Goal: Task Accomplishment & Management: Manage account settings

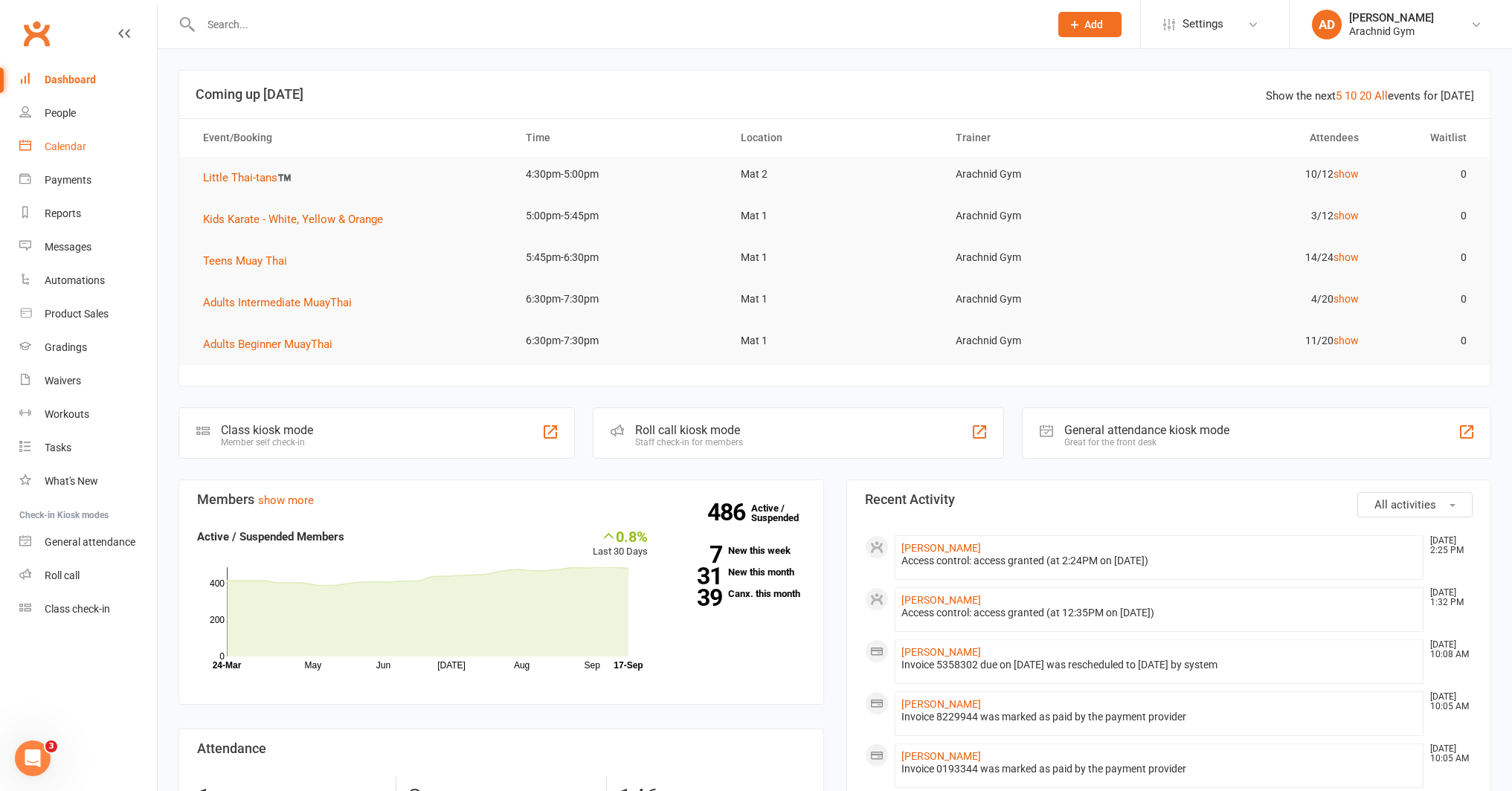
click at [58, 144] on div "Calendar" at bounding box center [65, 146] width 41 height 12
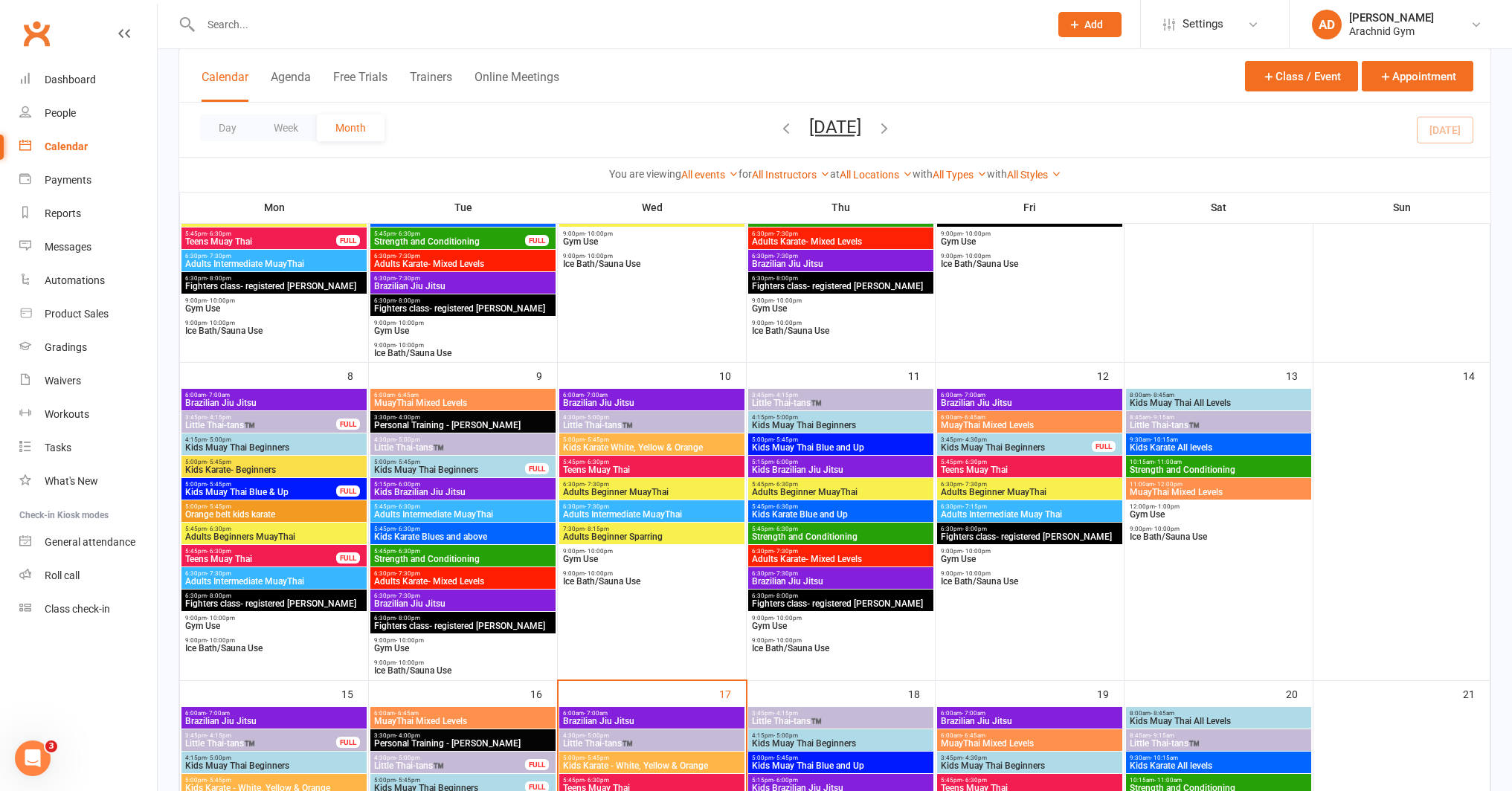
scroll to position [274, 0]
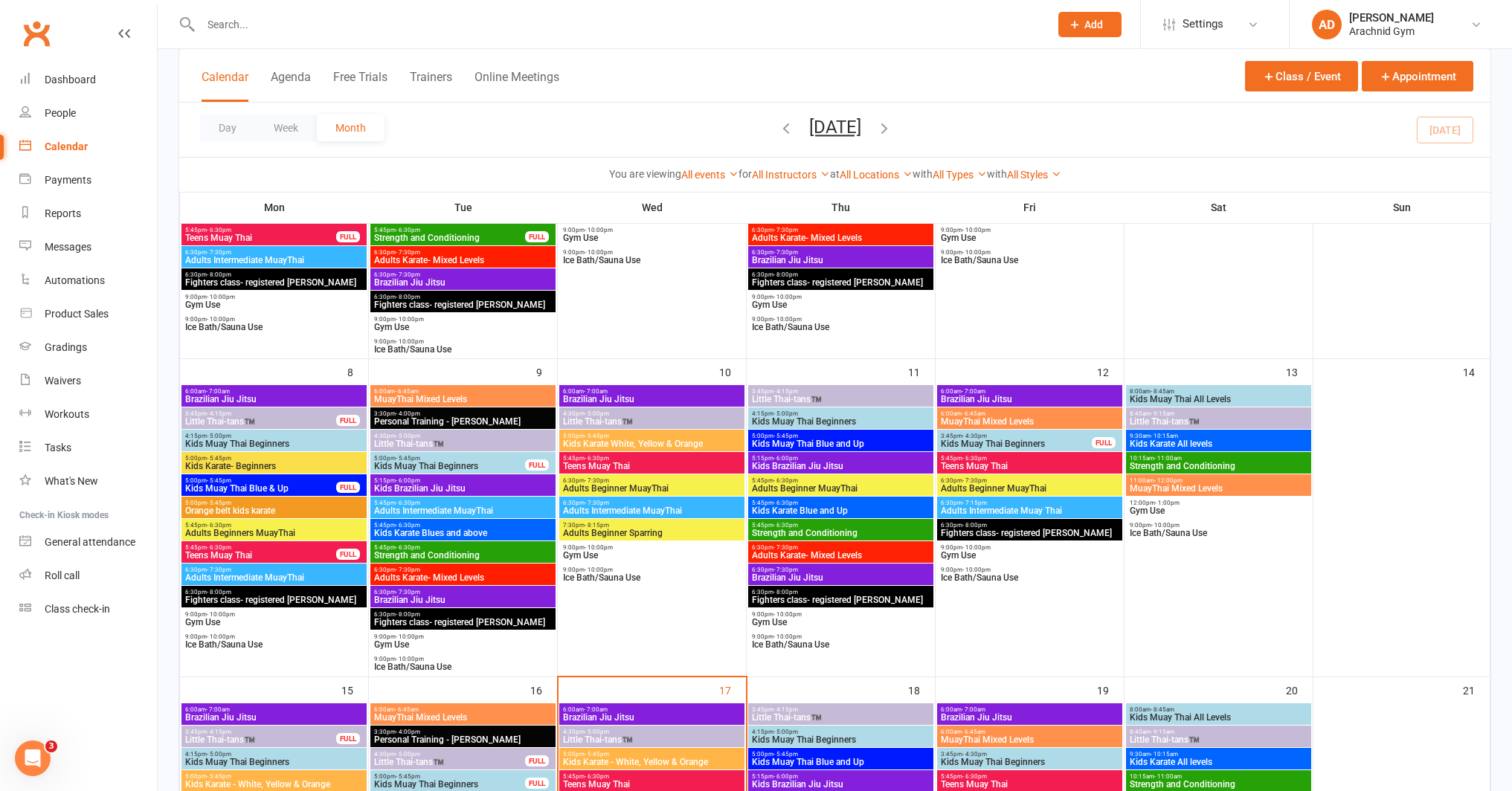
click at [253, 19] on input "text" at bounding box center [618, 24] width 844 height 21
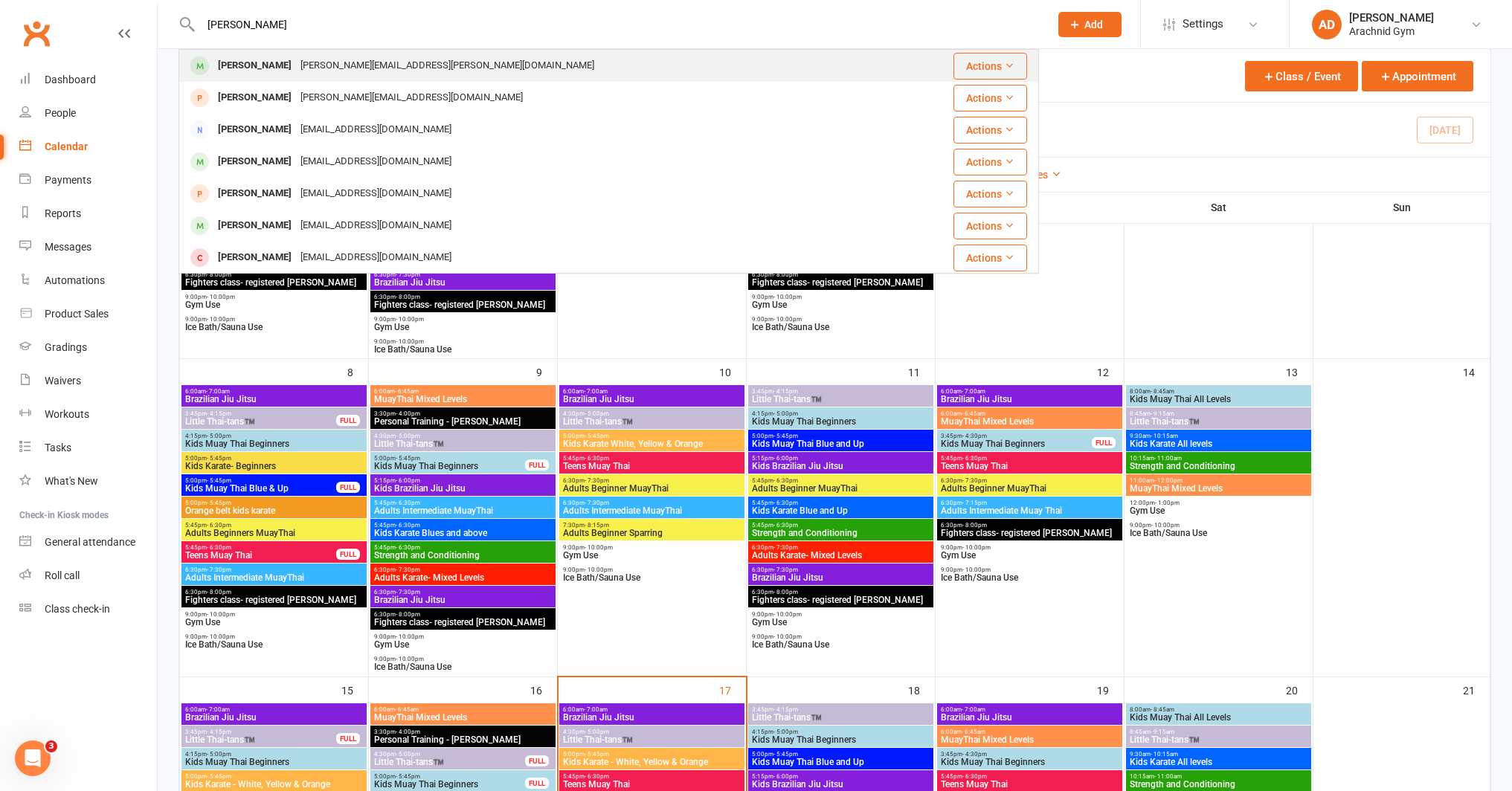
type input "[PERSON_NAME]"
click at [213, 53] on div at bounding box center [200, 65] width 28 height 25
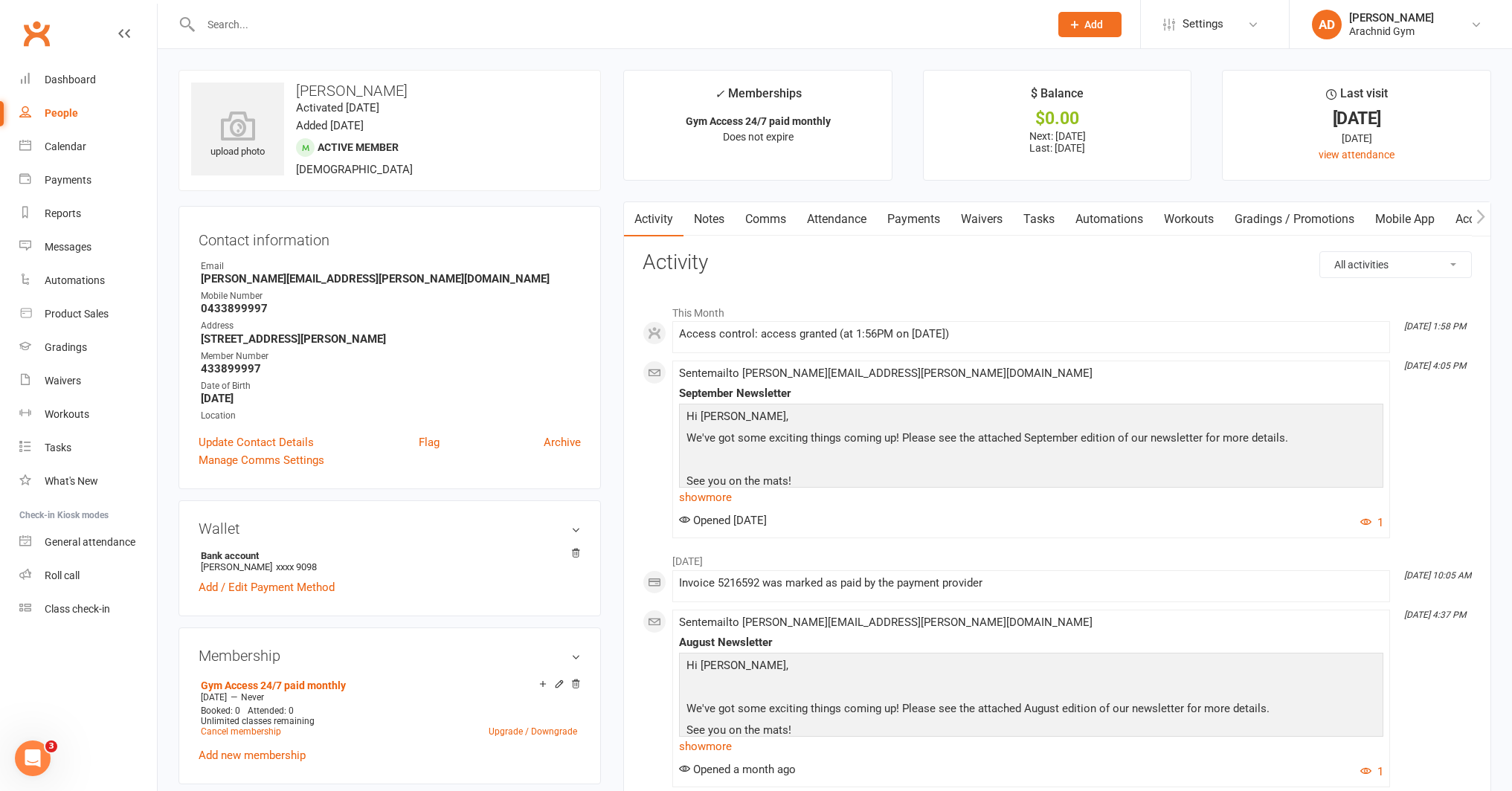
click at [902, 210] on link "Payments" at bounding box center [913, 219] width 73 height 34
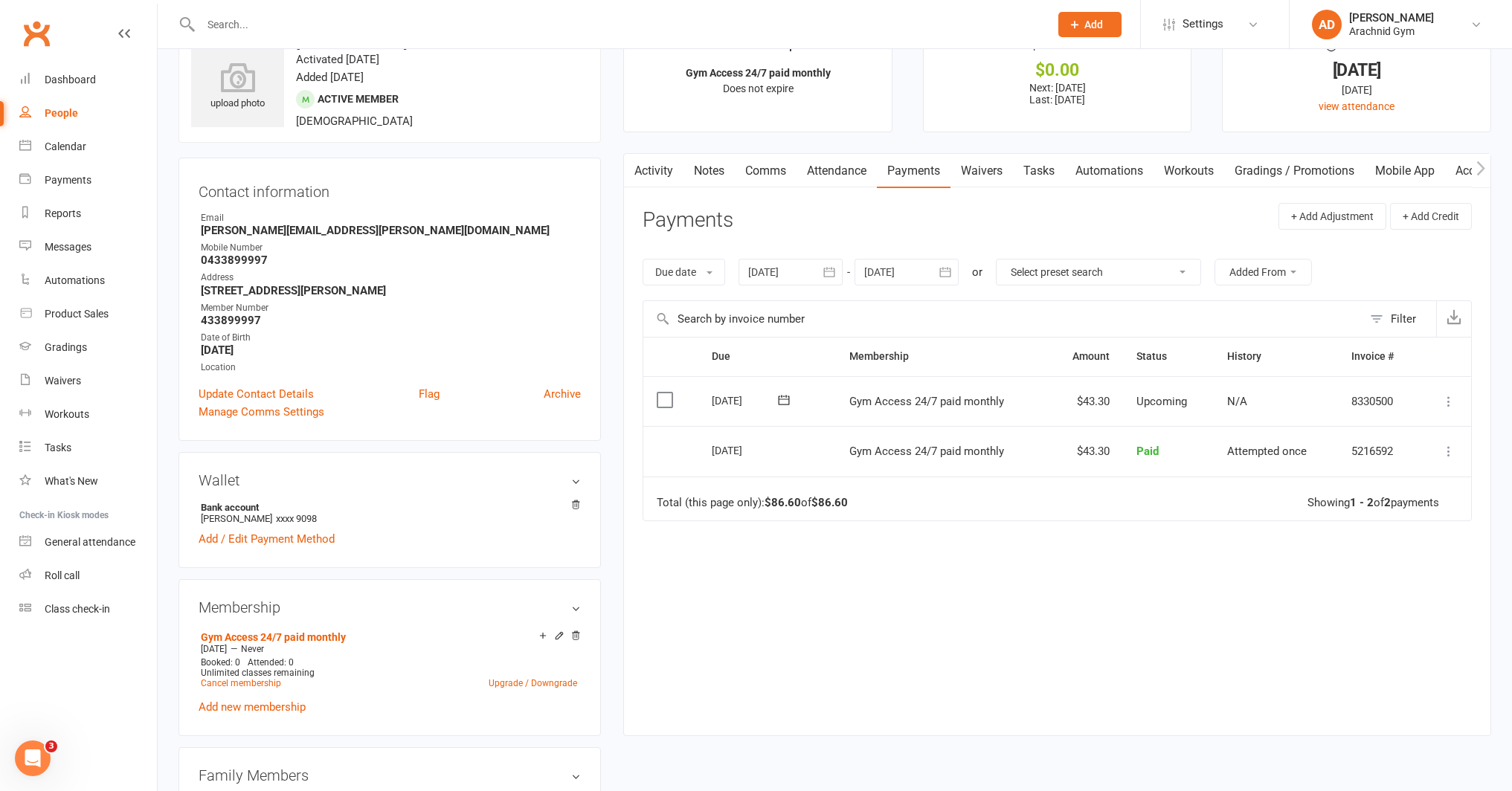
scroll to position [50, 0]
click at [806, 274] on div at bounding box center [790, 269] width 105 height 27
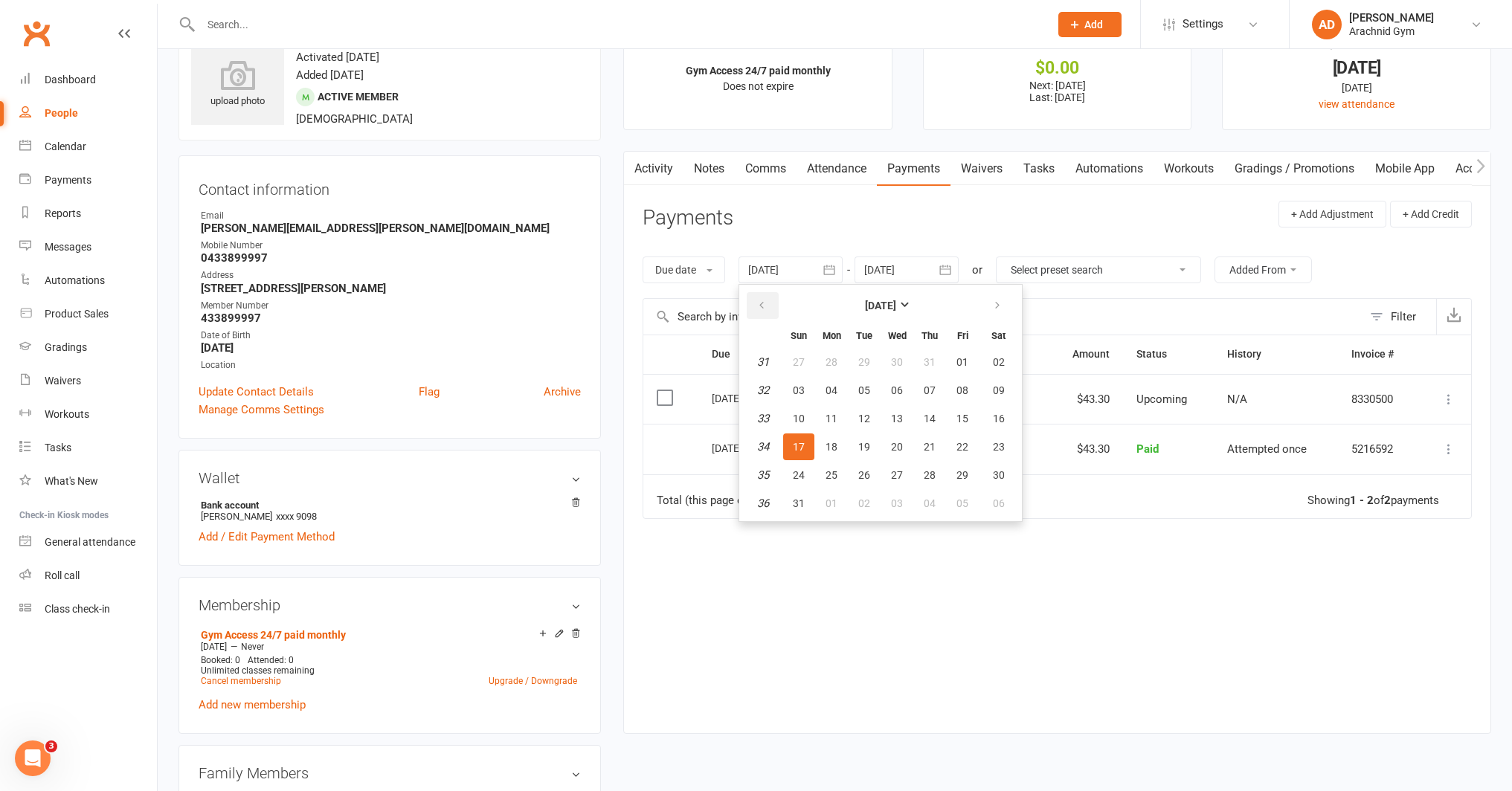
click at [770, 312] on button "button" at bounding box center [762, 305] width 32 height 27
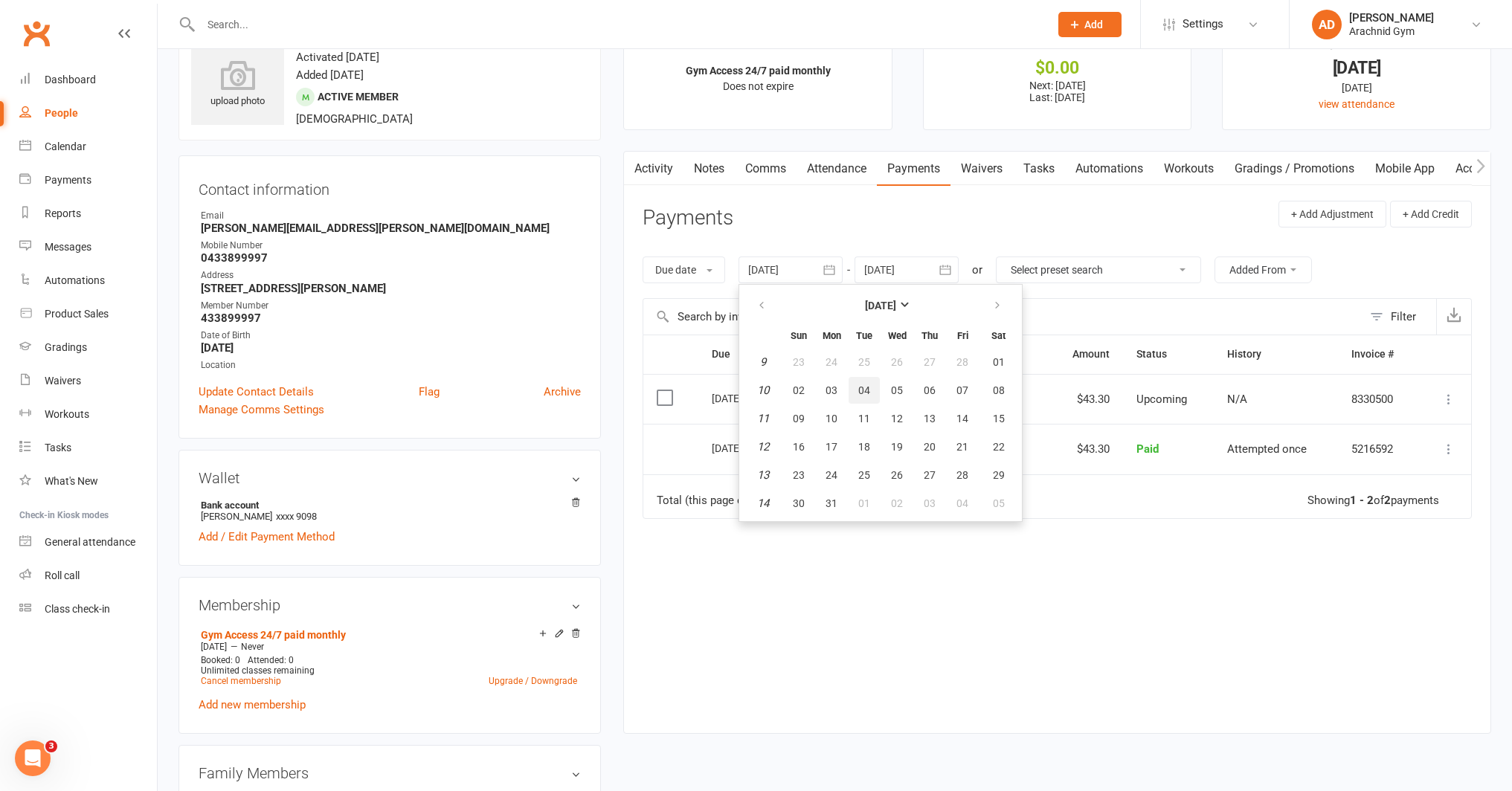
click at [873, 395] on button "04" at bounding box center [864, 390] width 31 height 27
type input "[DATE]"
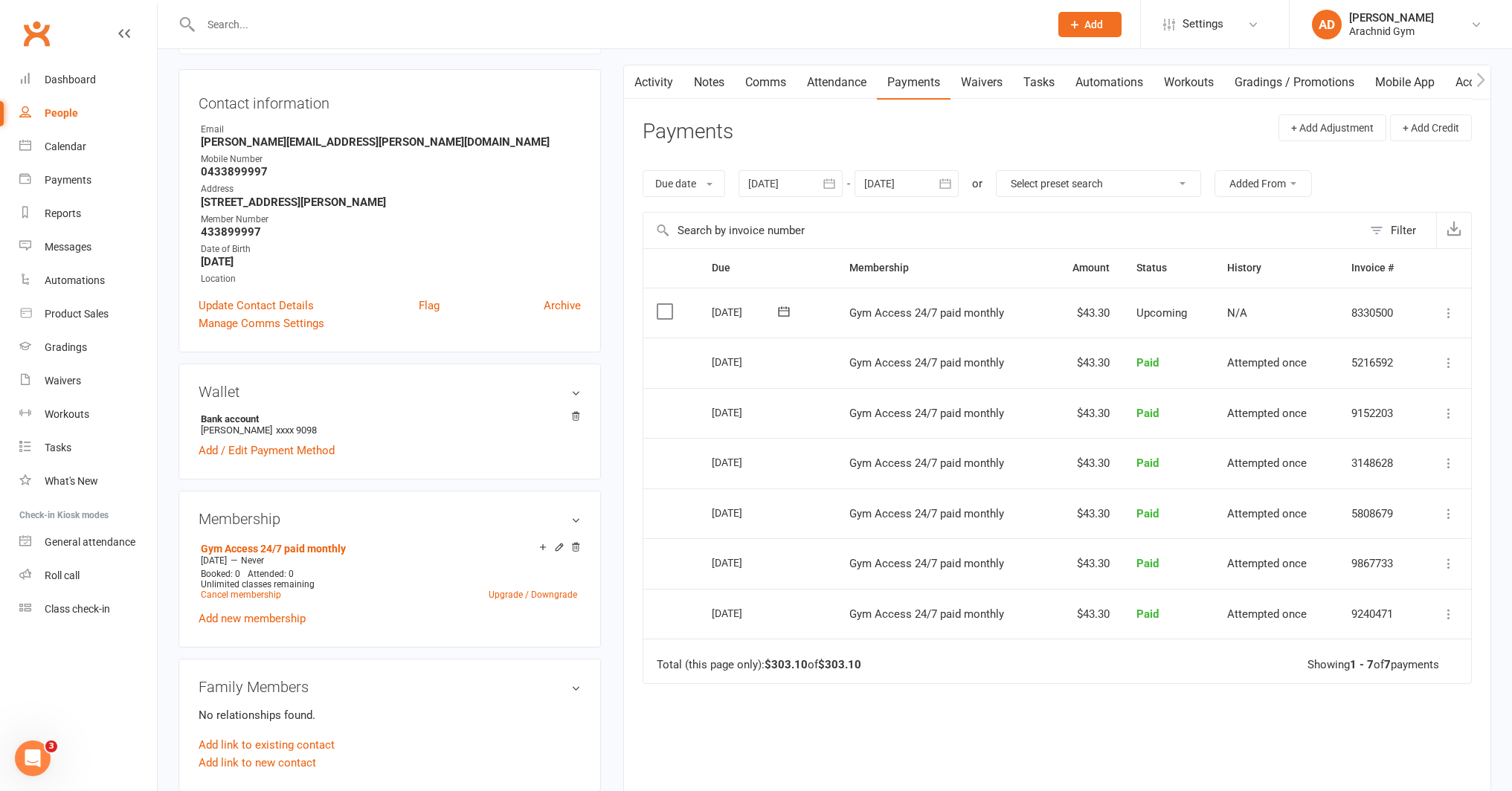
scroll to position [137, 0]
click at [63, 140] on div "Calendar" at bounding box center [65, 146] width 41 height 12
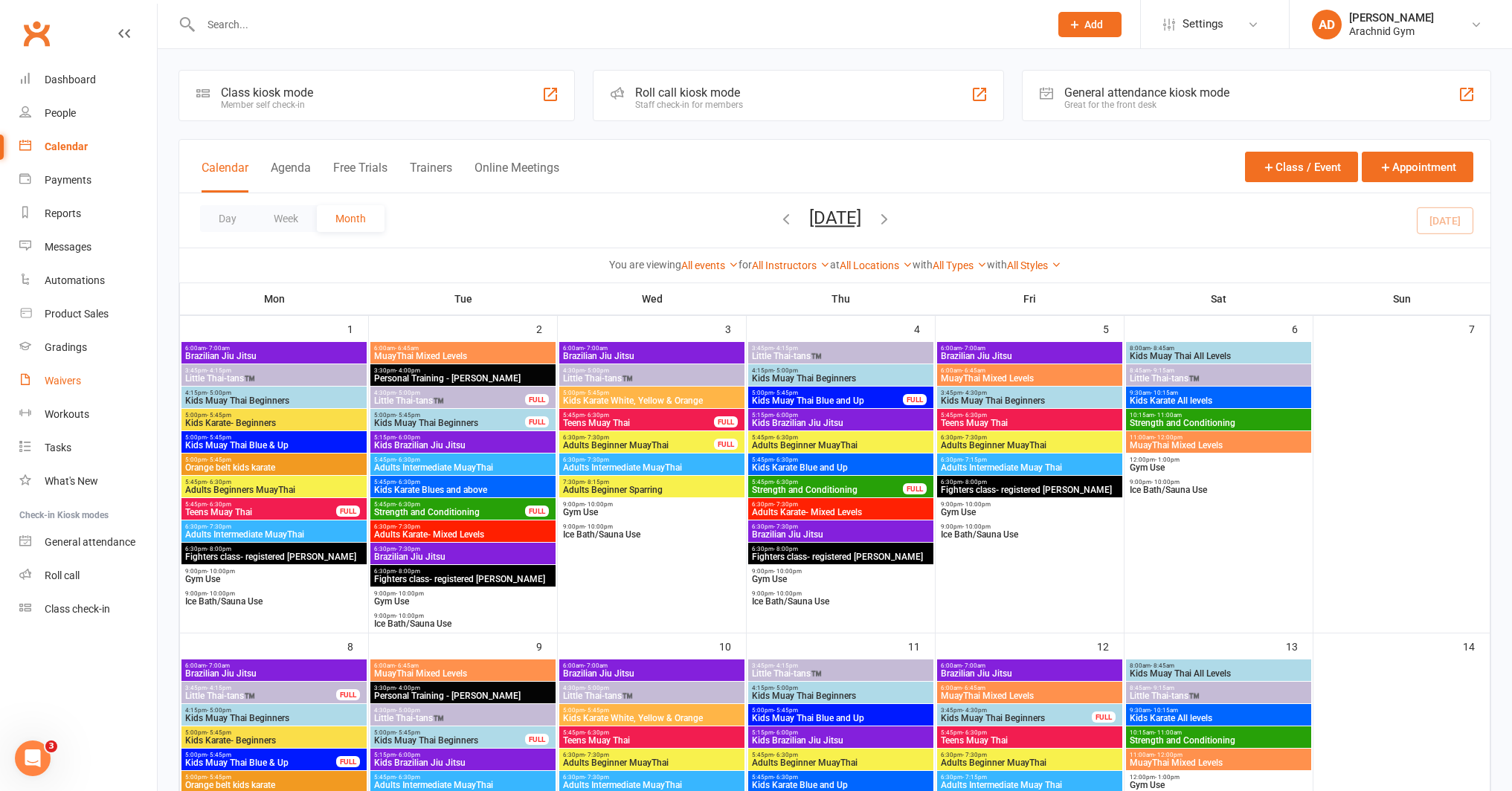
click at [62, 369] on link "Waivers" at bounding box center [88, 380] width 138 height 34
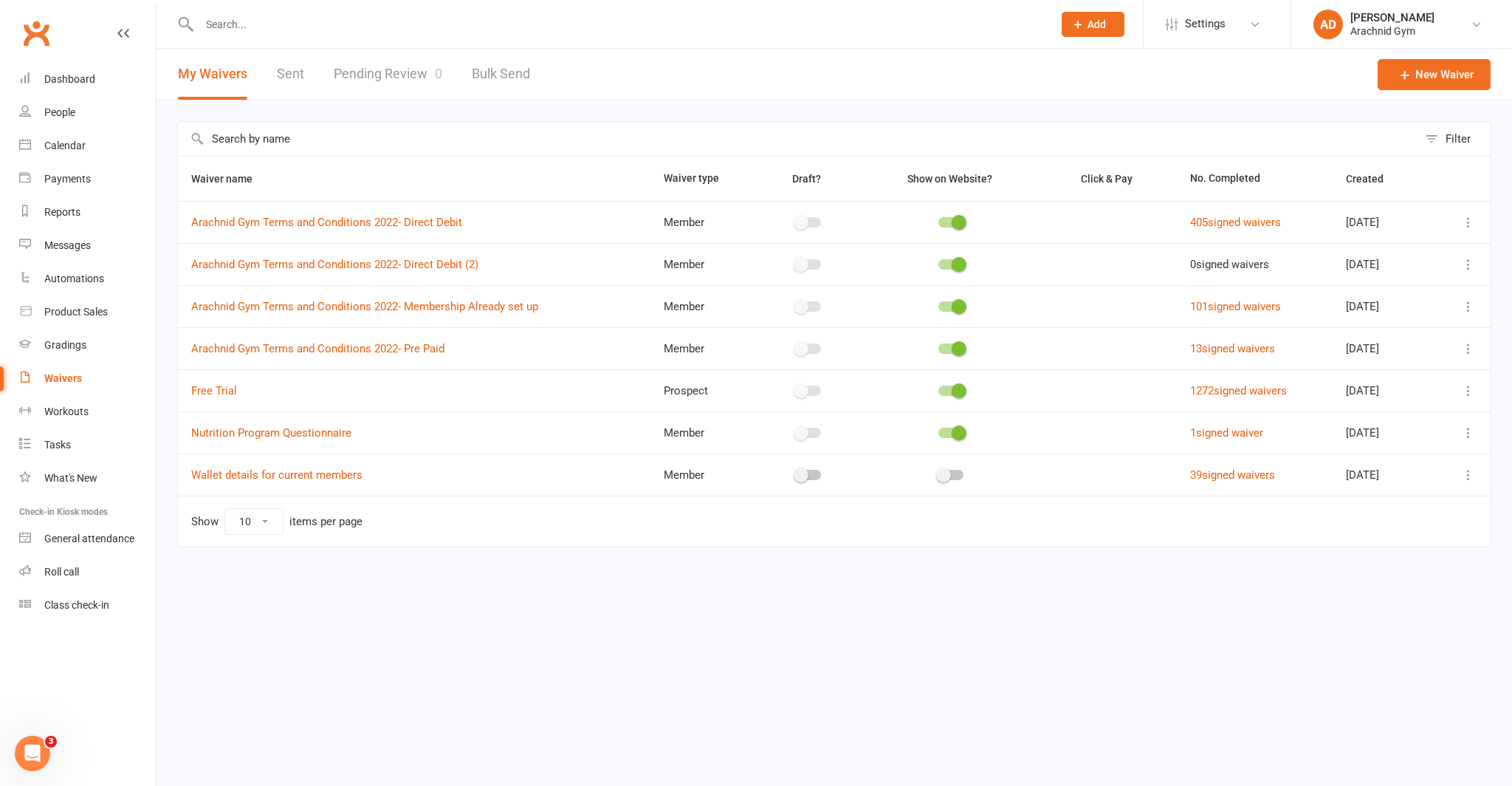
click at [397, 77] on link "Pending Review 0" at bounding box center [388, 75] width 108 height 51
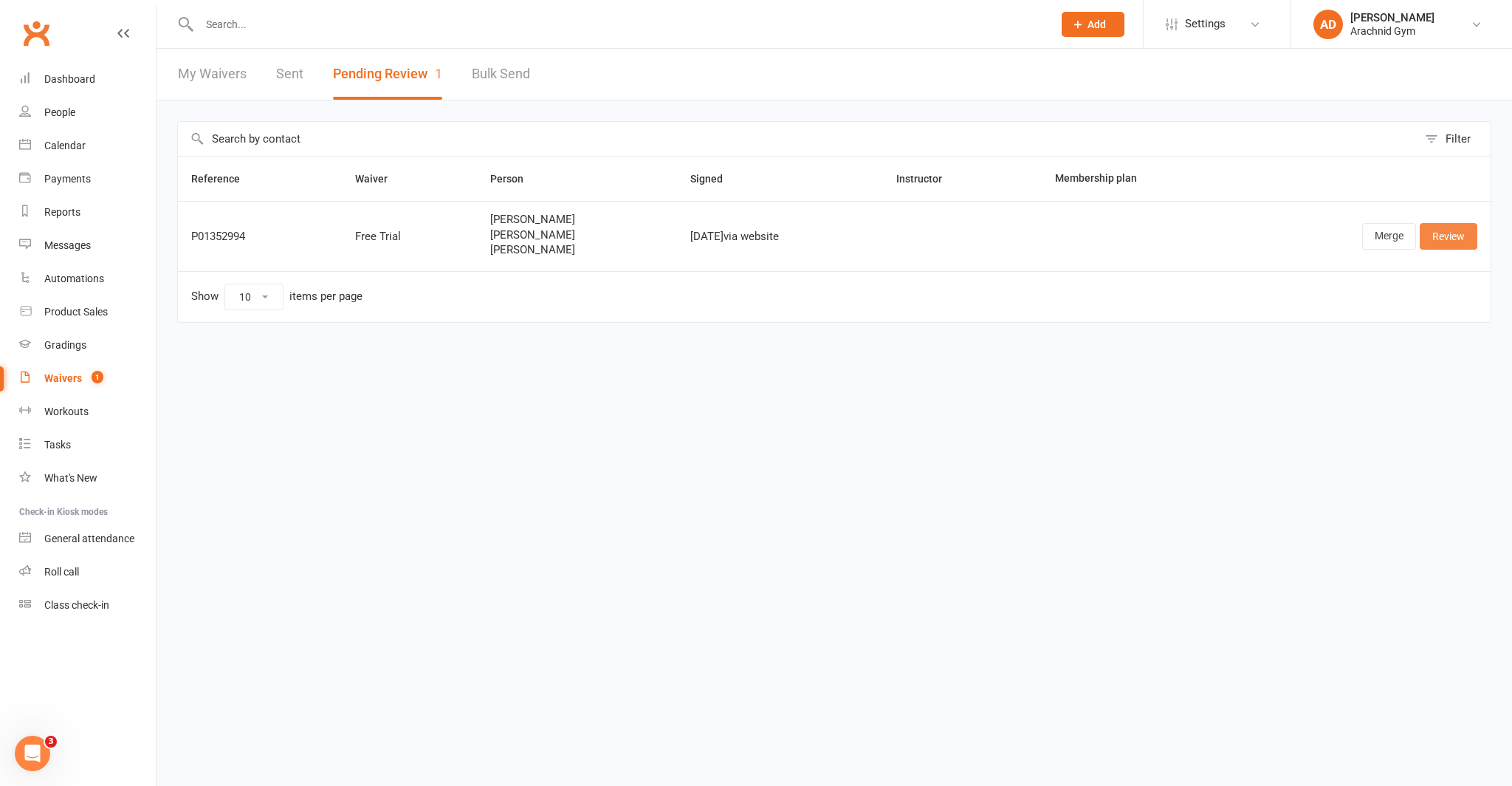
click at [1449, 233] on link "Review" at bounding box center [1448, 236] width 57 height 26
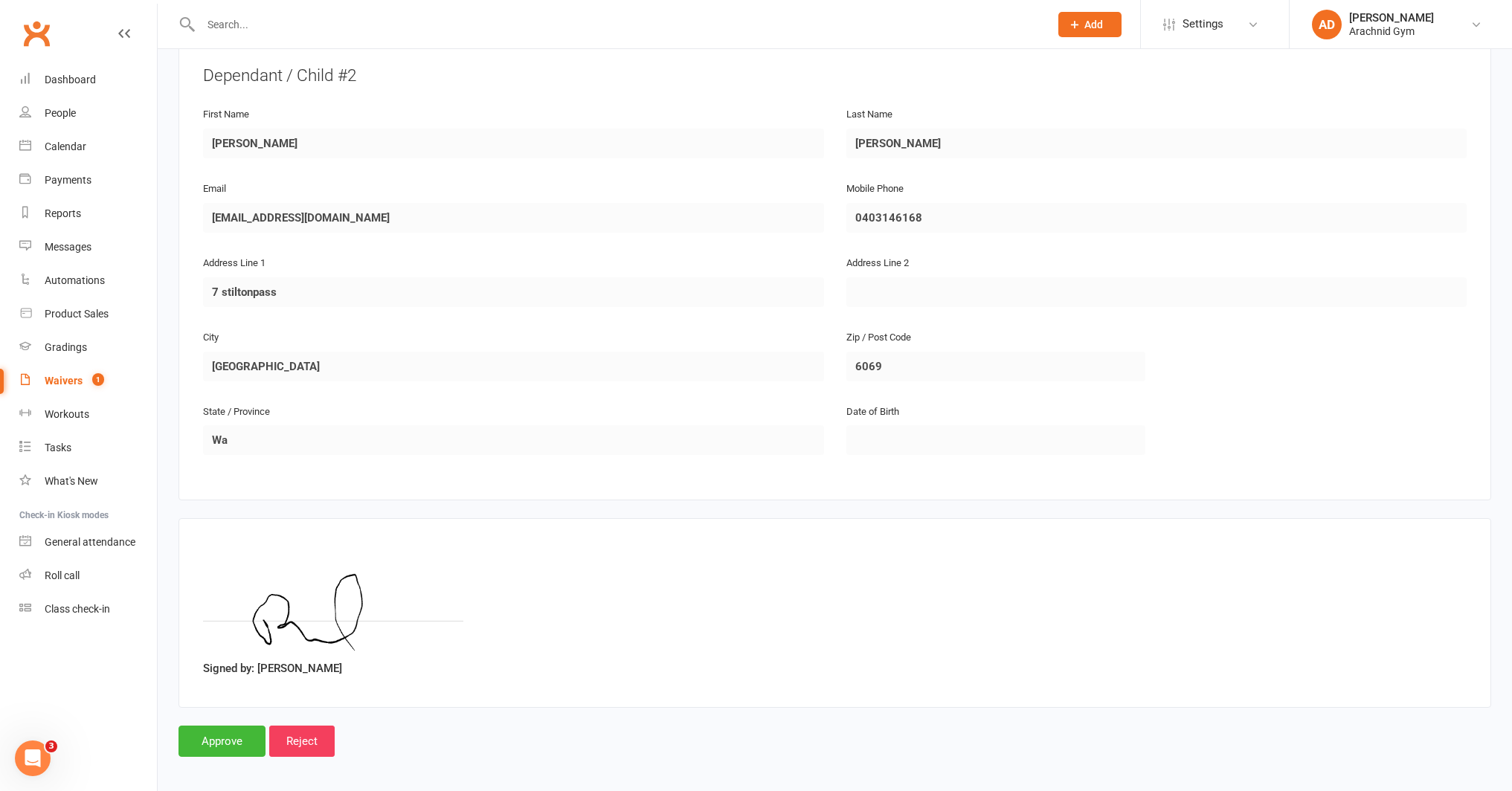
scroll to position [1266, 0]
click at [223, 731] on input "Approve" at bounding box center [222, 738] width 87 height 31
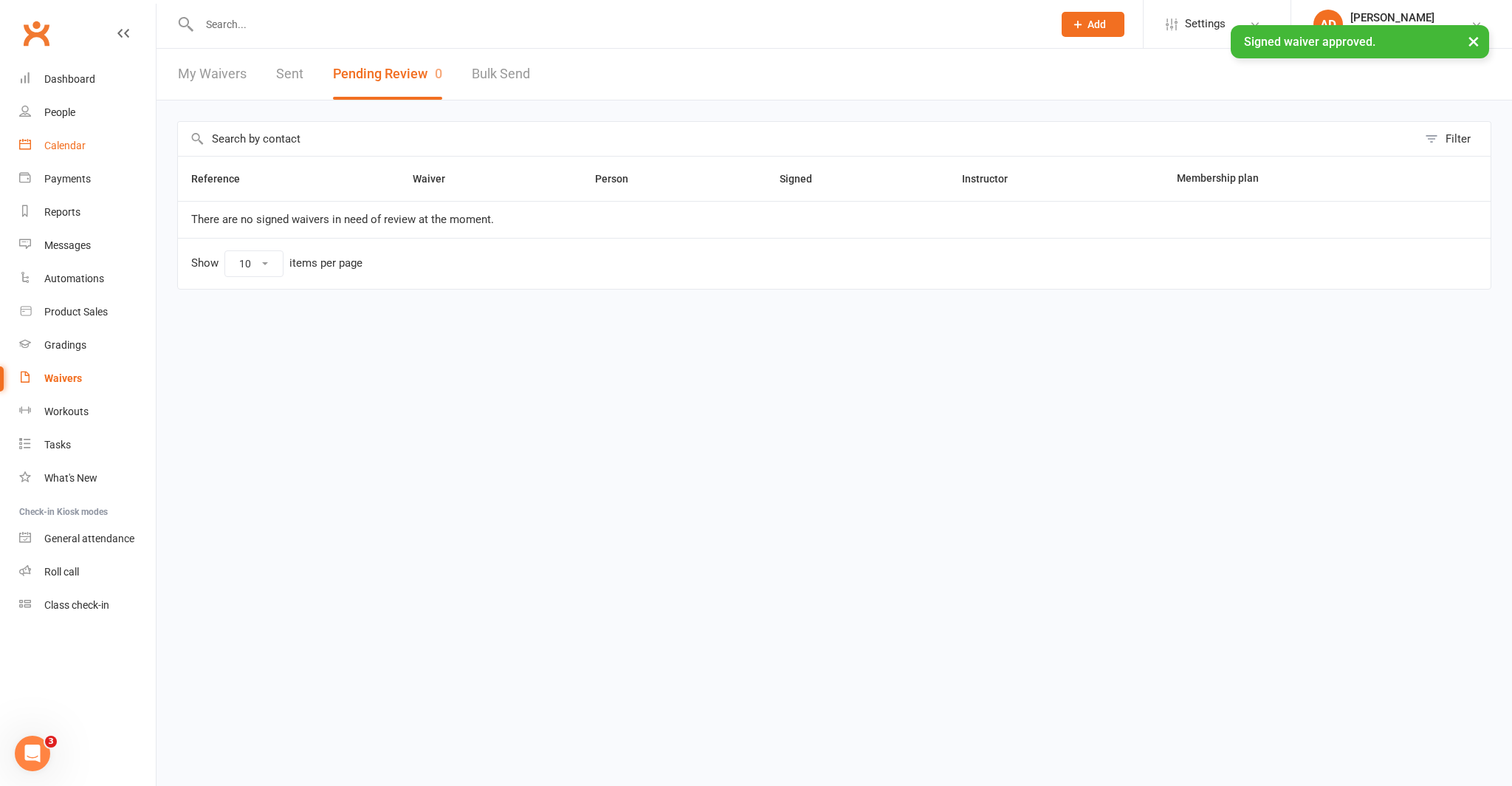
click at [78, 154] on link "Calendar" at bounding box center [87, 146] width 137 height 34
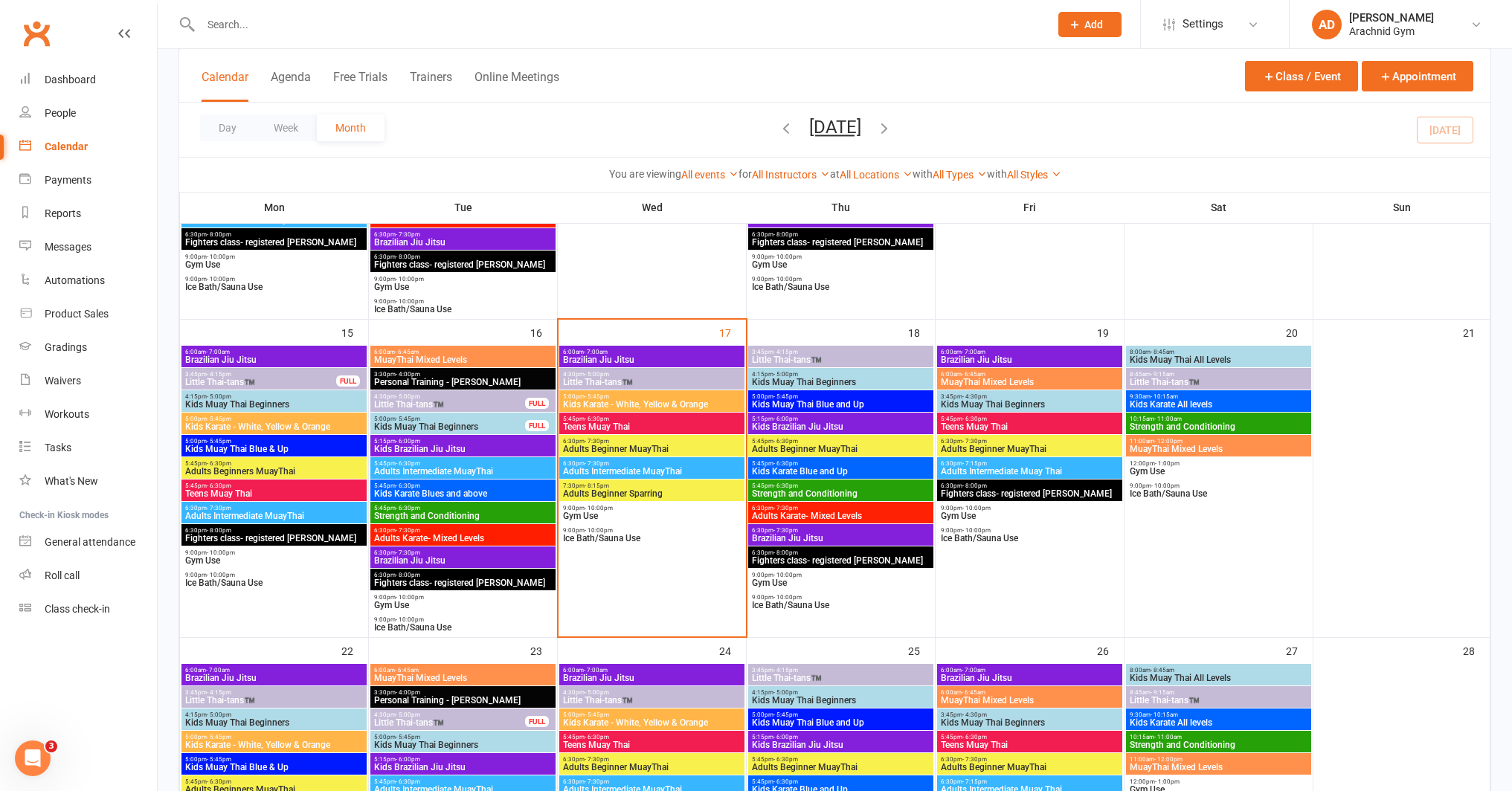
scroll to position [629, 0]
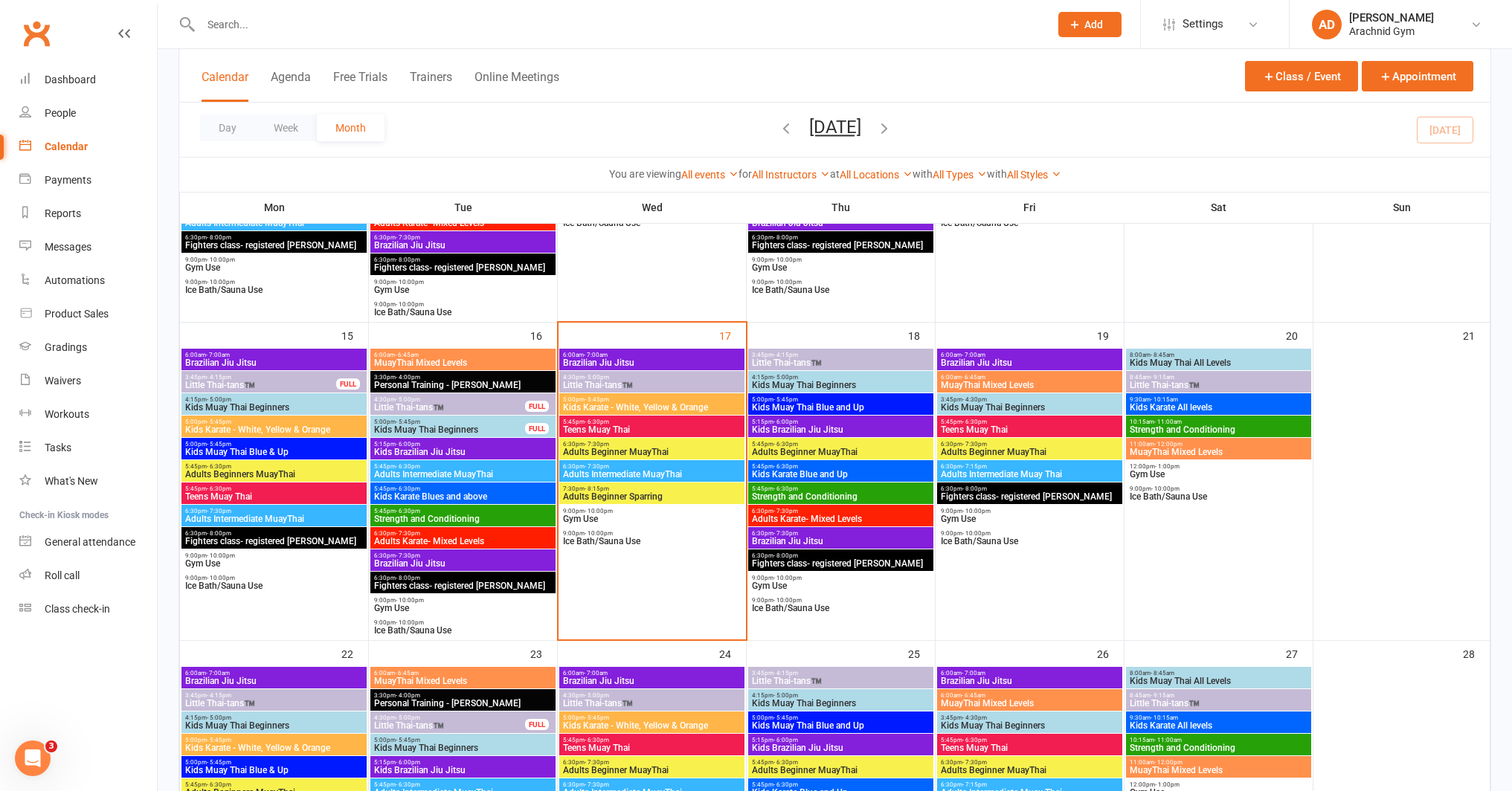
click at [828, 541] on span "Brazilian Jiu Jitsu" at bounding box center [840, 542] width 179 height 9
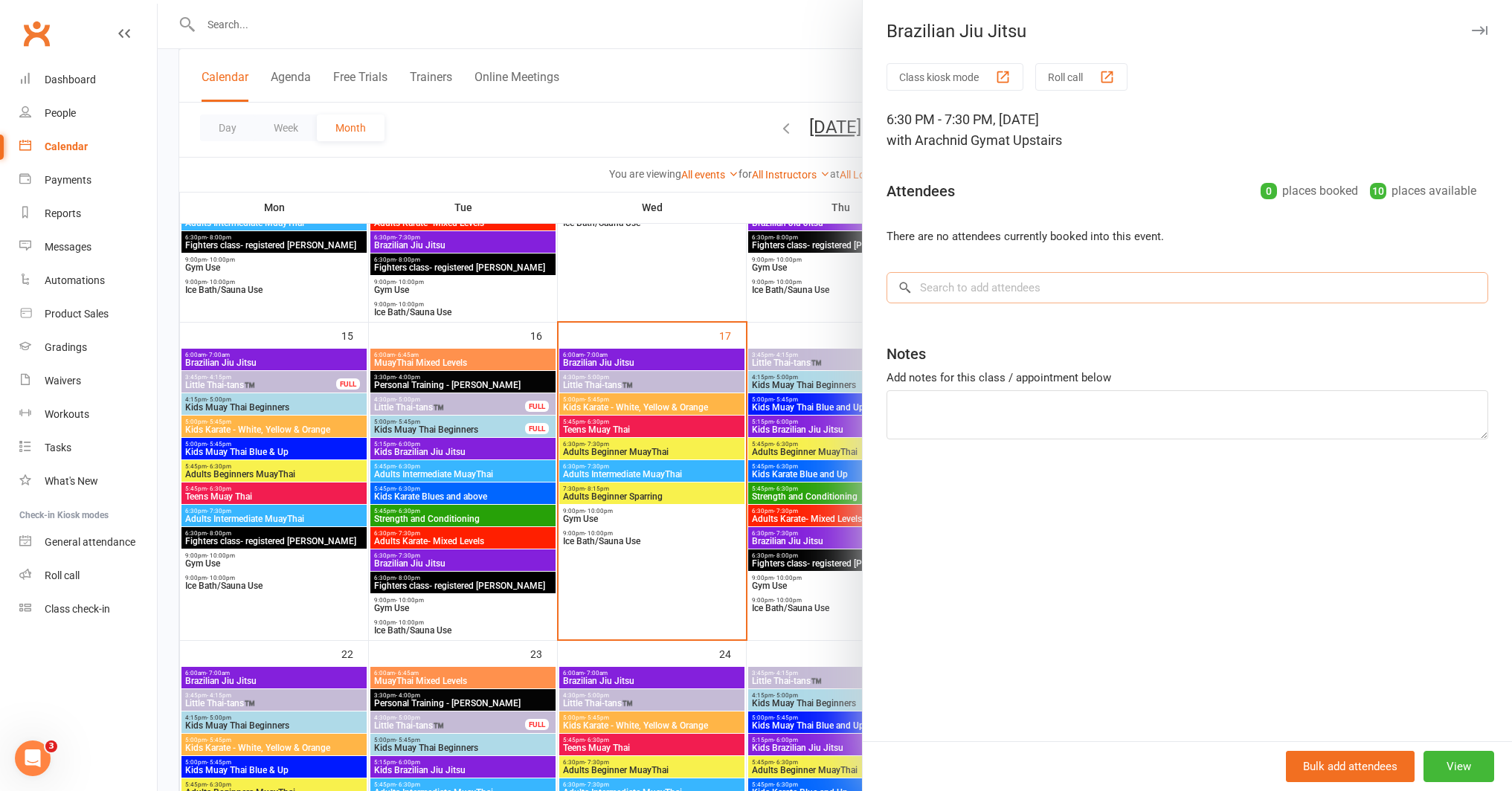
click at [1034, 288] on input "search" at bounding box center [1187, 288] width 601 height 31
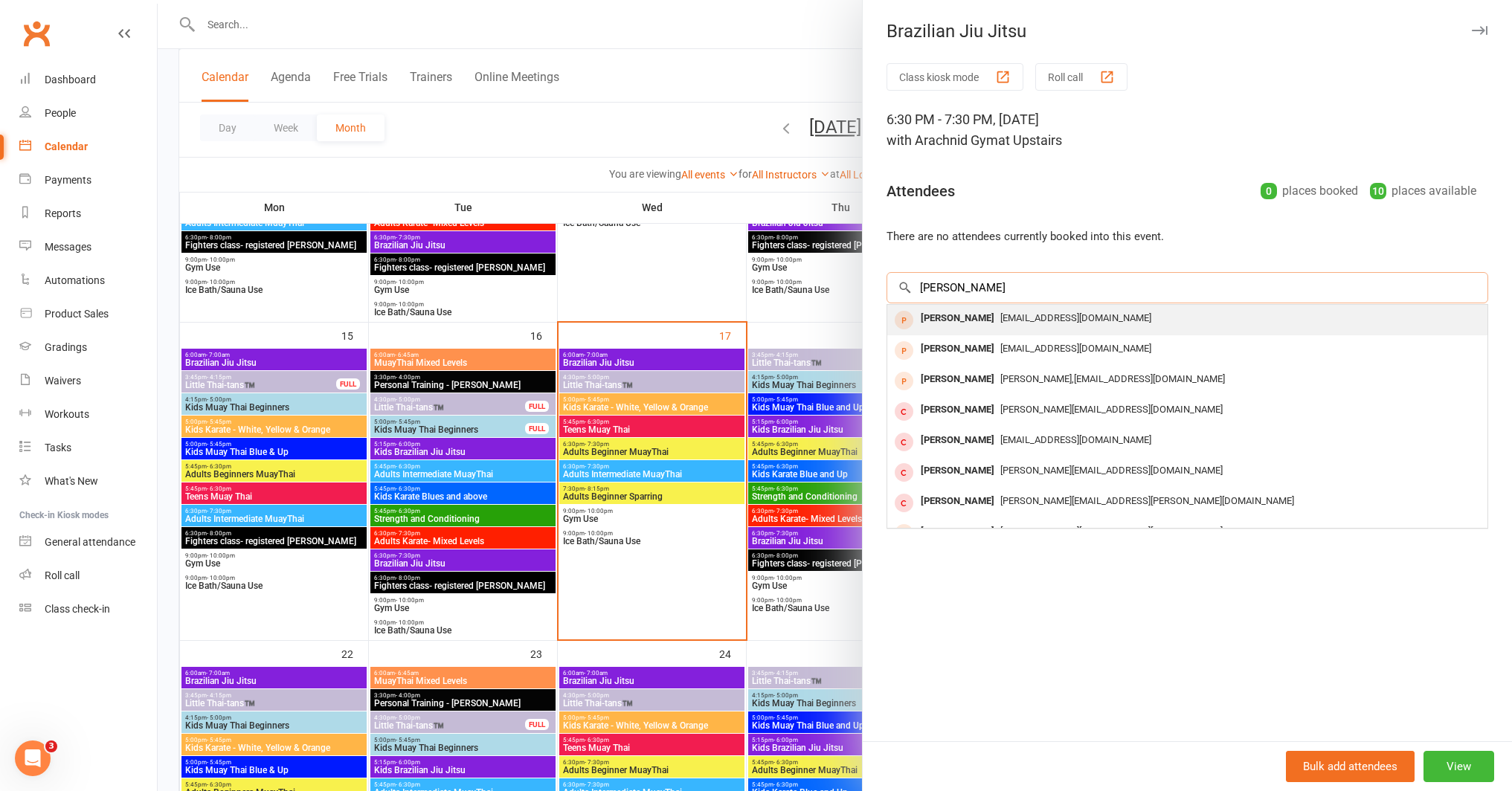
type input "[PERSON_NAME]"
click at [1000, 323] on span "[EMAIL_ADDRESS][DOMAIN_NAME]" at bounding box center [1076, 318] width 151 height 11
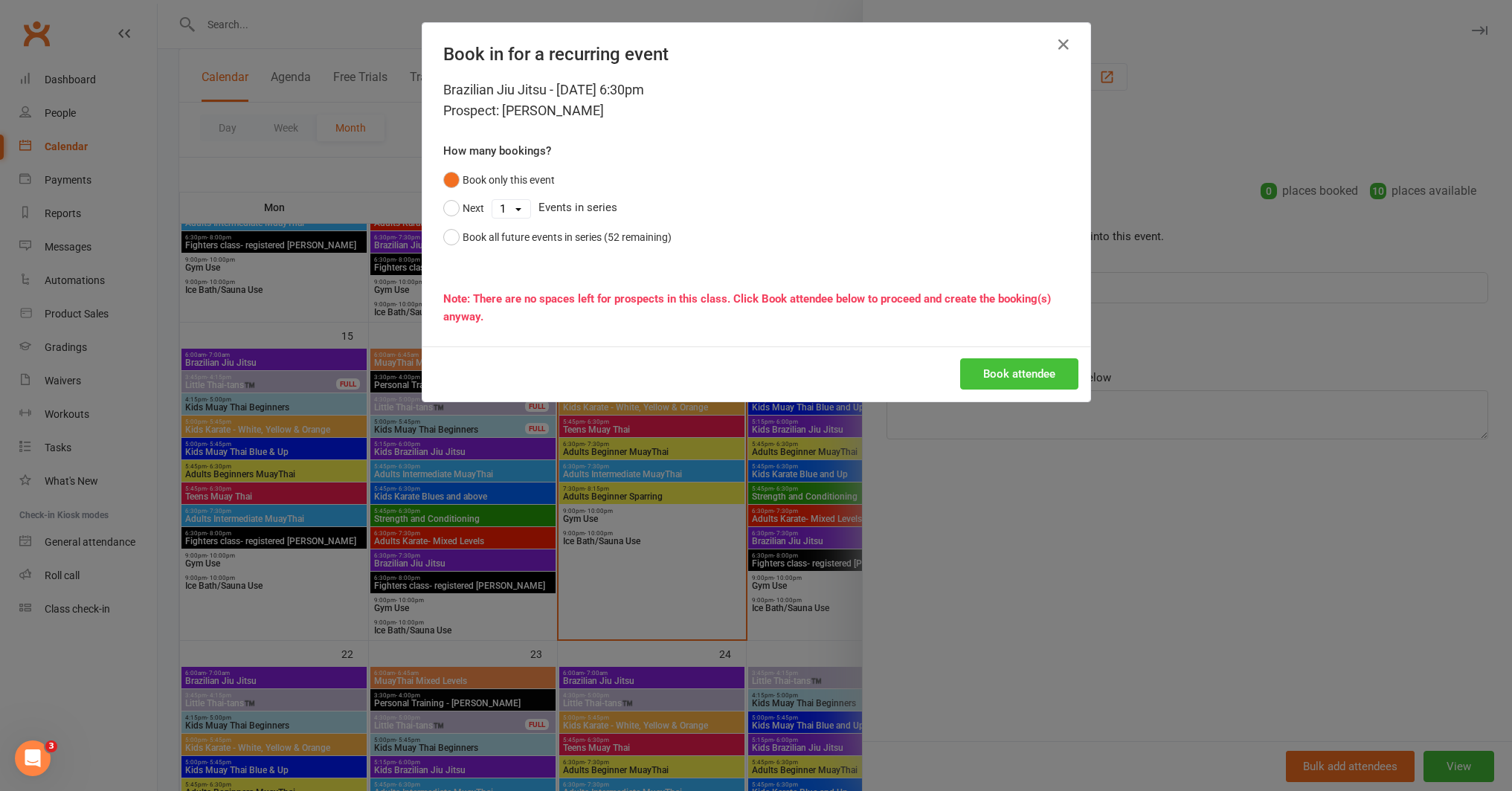
click at [986, 368] on button "Book attendee" at bounding box center [1019, 374] width 118 height 31
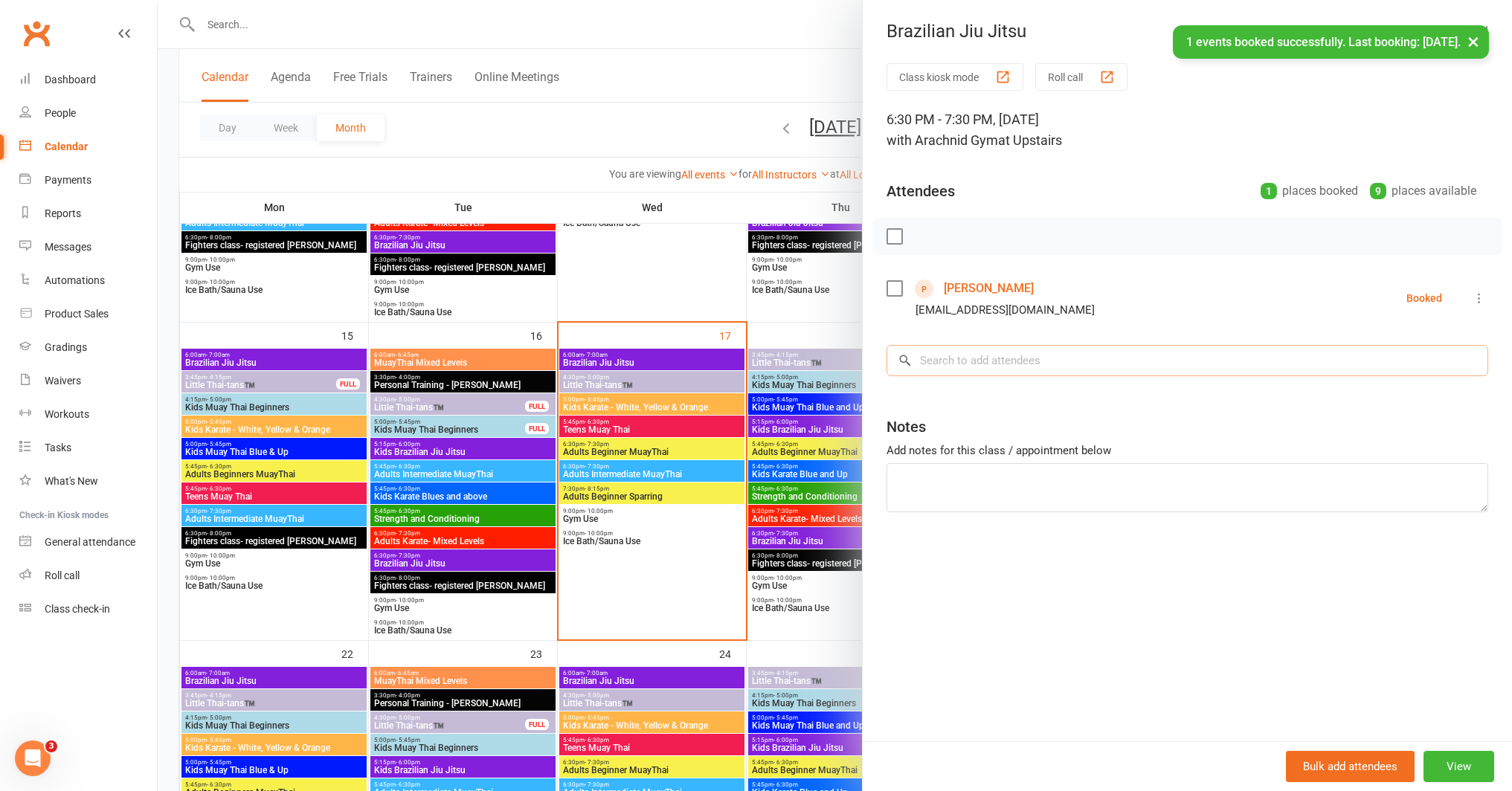
click at [952, 350] on input "search" at bounding box center [1187, 360] width 601 height 31
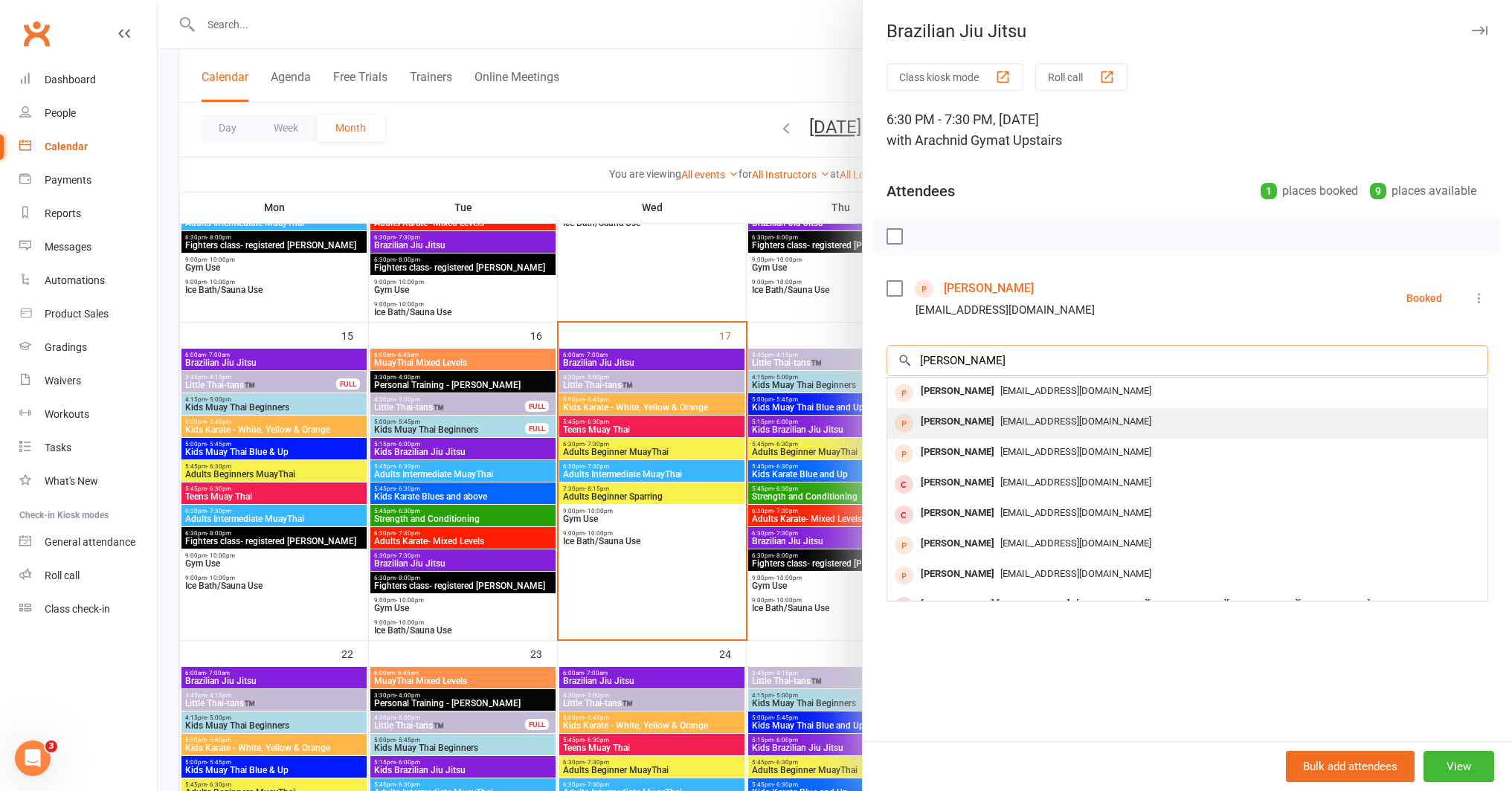
type input "[PERSON_NAME]"
click at [1033, 417] on span "[EMAIL_ADDRESS][DOMAIN_NAME]" at bounding box center [1076, 421] width 151 height 11
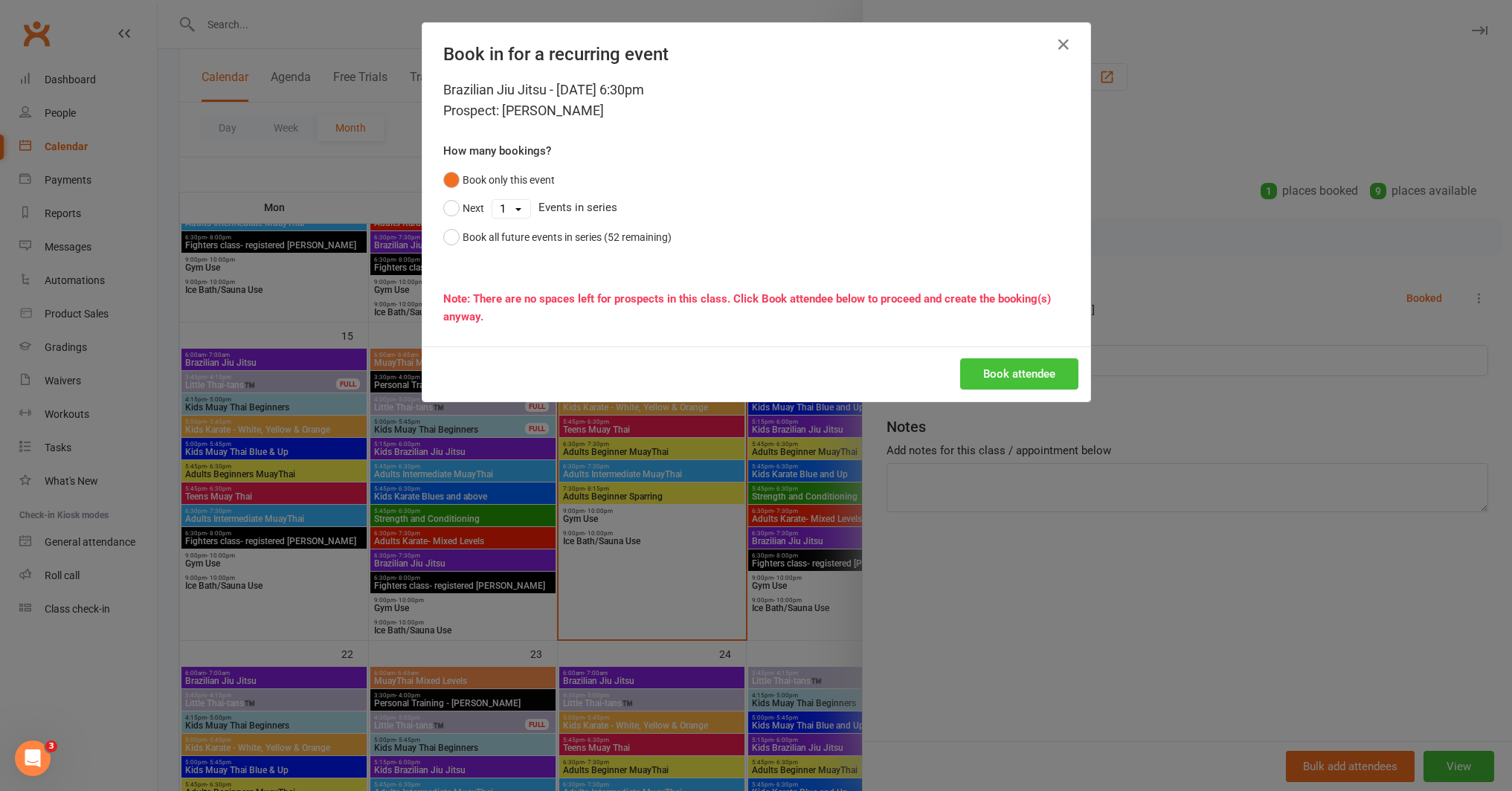
click at [1017, 376] on button "Book attendee" at bounding box center [1019, 374] width 118 height 31
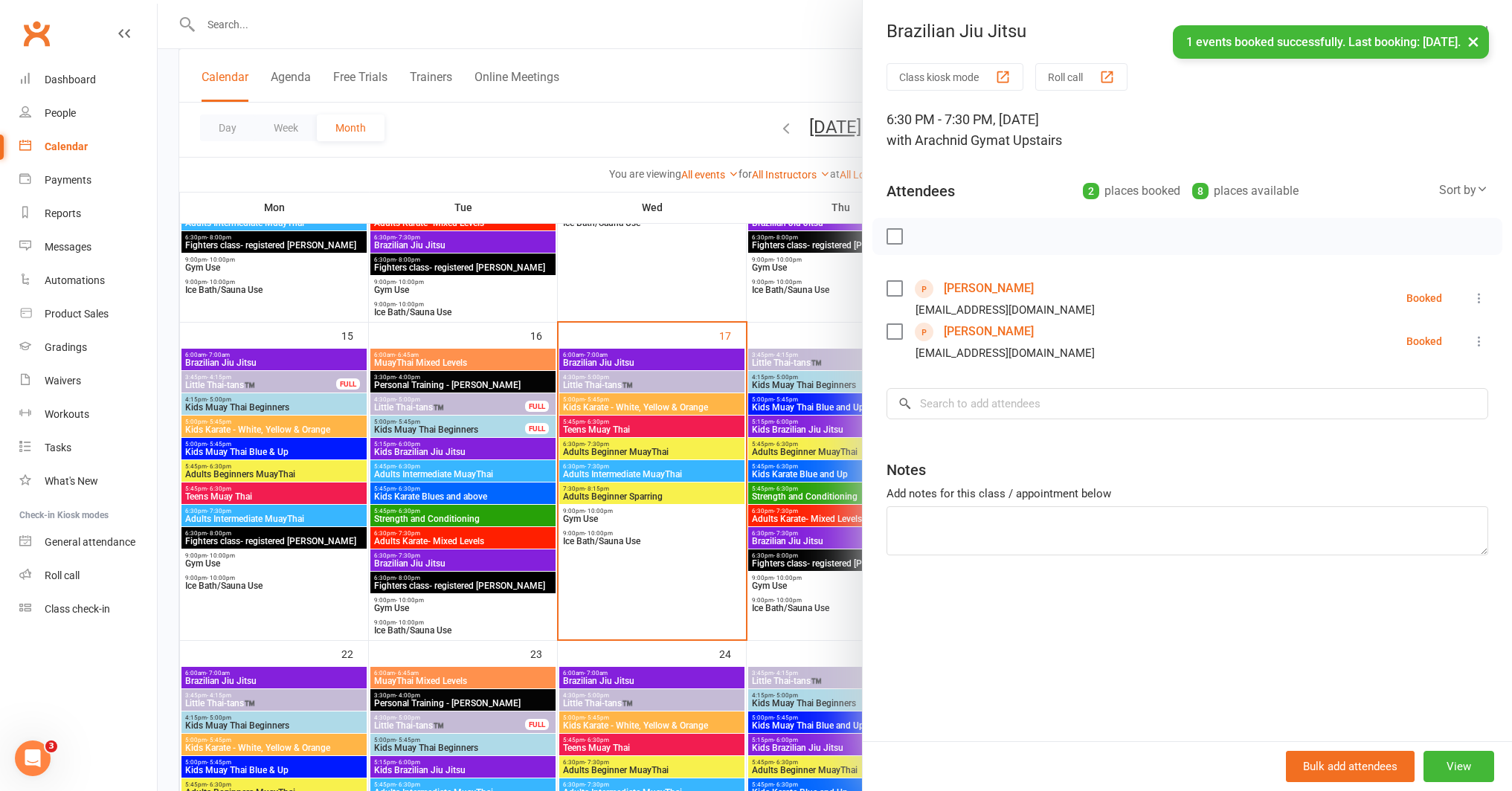
click at [675, 312] on div at bounding box center [834, 395] width 1354 height 791
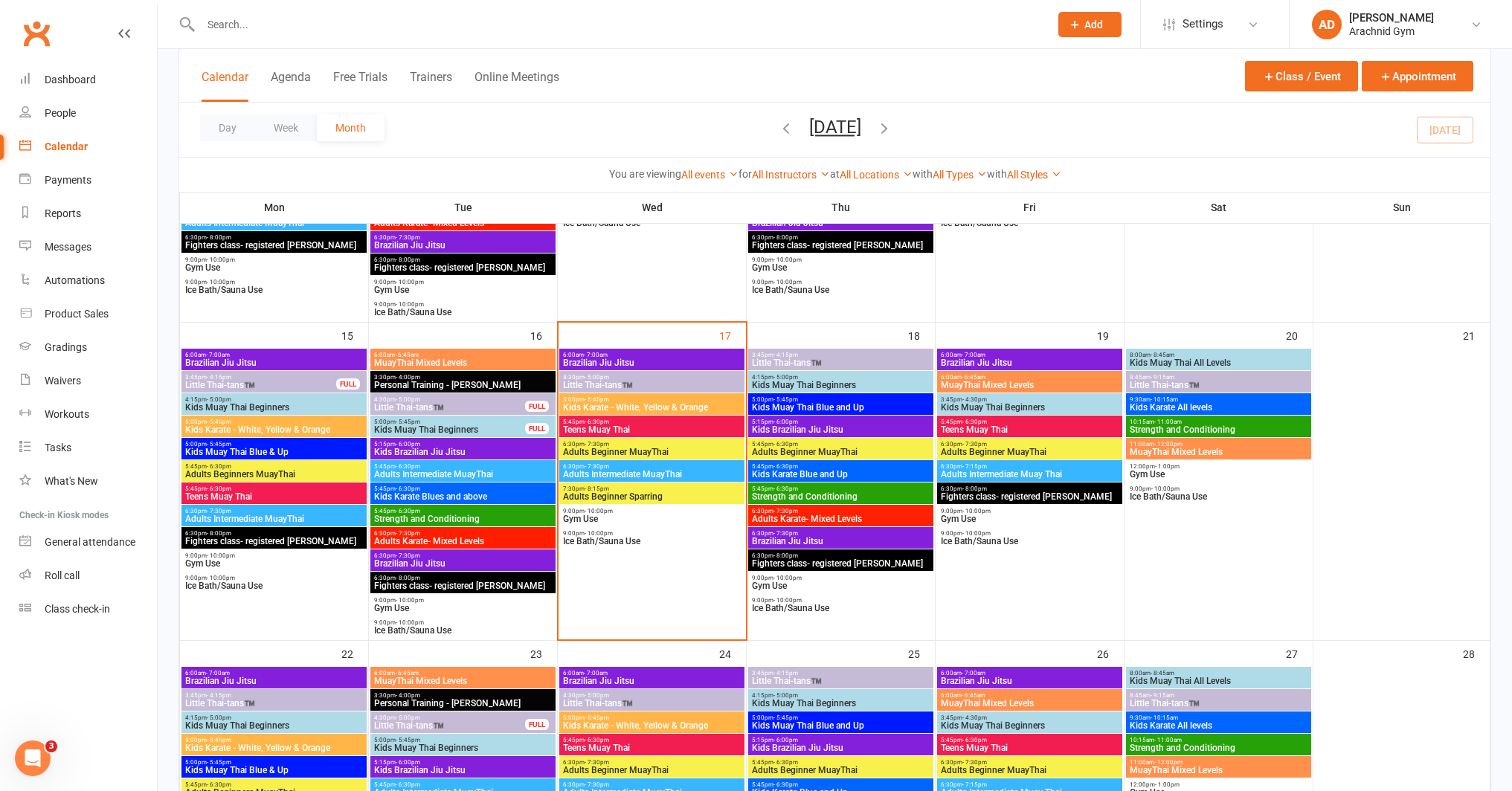
click at [536, 41] on div at bounding box center [609, 24] width 860 height 49
click at [458, 22] on input "text" at bounding box center [618, 24] width 844 height 21
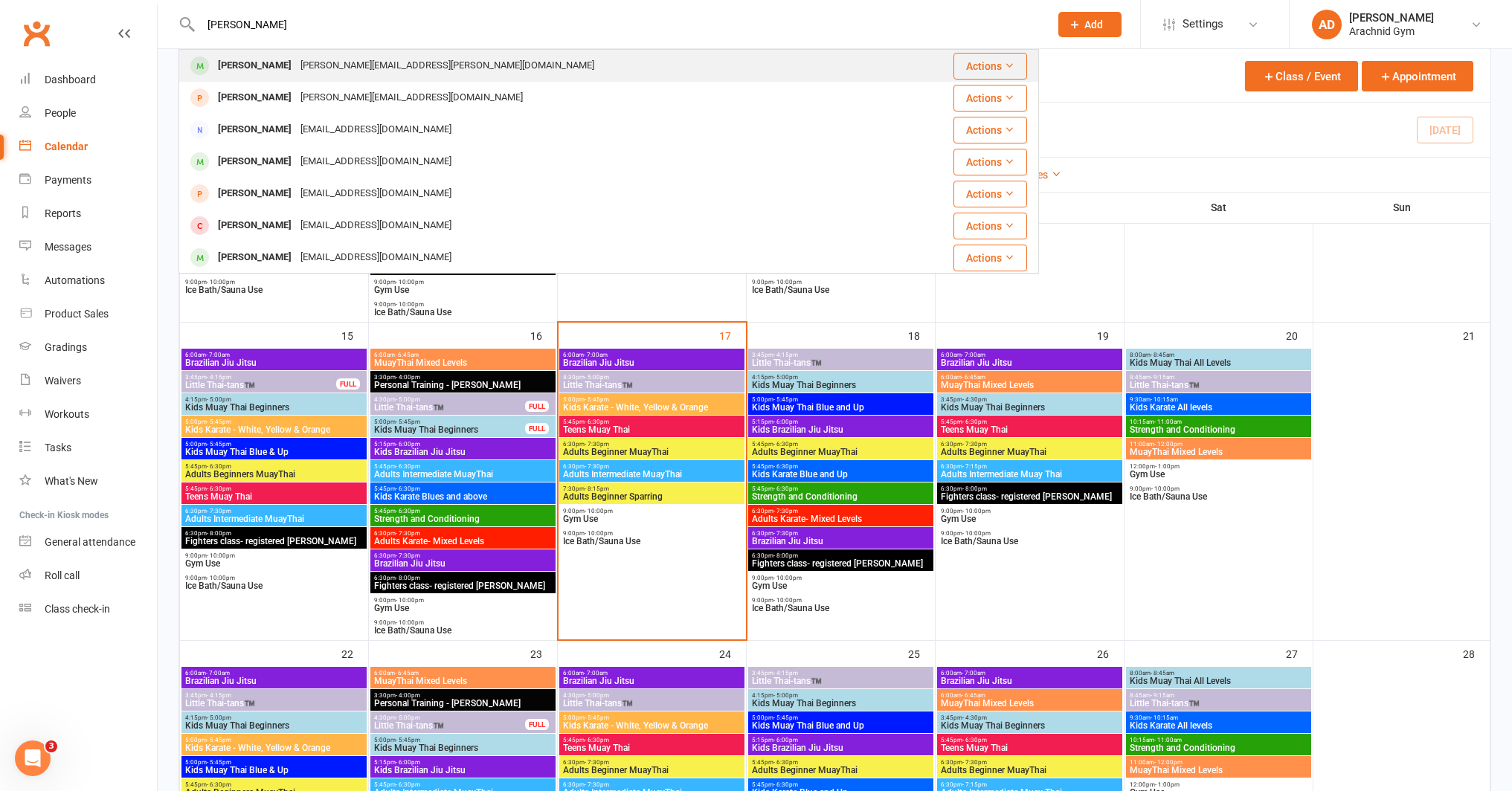
type input "[PERSON_NAME]"
click at [389, 63] on div "[PERSON_NAME][EMAIL_ADDRESS][PERSON_NAME][DOMAIN_NAME]" at bounding box center [447, 66] width 303 height 22
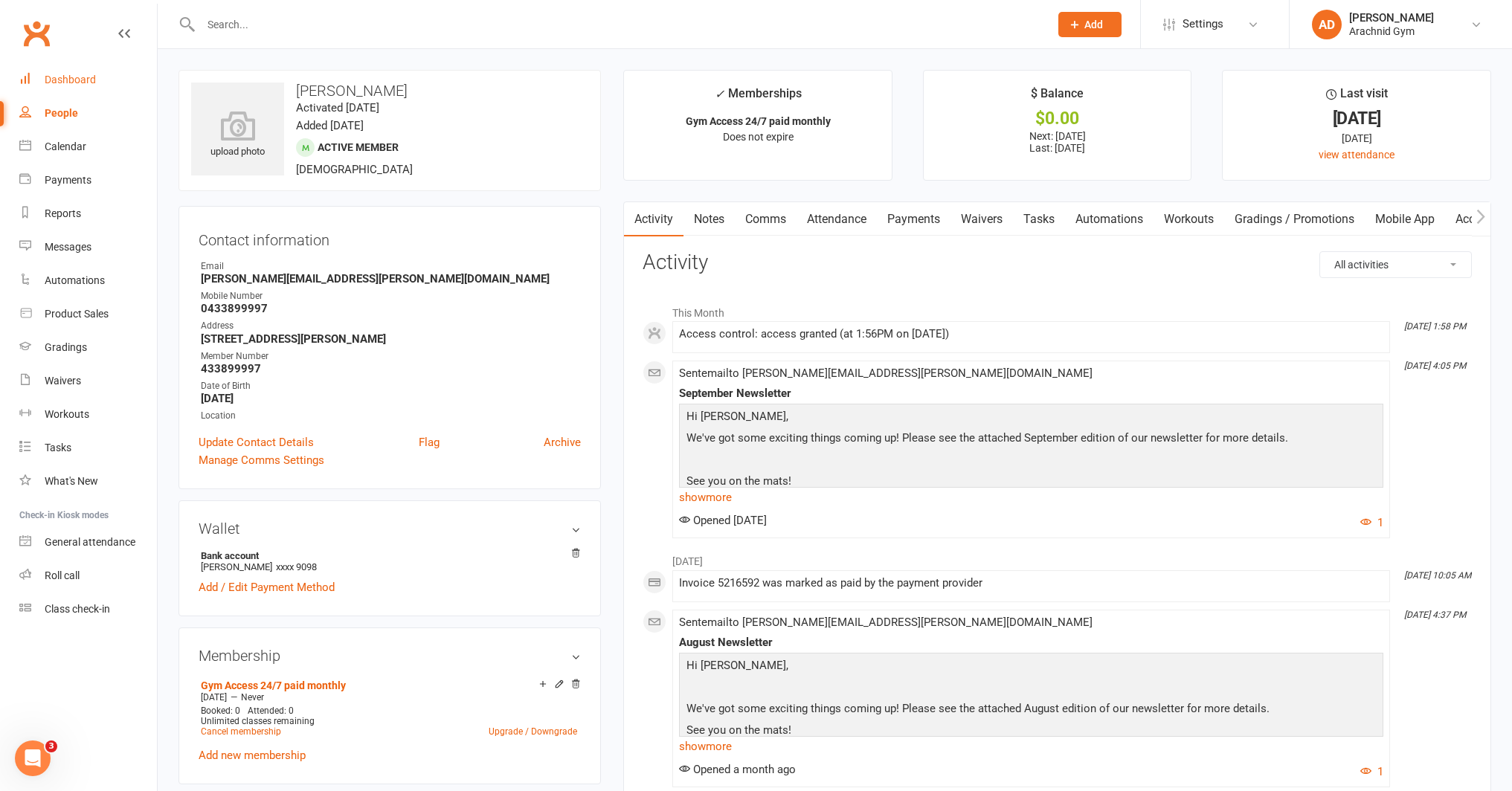
click at [93, 83] on div "Dashboard" at bounding box center [71, 79] width 51 height 12
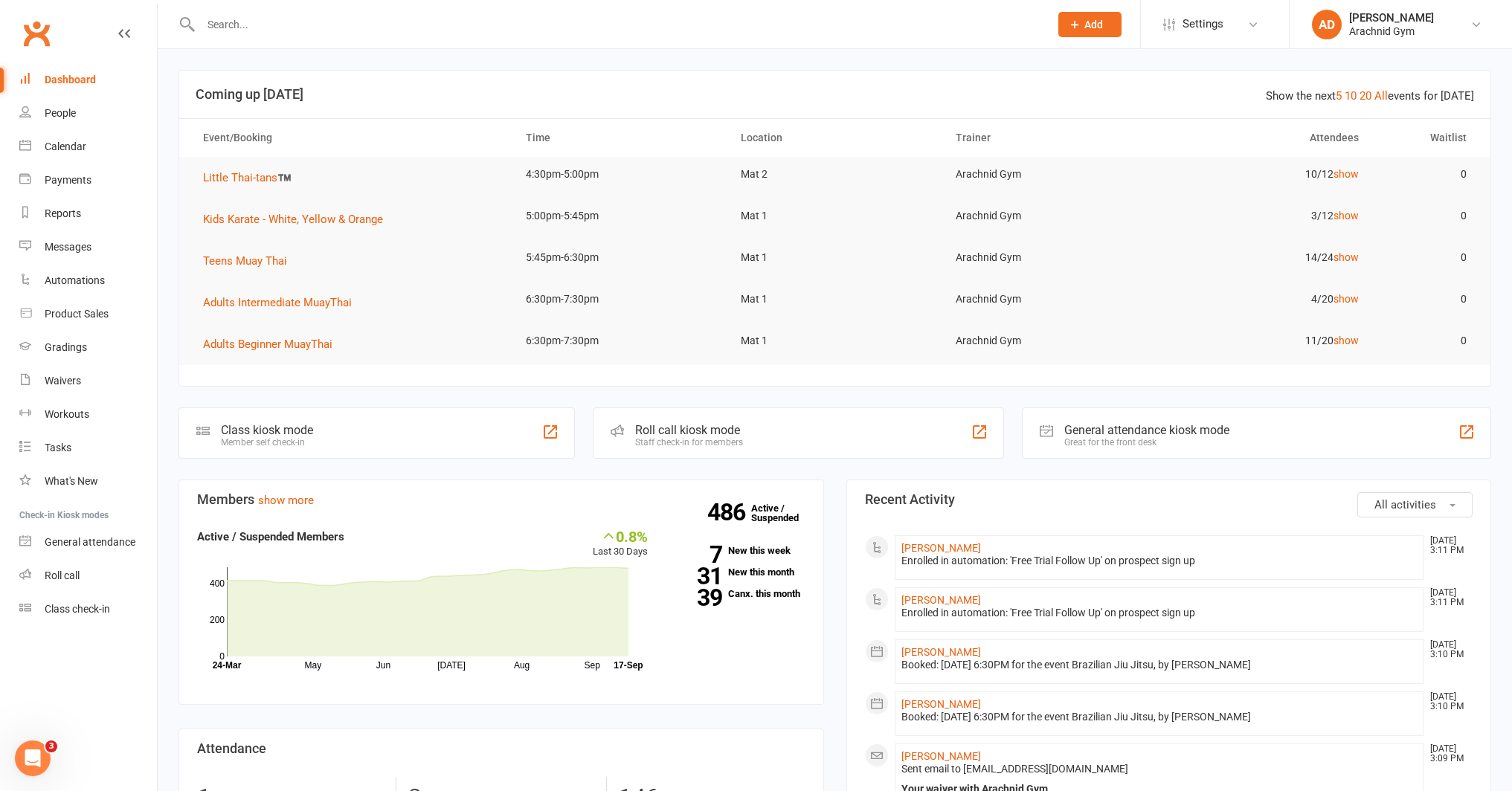
click at [245, 27] on input "text" at bounding box center [618, 24] width 844 height 21
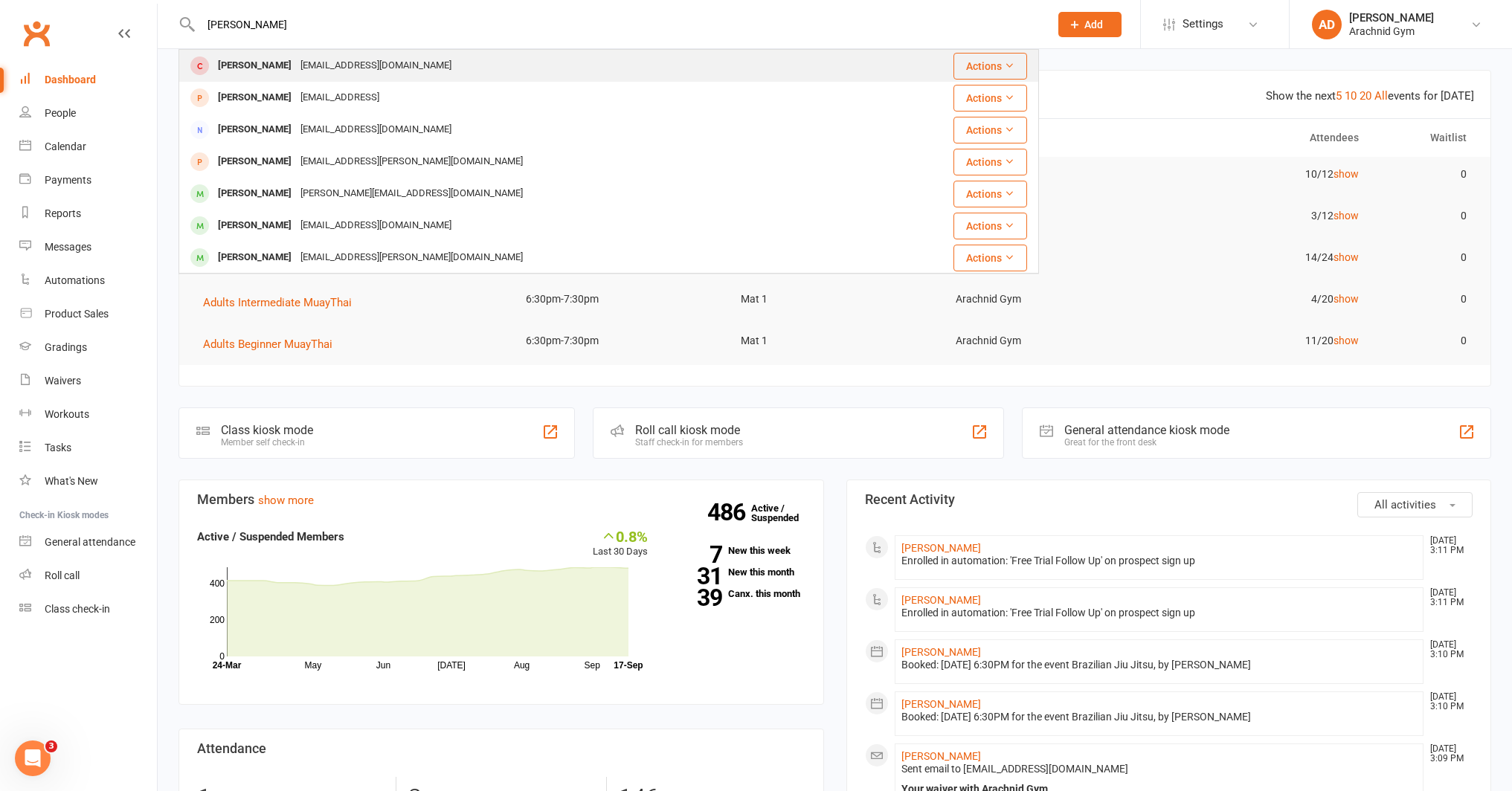
type input "[PERSON_NAME]"
click at [266, 69] on div "[PERSON_NAME]" at bounding box center [255, 66] width 83 height 22
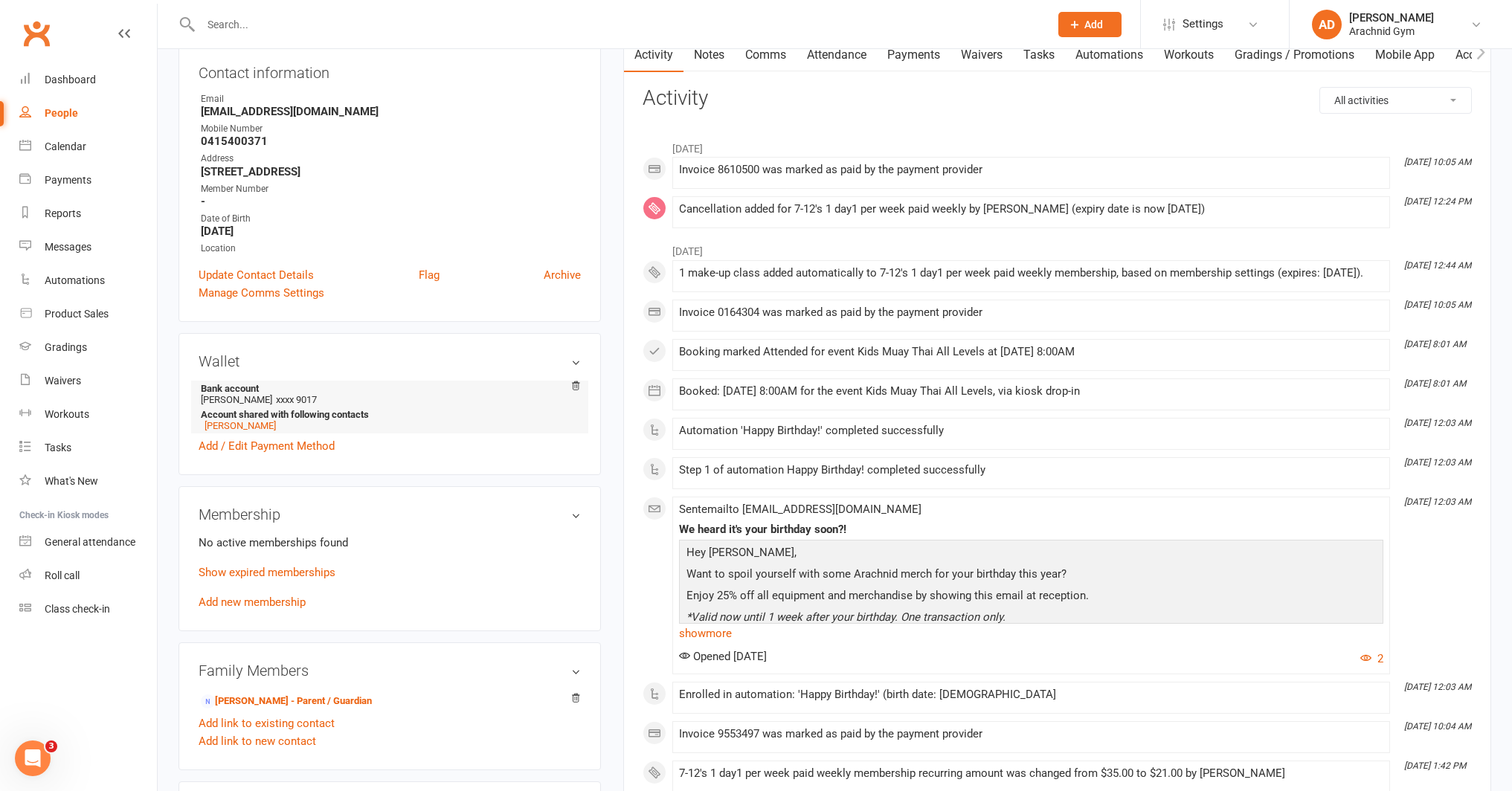
scroll to position [167, 0]
click at [319, 565] on link "Show expired memberships" at bounding box center [267, 570] width 137 height 14
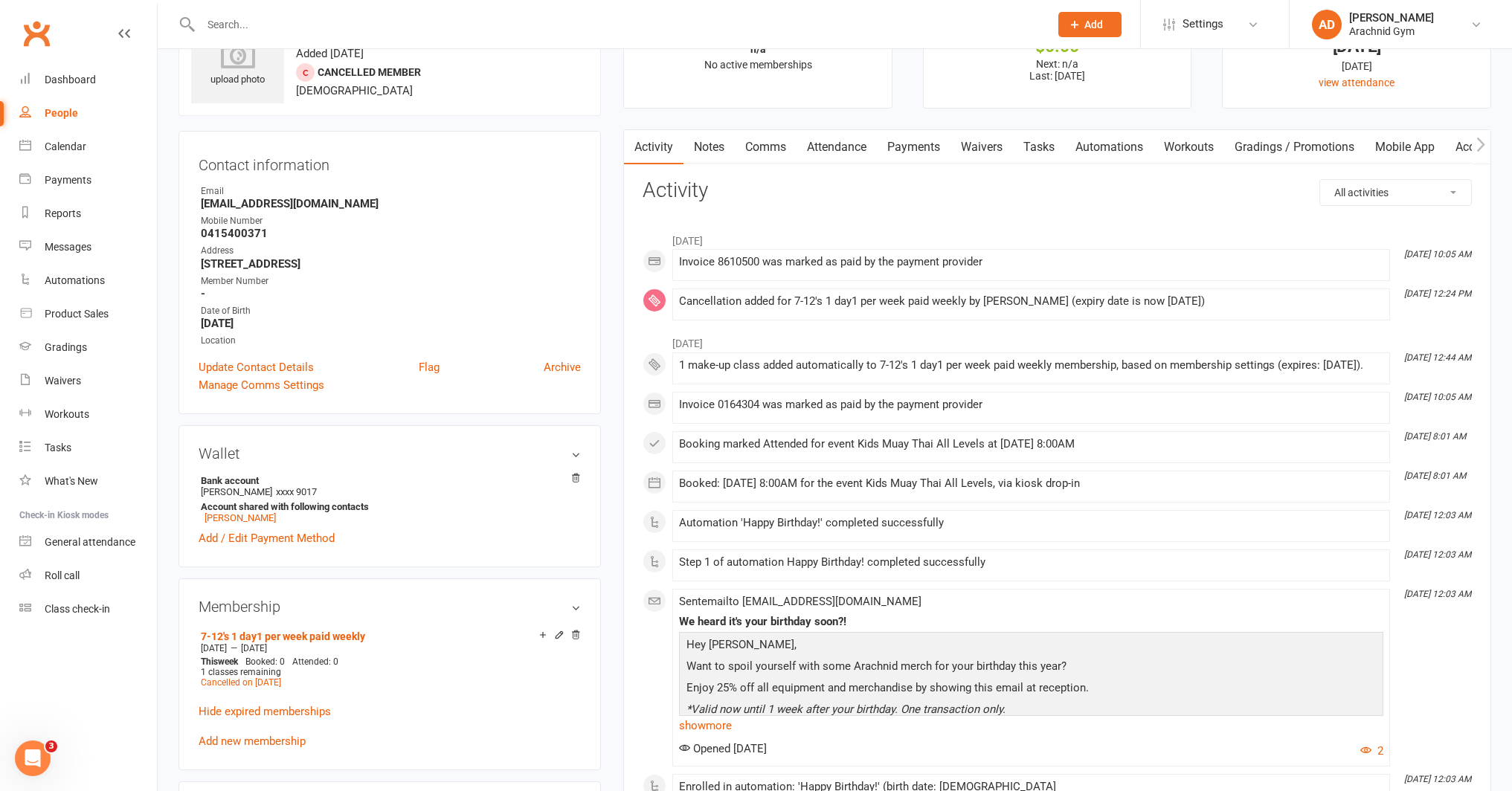
scroll to position [65, 0]
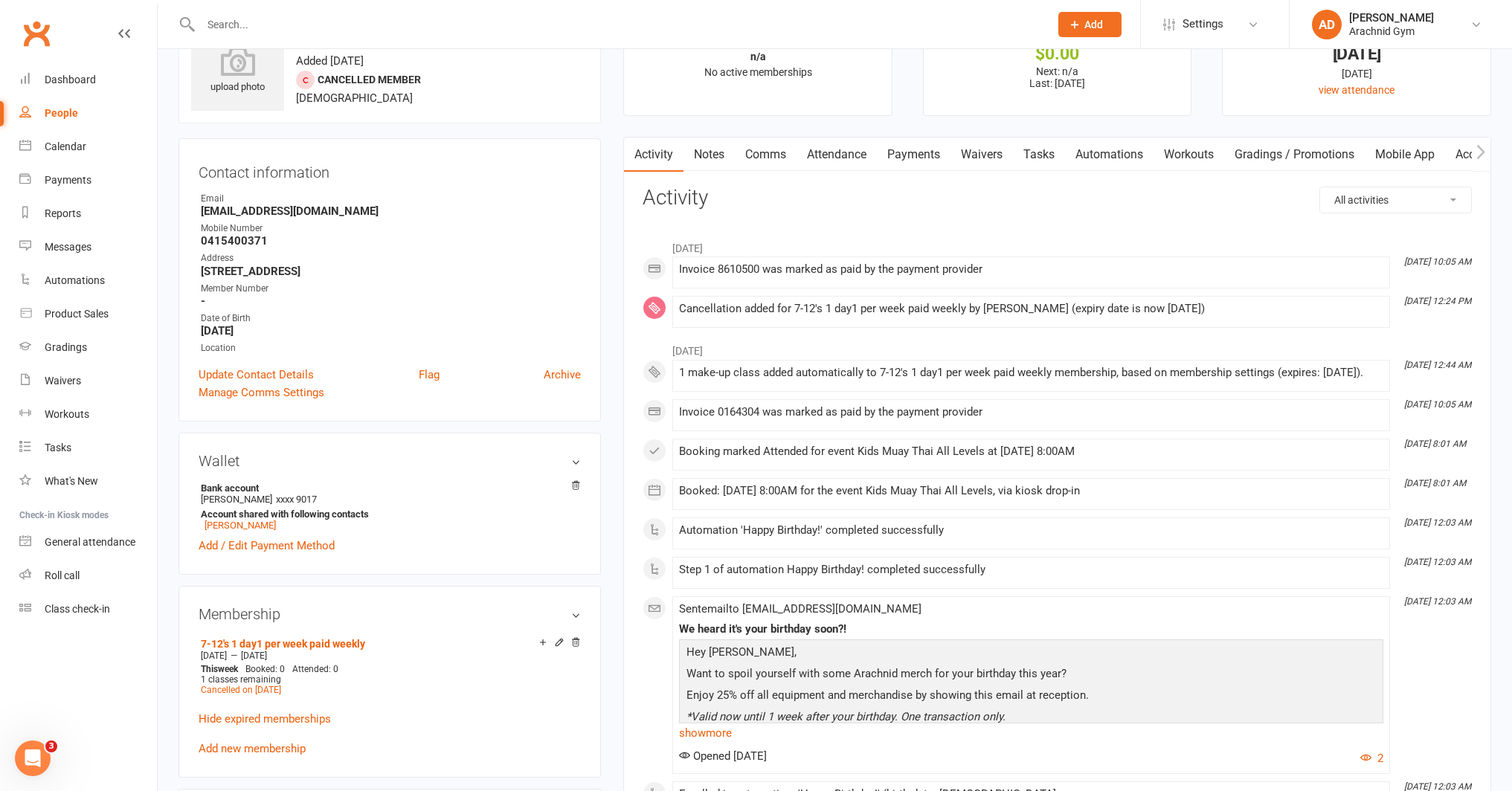
click at [909, 146] on link "Payments" at bounding box center [913, 154] width 73 height 34
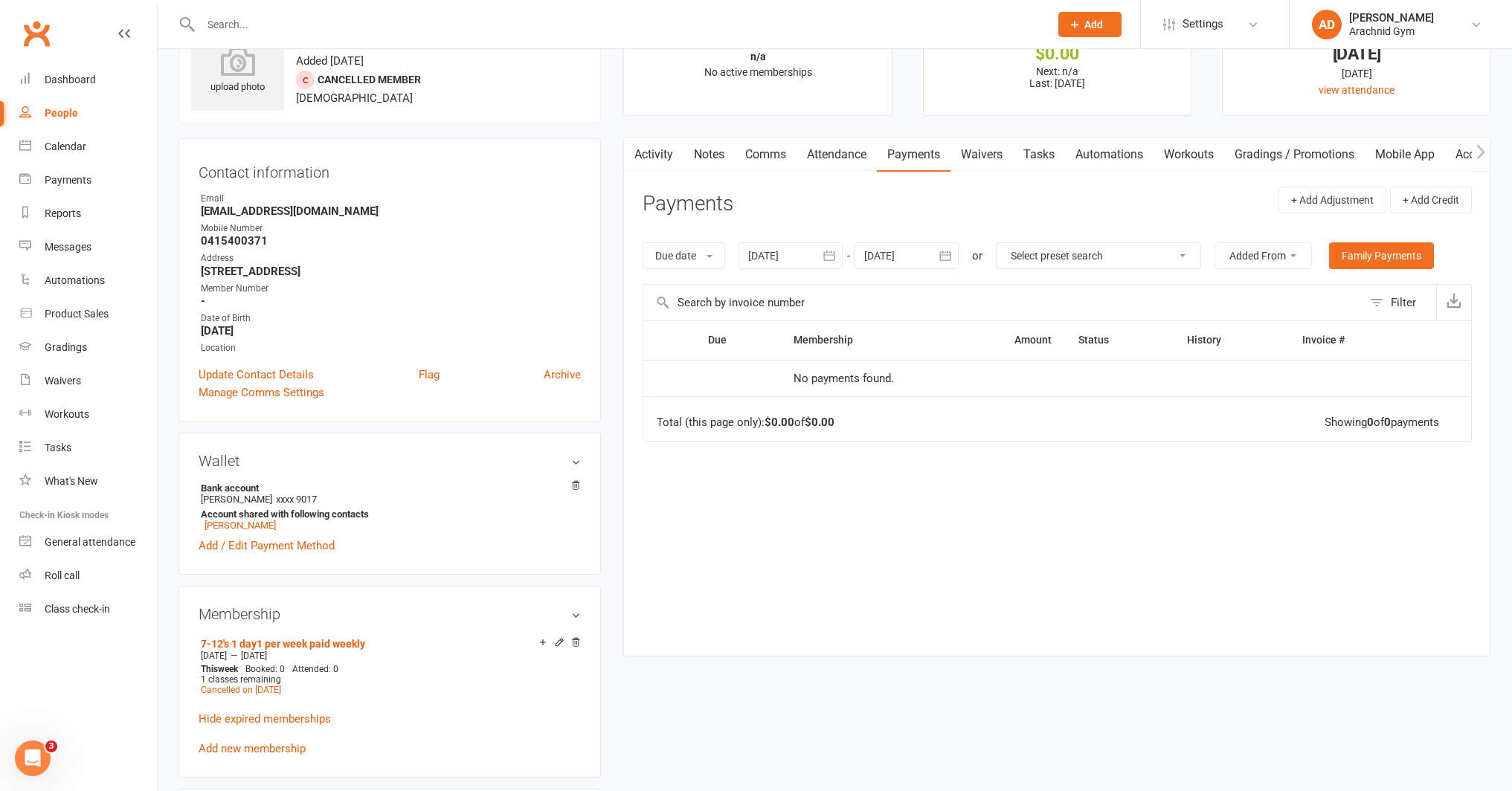
click at [838, 247] on button "button" at bounding box center [829, 255] width 27 height 27
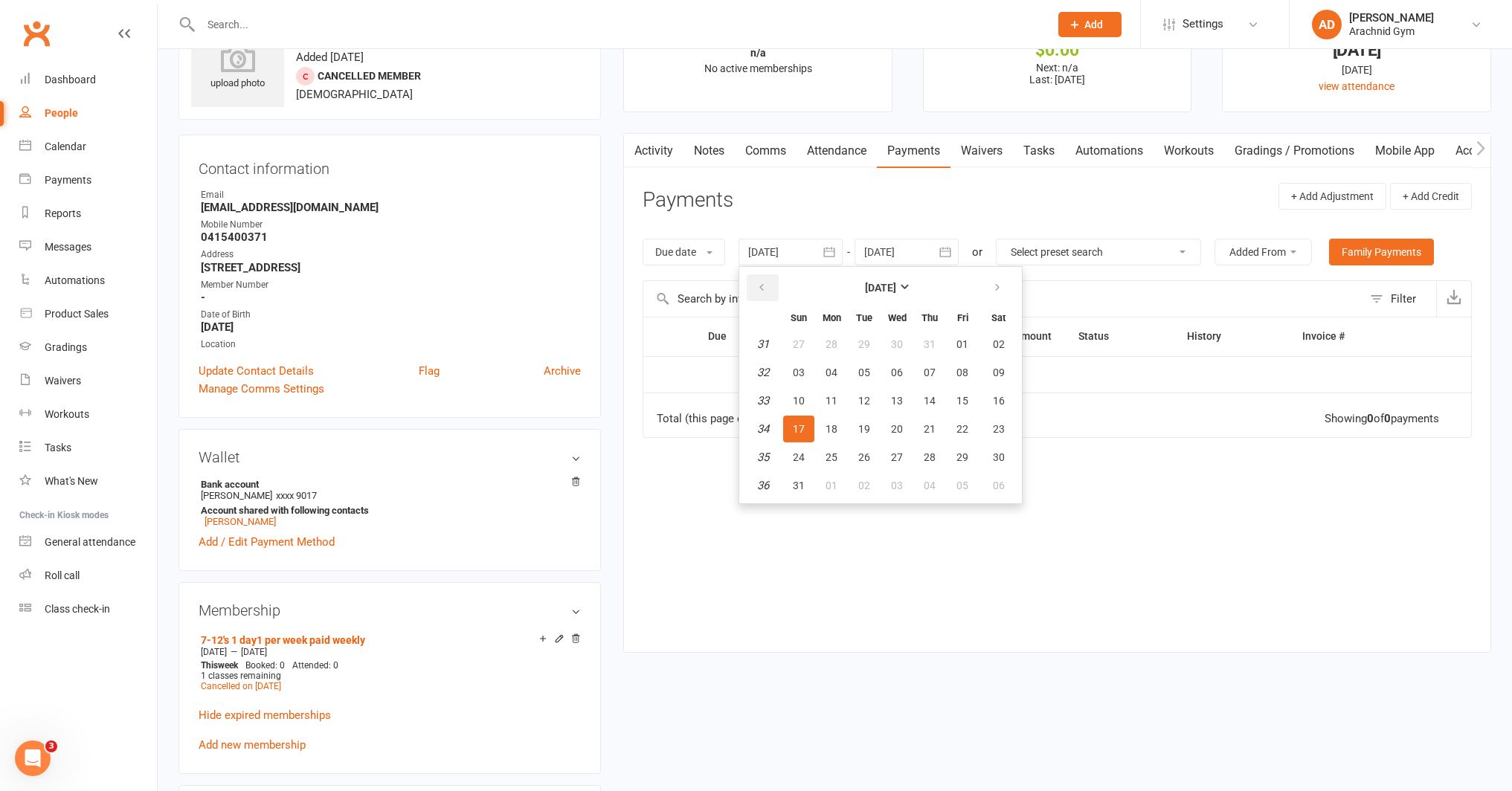
click at [770, 297] on button "button" at bounding box center [762, 287] width 32 height 27
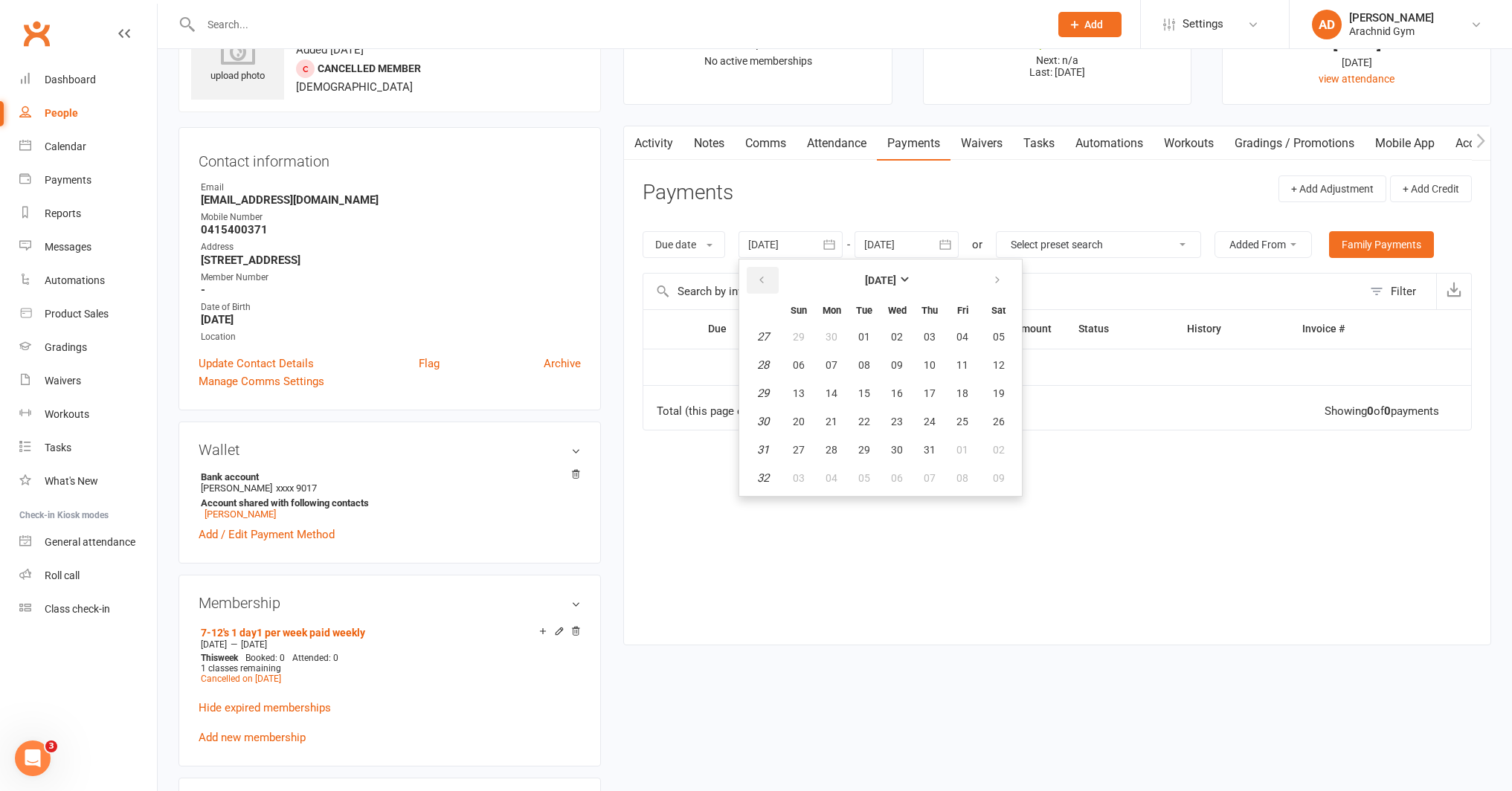
click at [770, 297] on table "[DATE] Sun Mon Tue Wed Thu Fri Sat 27 29 30 01 02 03 04 05 28 06 07 08 09 10 11…" at bounding box center [881, 377] width 277 height 230
click at [770, 297] on th at bounding box center [762, 282] width 38 height 33
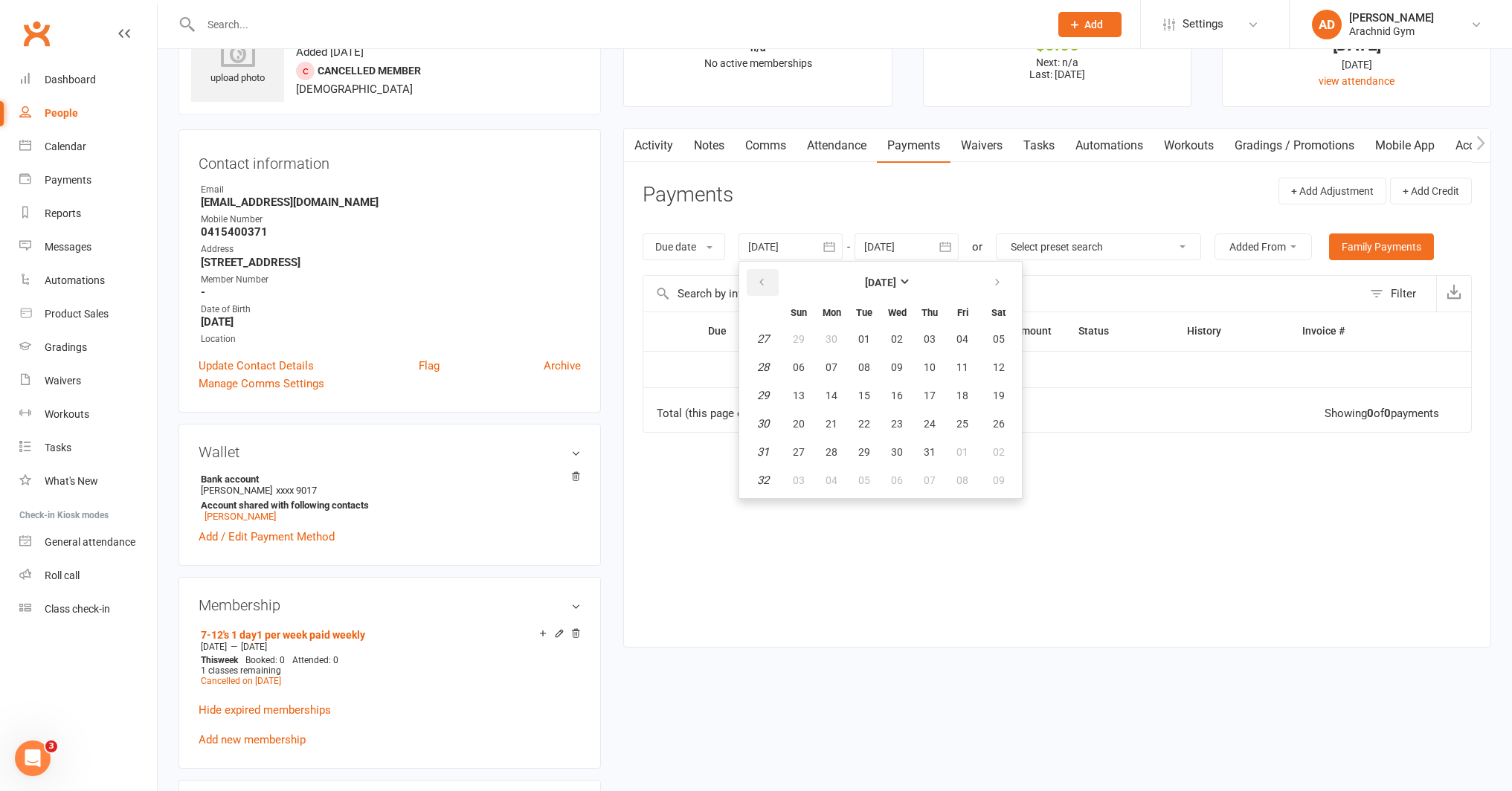
click at [766, 294] on button "button" at bounding box center [762, 282] width 32 height 27
click at [766, 292] on button "button" at bounding box center [762, 282] width 32 height 27
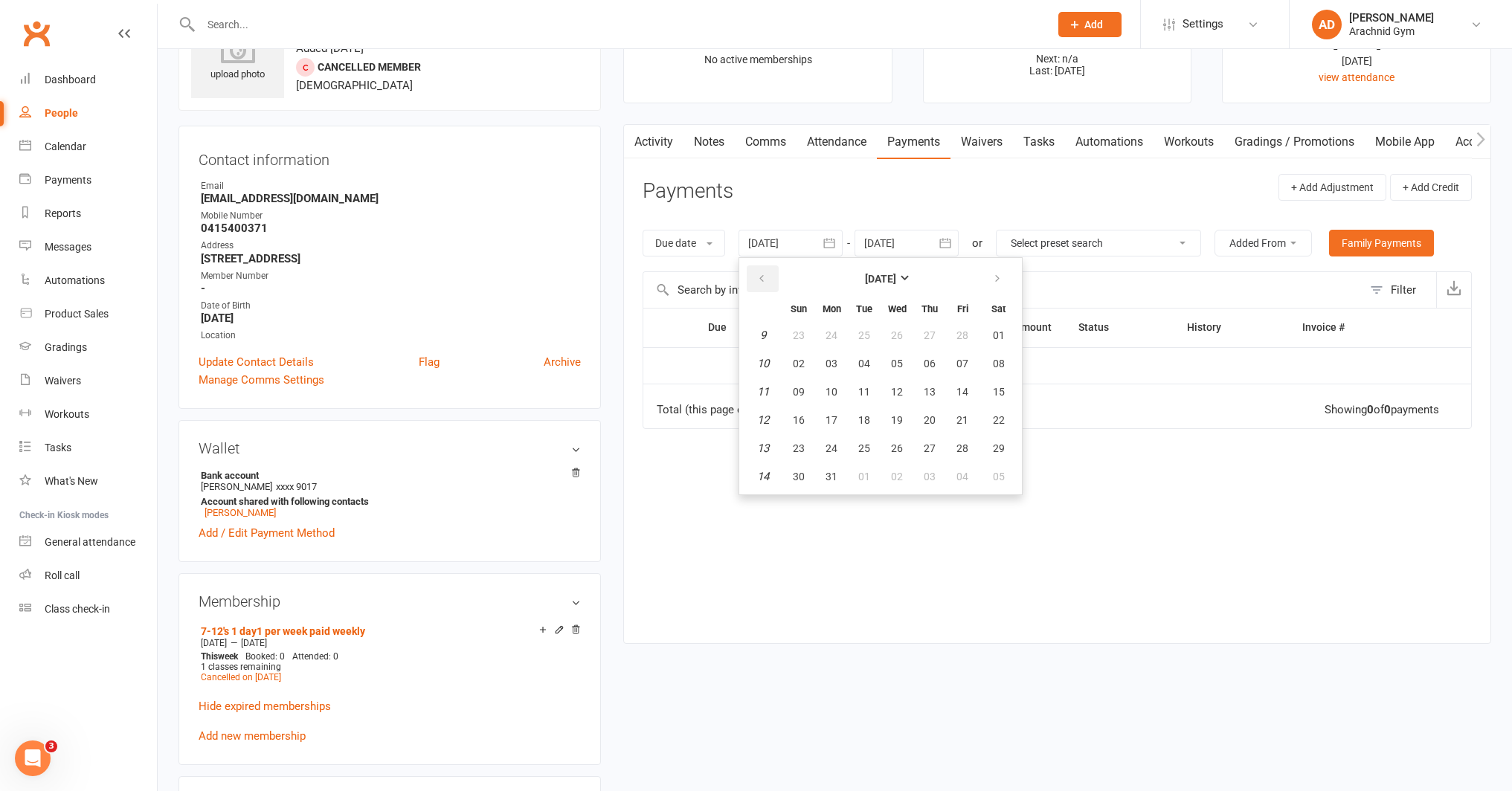
click at [756, 278] on button "button" at bounding box center [762, 279] width 32 height 27
click at [896, 326] on span "01" at bounding box center [897, 332] width 12 height 12
type input "[DATE]"
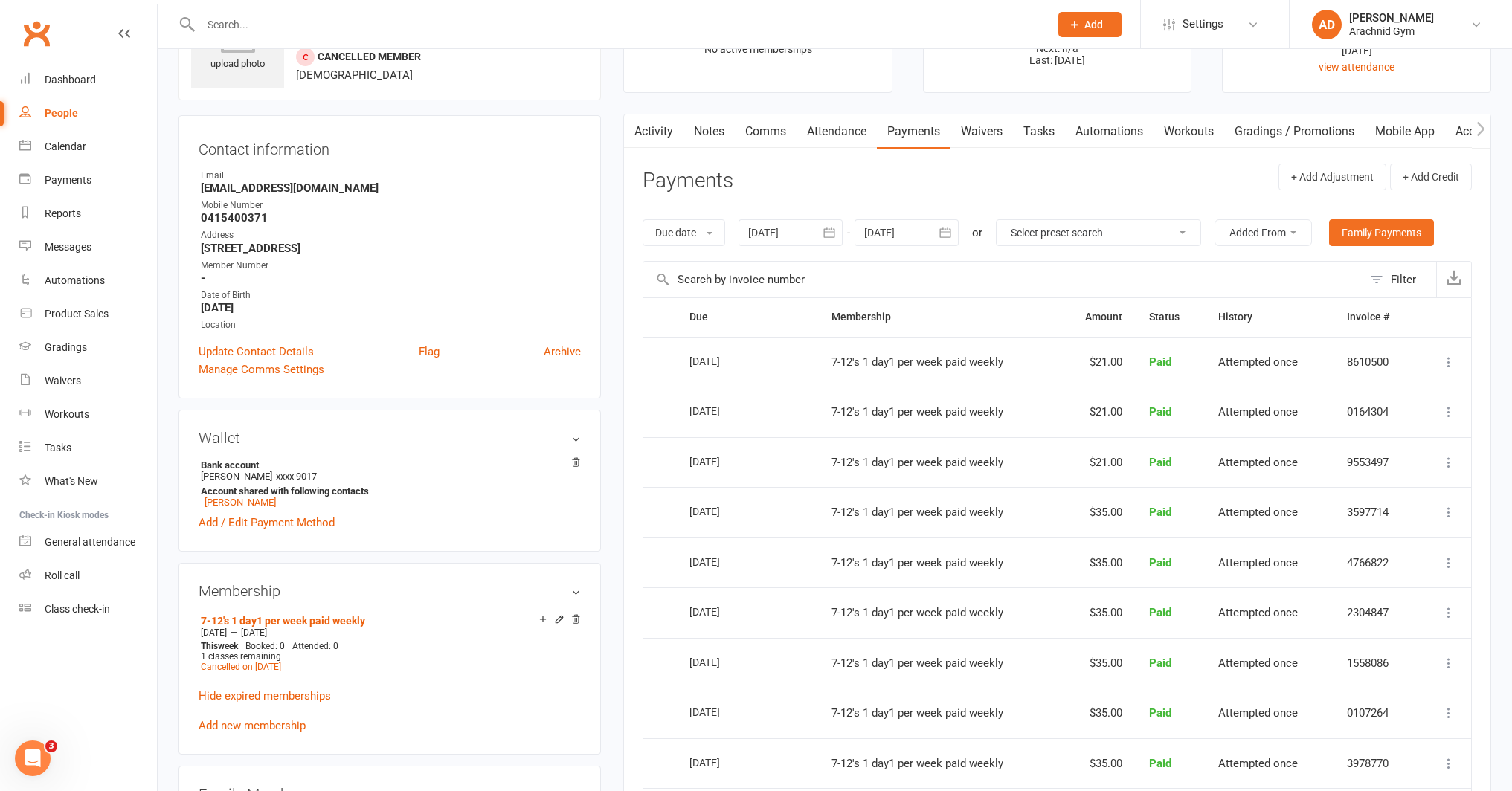
scroll to position [92, 0]
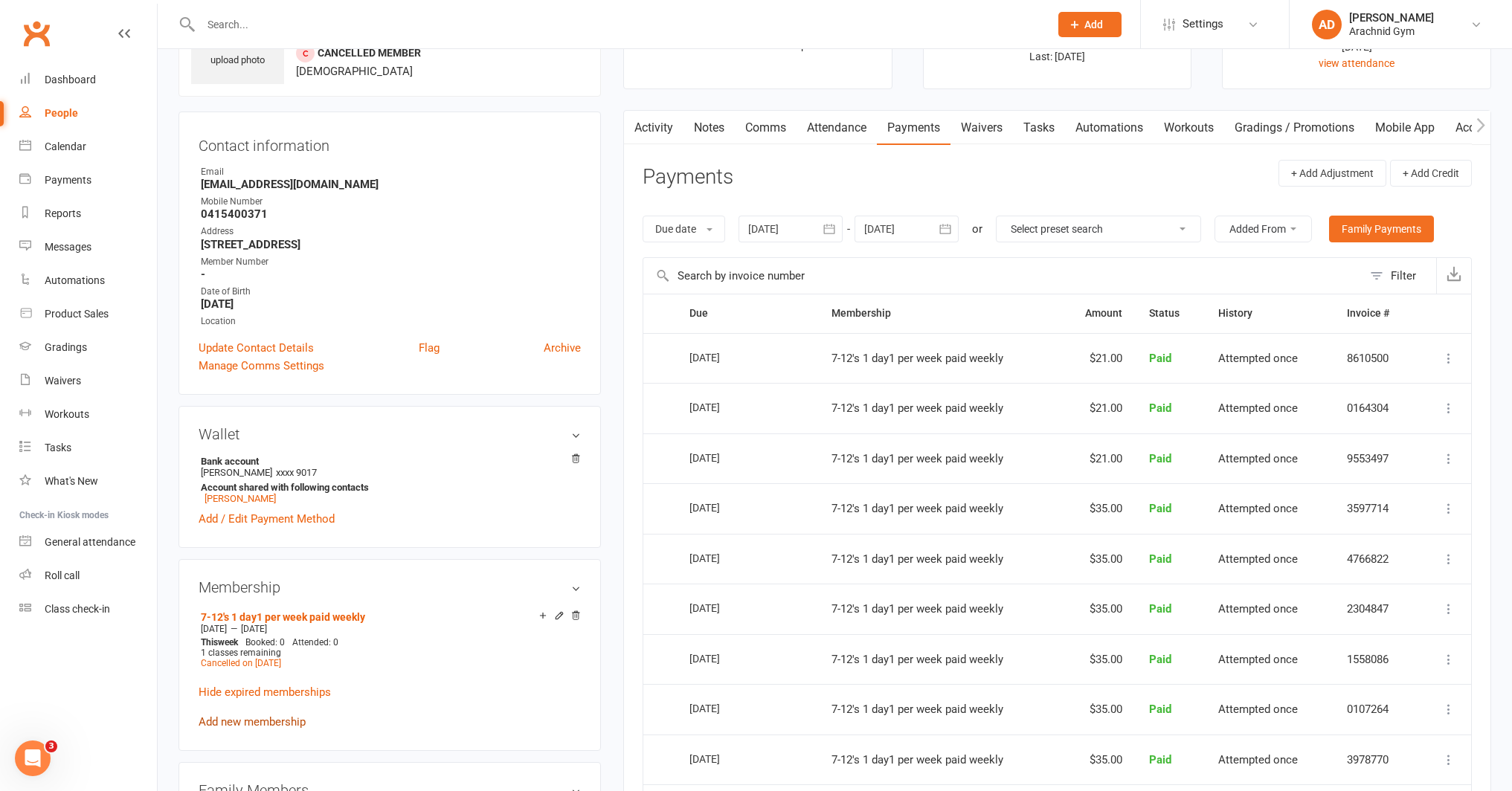
click at [266, 723] on link "Add new membership" at bounding box center [252, 721] width 107 height 14
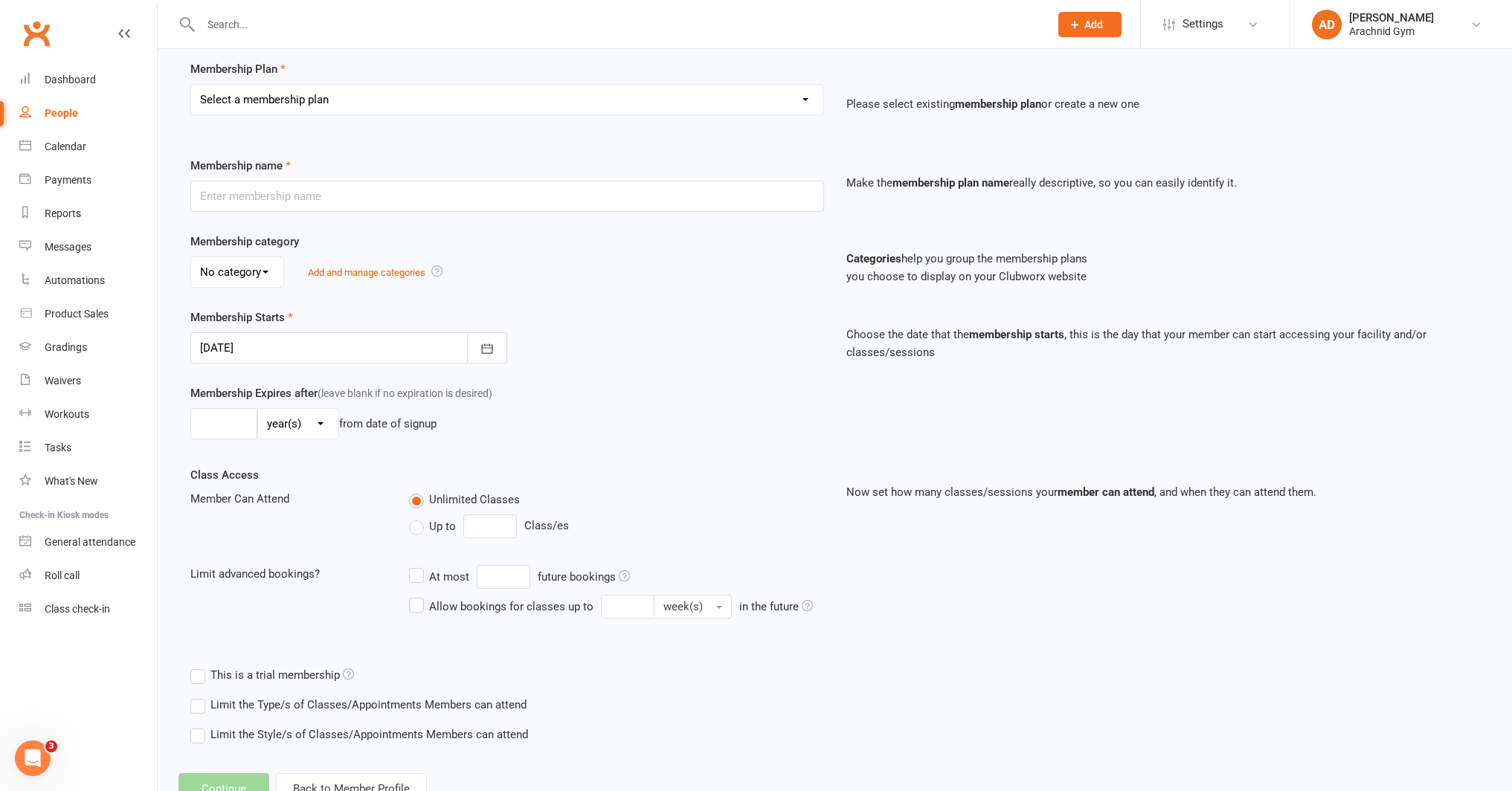
scroll to position [164, 0]
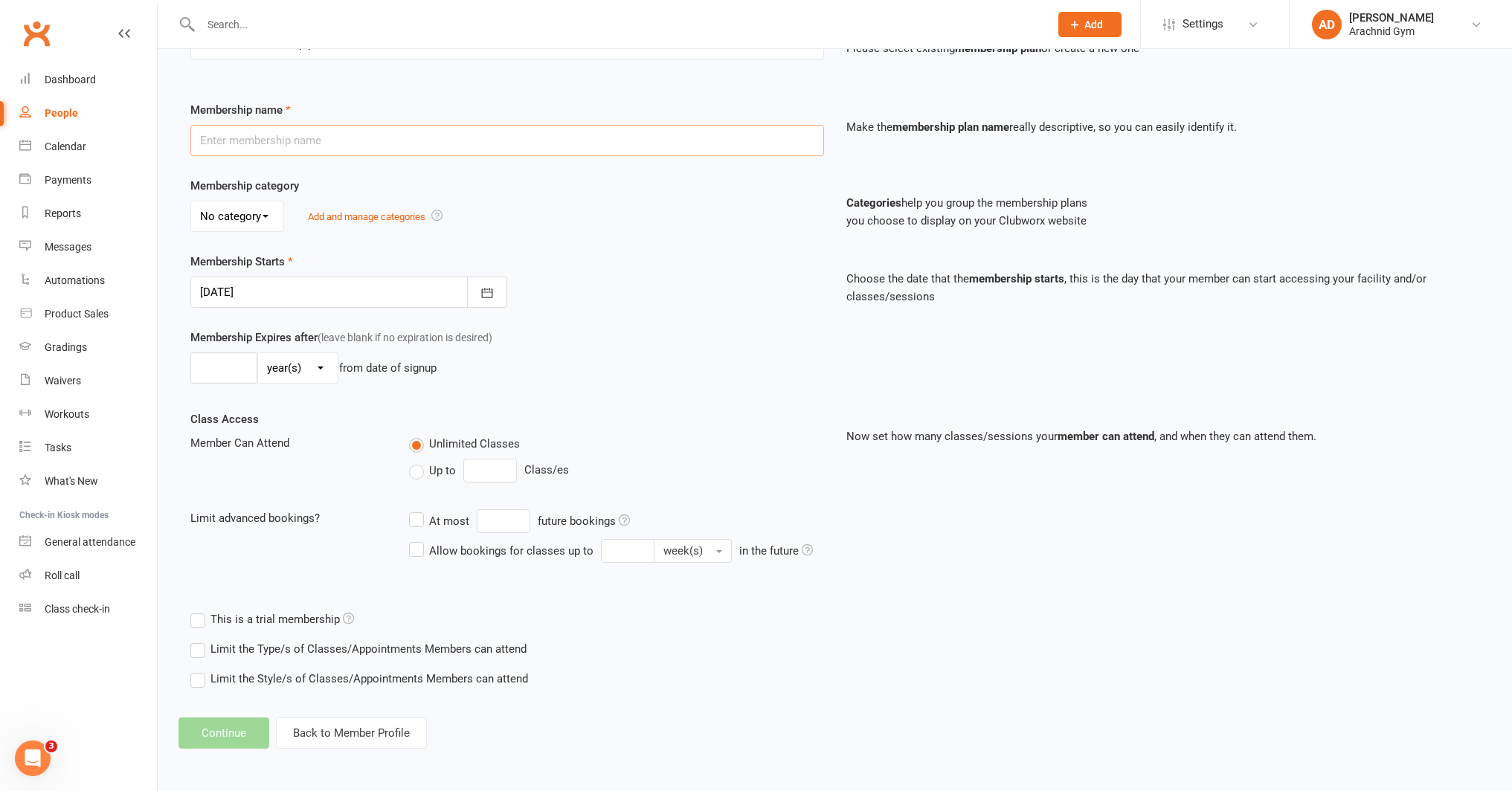
click at [264, 146] on input "text" at bounding box center [507, 140] width 634 height 31
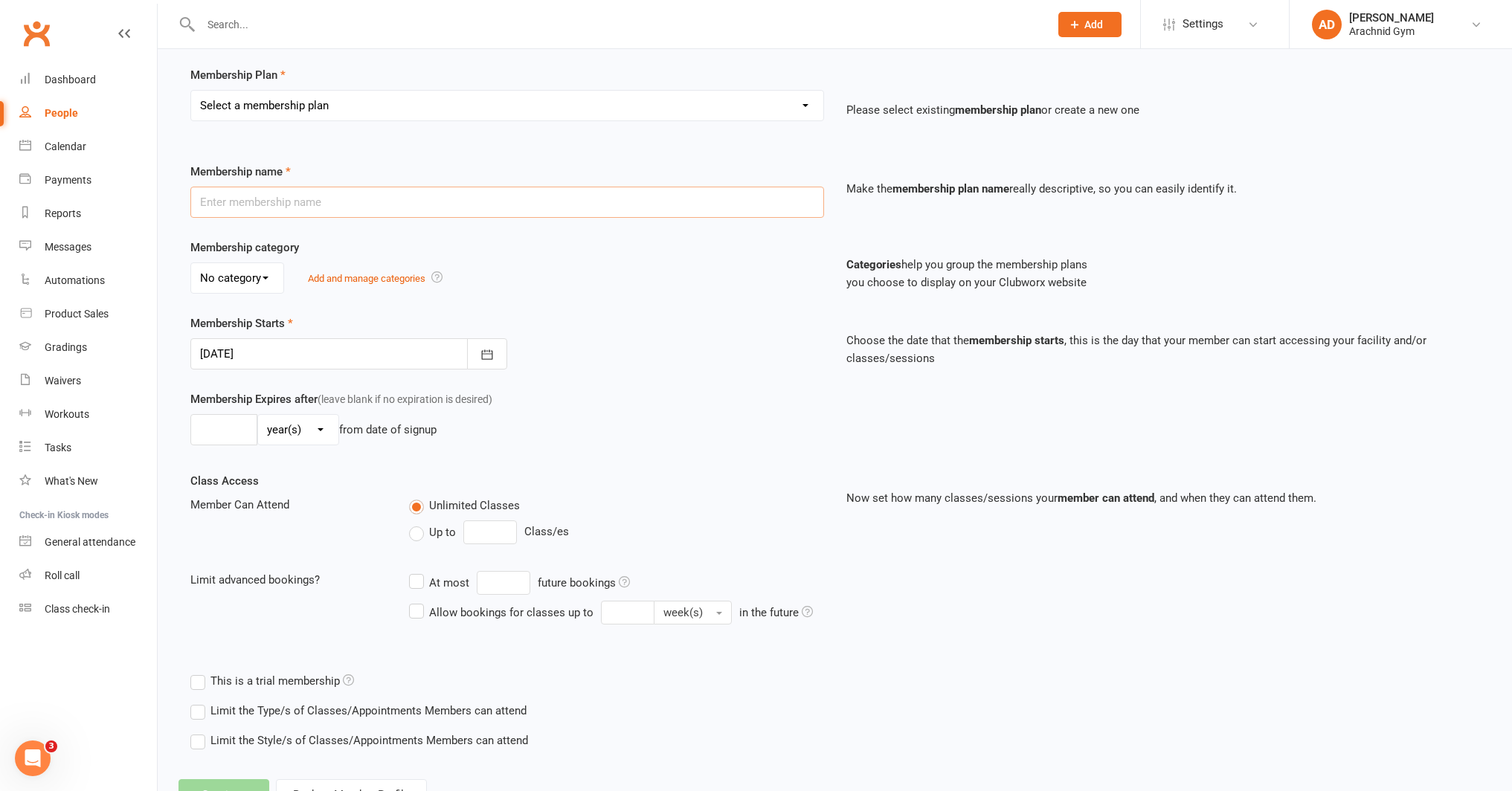
scroll to position [85, 0]
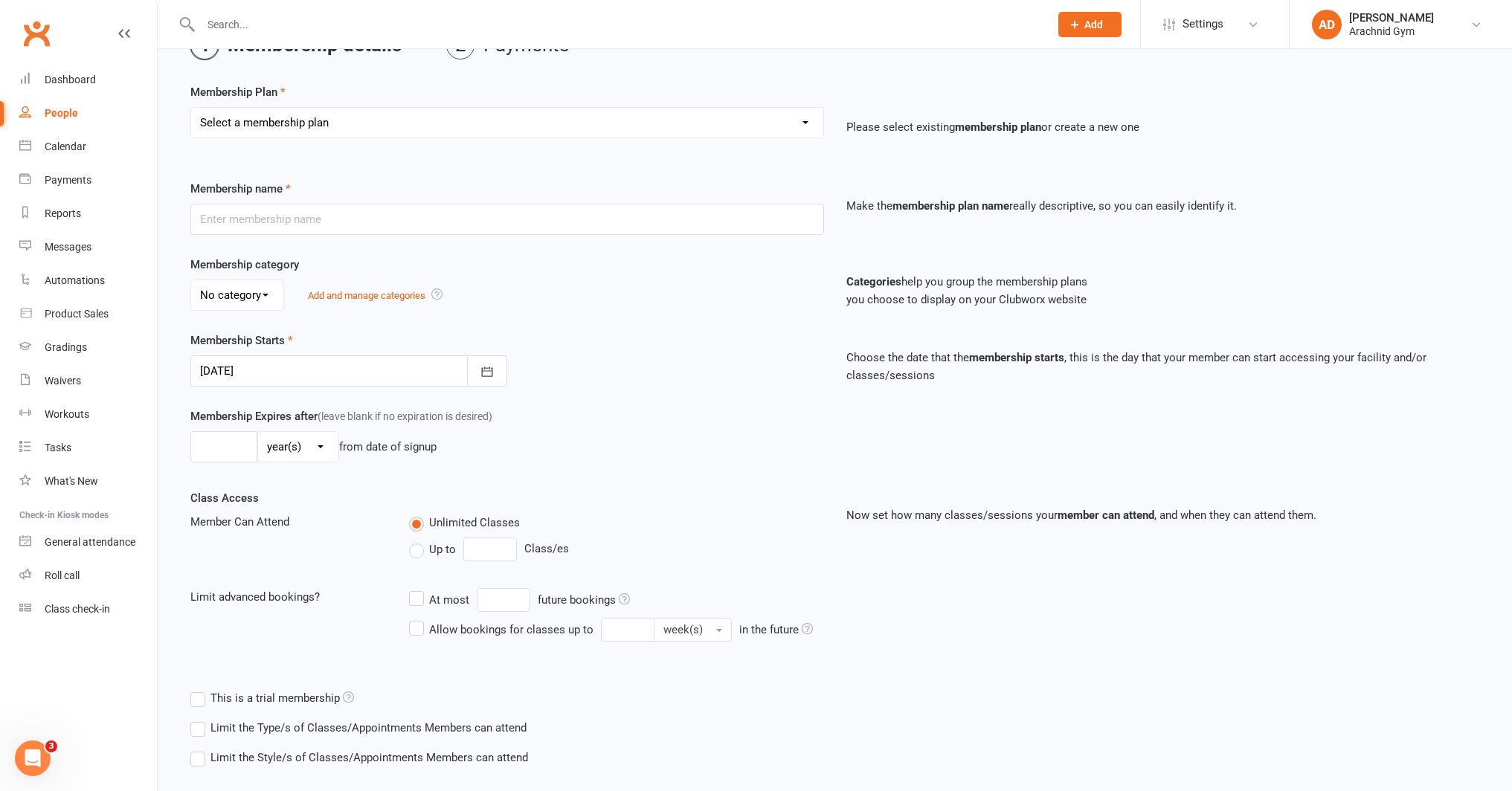
click at [254, 117] on select "Select a membership plan Create new Membership Plan Adults Teens 7-12's Under 7…" at bounding box center [506, 123] width 632 height 29
select select "3"
click at [191, 108] on select "Select a membership plan Create new Membership Plan Adults Teens 7-12's Under 7…" at bounding box center [506, 123] width 632 height 29
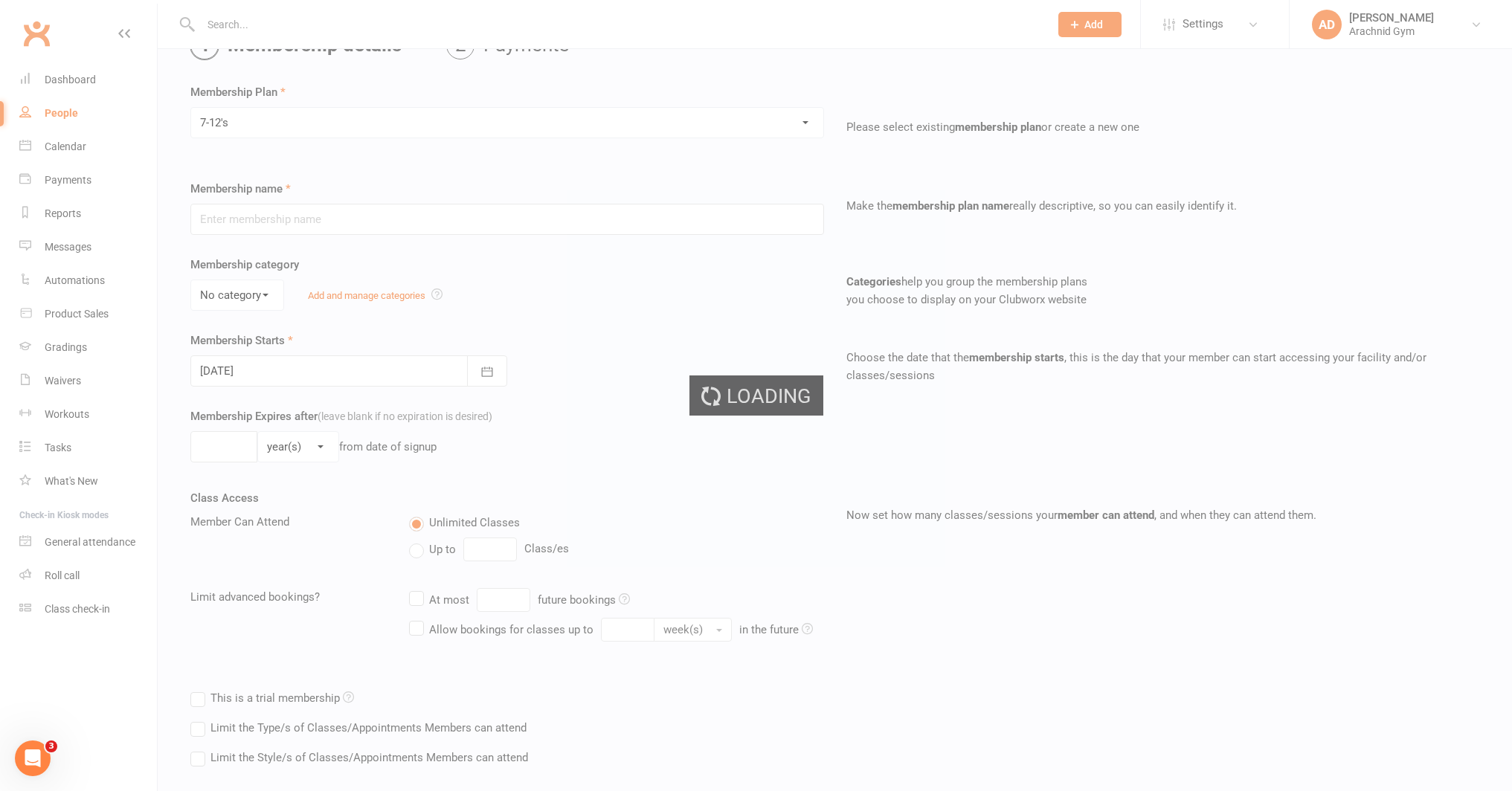
type input "7-12's"
select select "0"
type input "0"
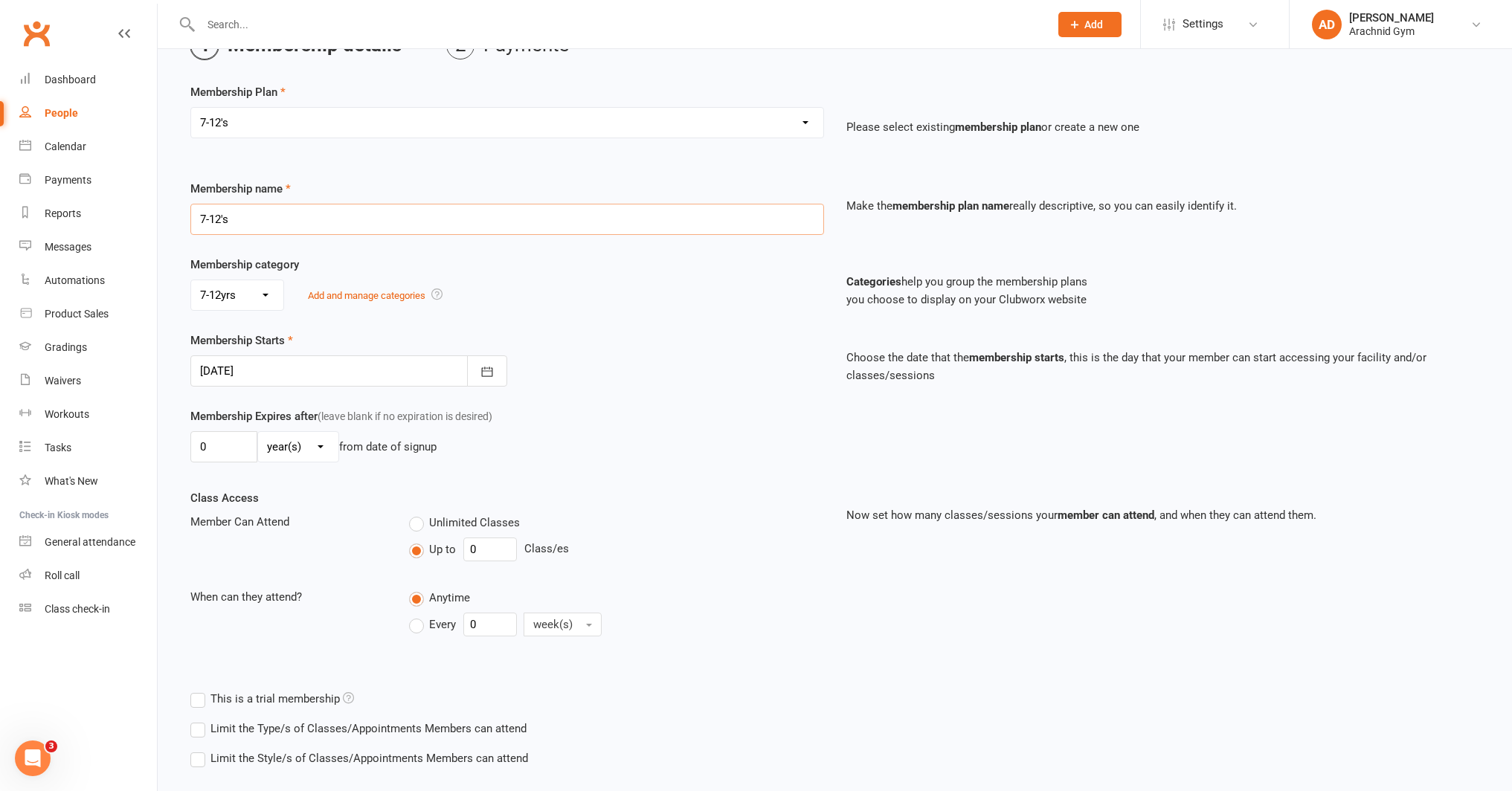
click at [238, 212] on input "7-12's" at bounding box center [507, 219] width 634 height 31
type input "7-12's 1 day/wk - DD weekly"
click at [504, 548] on input "0" at bounding box center [490, 549] width 53 height 24
type input "1"
click at [489, 620] on input "0" at bounding box center [490, 624] width 53 height 24
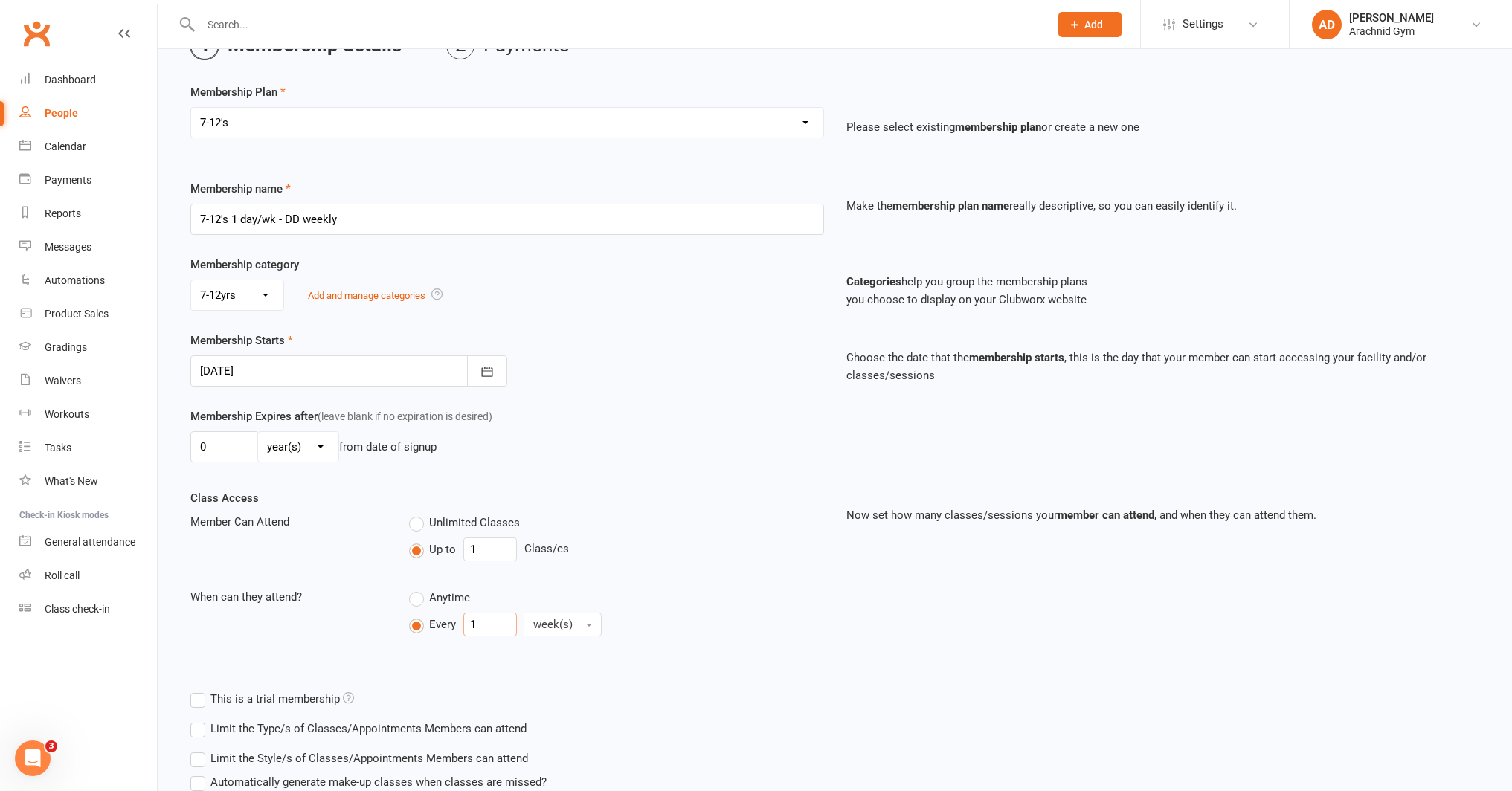
type input "1"
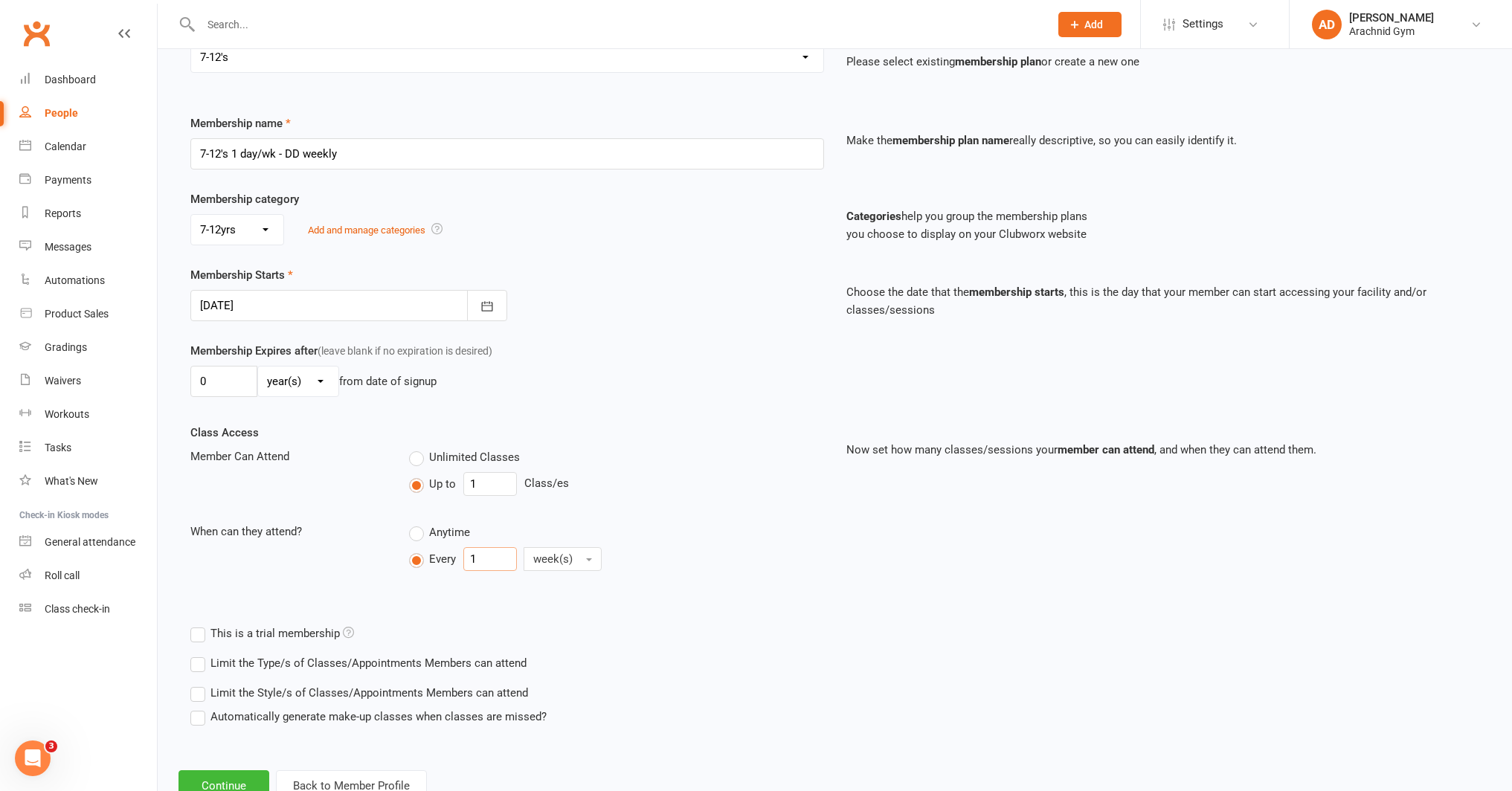
scroll to position [203, 0]
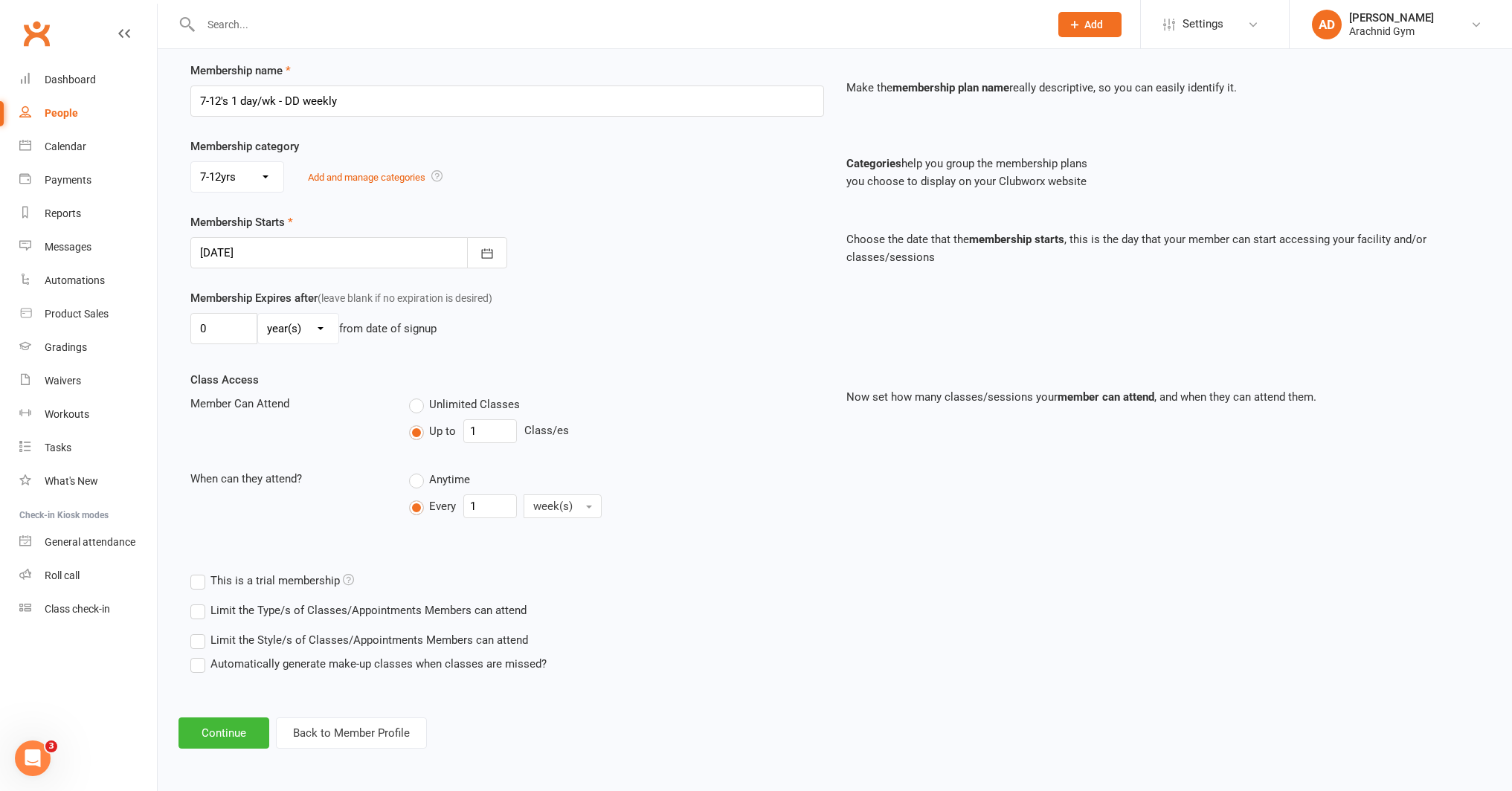
click at [329, 617] on label "Limit the Type/s of Classes/Appointments Members can attend" at bounding box center [359, 610] width 337 height 17
click at [200, 601] on input "Limit the Type/s of Classes/Appointments Members can attend" at bounding box center [195, 601] width 10 height 0
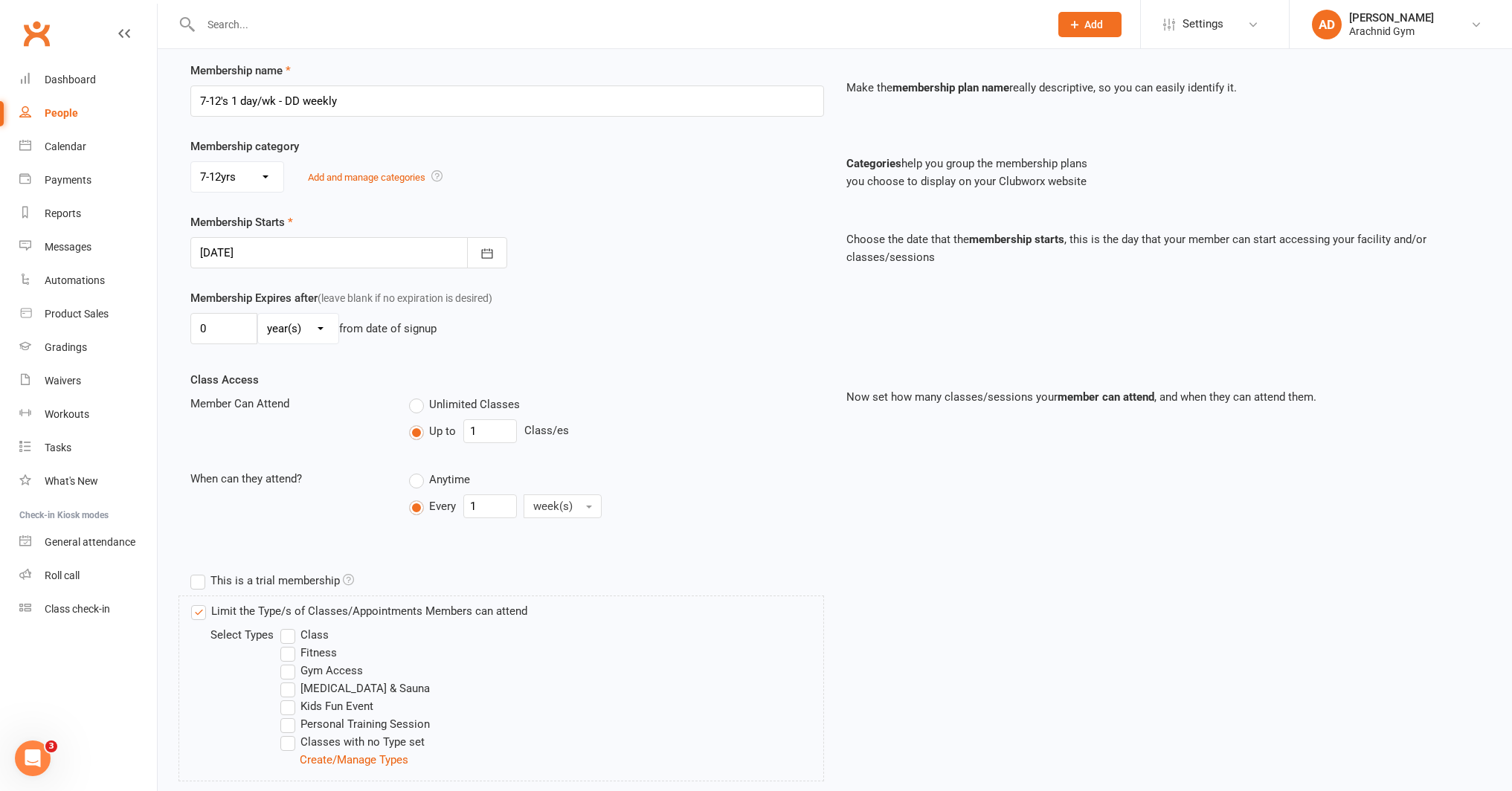
click at [294, 632] on label "Class" at bounding box center [304, 634] width 49 height 17
click at [290, 626] on input "Class" at bounding box center [285, 626] width 10 height 0
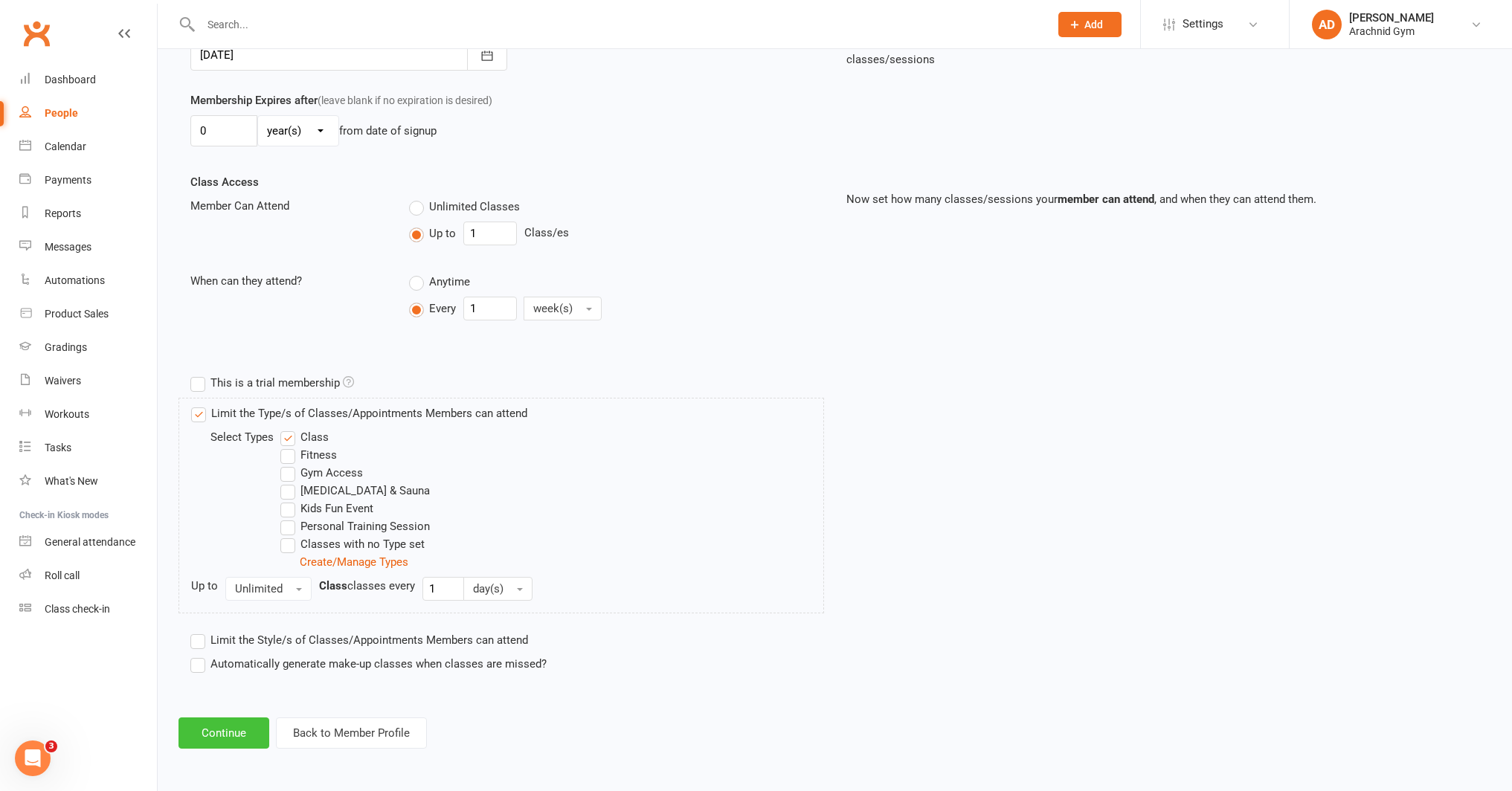
click at [237, 725] on button "Continue" at bounding box center [224, 733] width 91 height 31
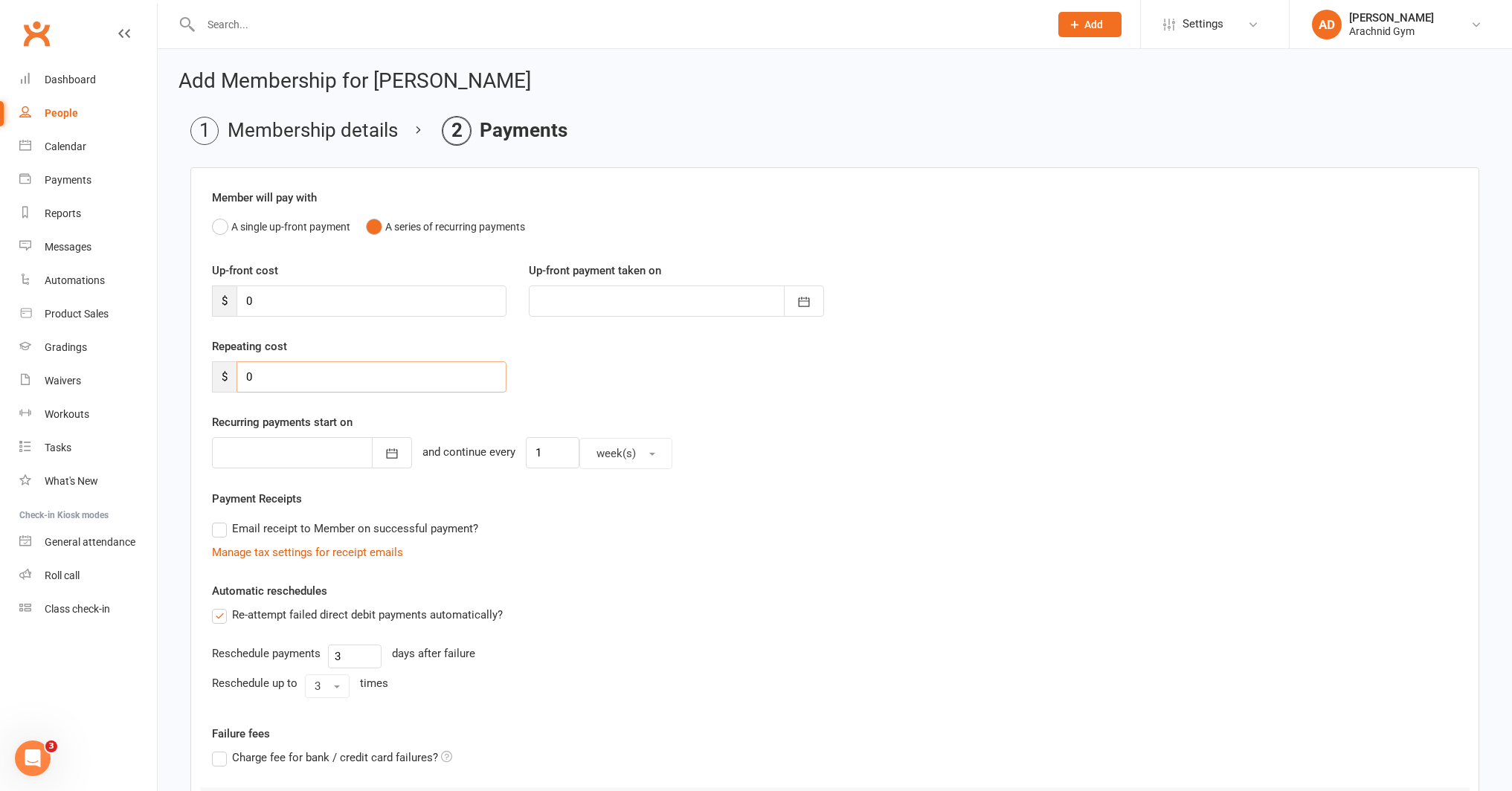
click at [281, 372] on input "0" at bounding box center [371, 377] width 270 height 31
type input "21"
click at [372, 443] on button "button" at bounding box center [392, 453] width 40 height 31
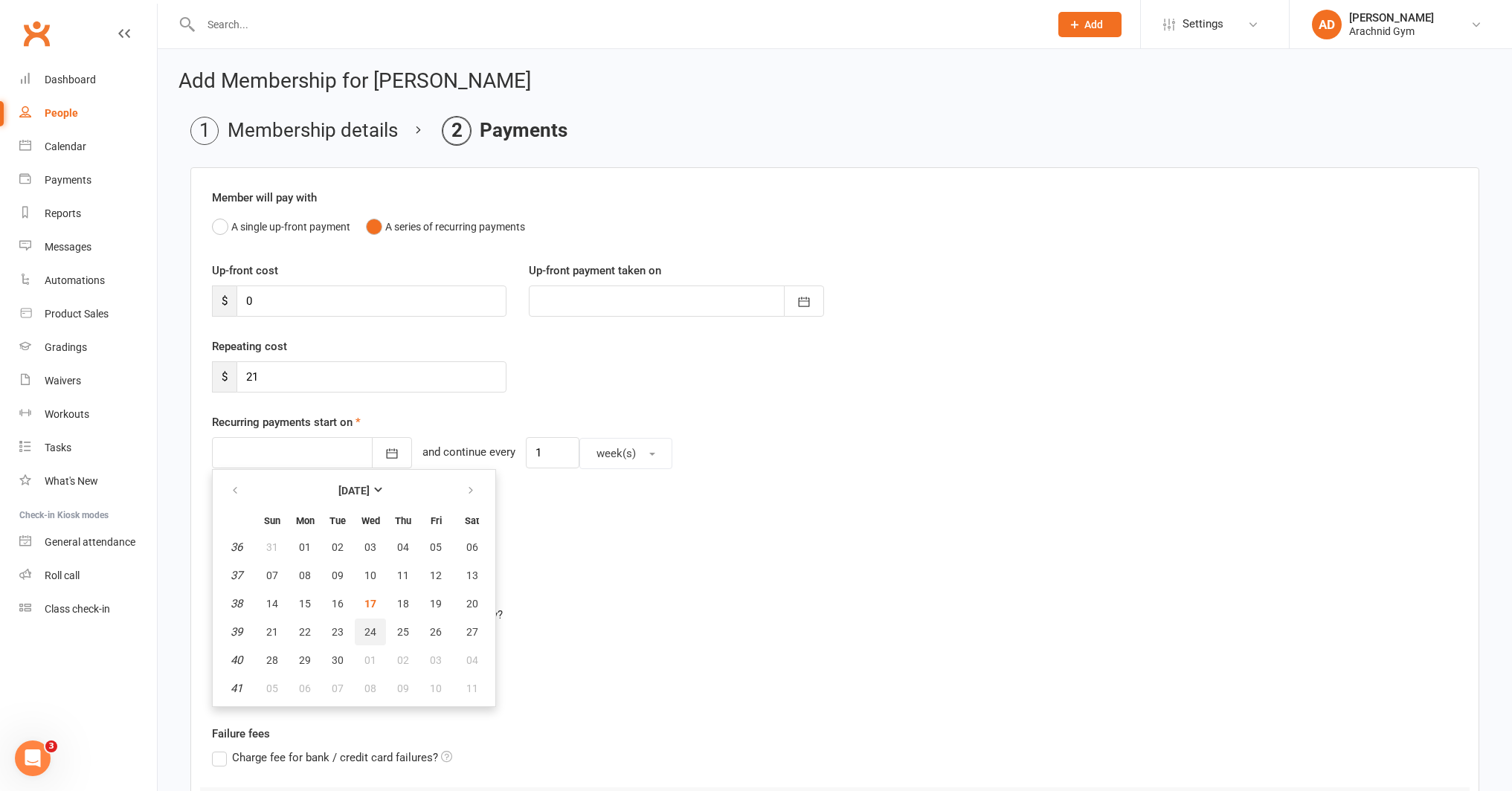
click at [368, 628] on span "24" at bounding box center [370, 632] width 12 height 12
type input "[DATE]"
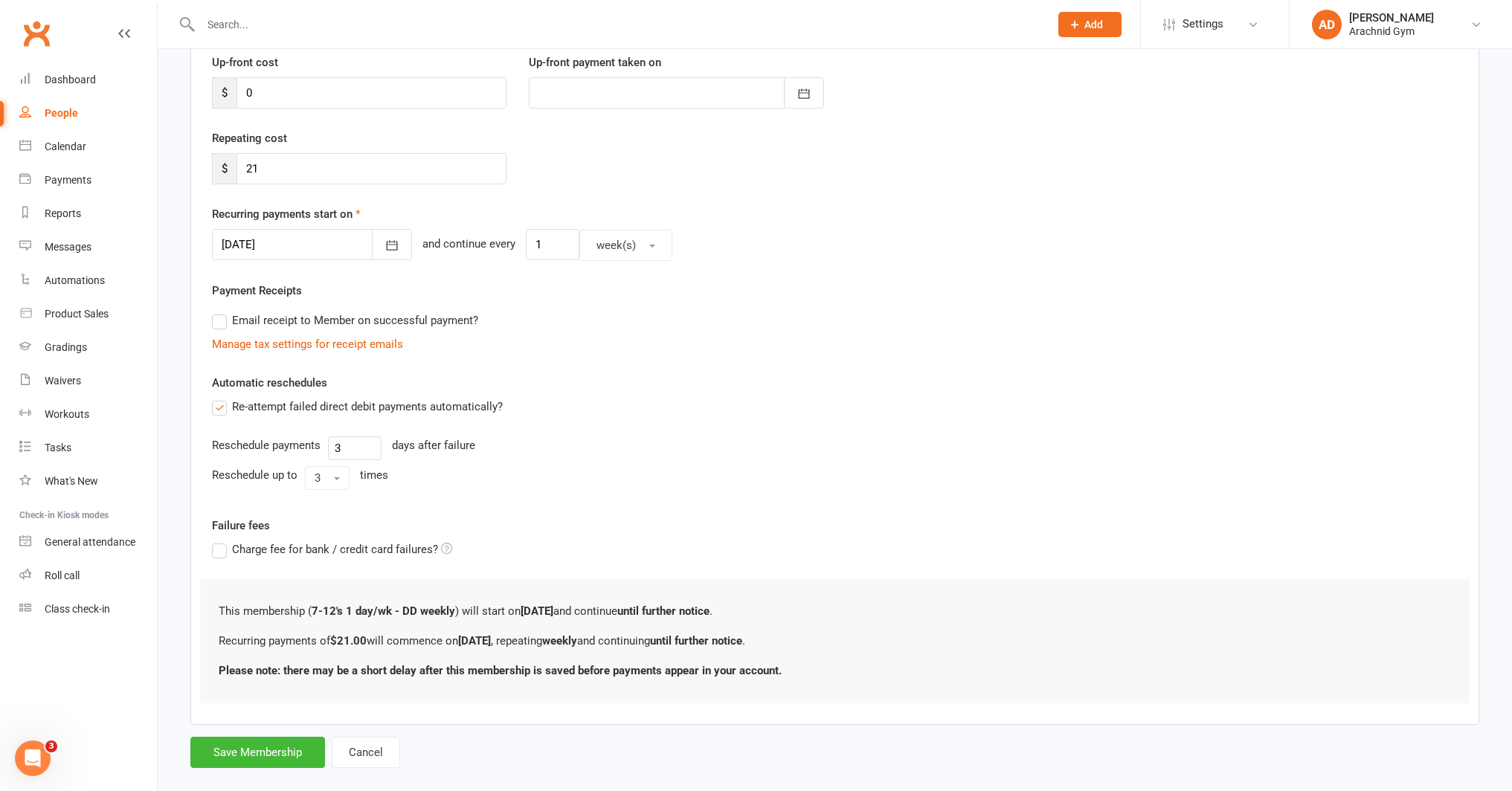
scroll to position [230, 0]
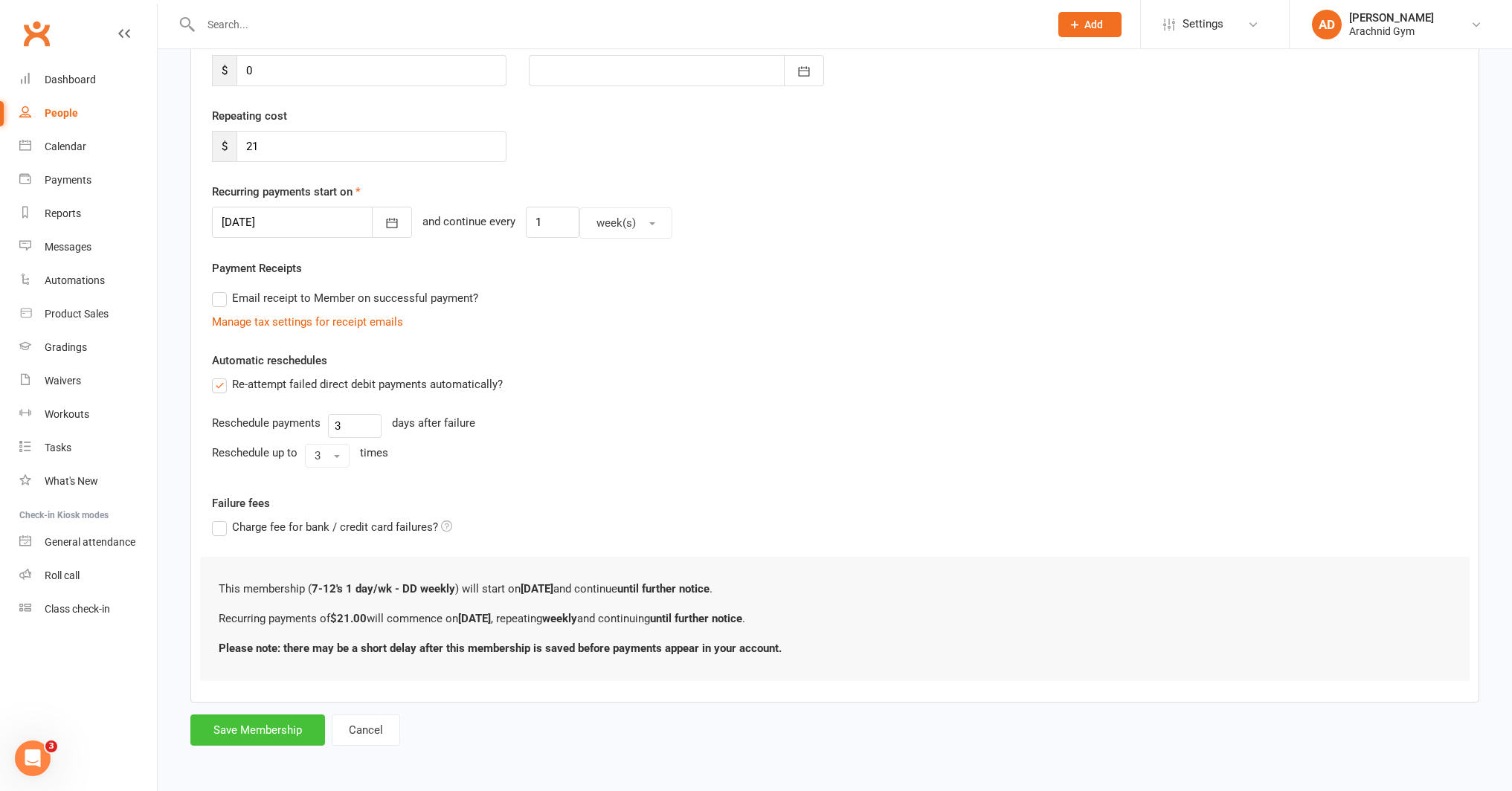
click at [265, 735] on button "Save Membership" at bounding box center [258, 730] width 135 height 31
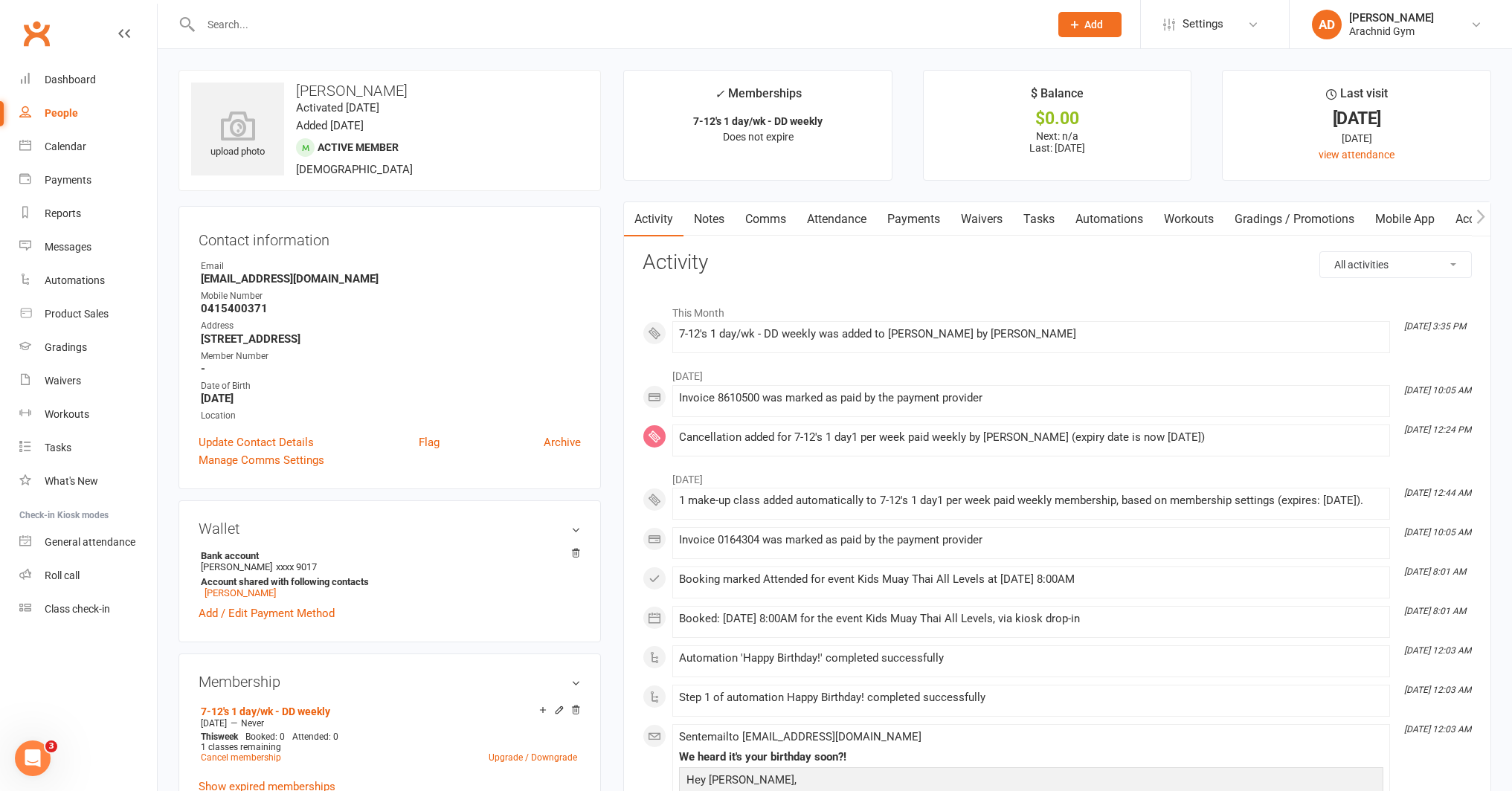
click at [380, 19] on input "text" at bounding box center [618, 24] width 844 height 21
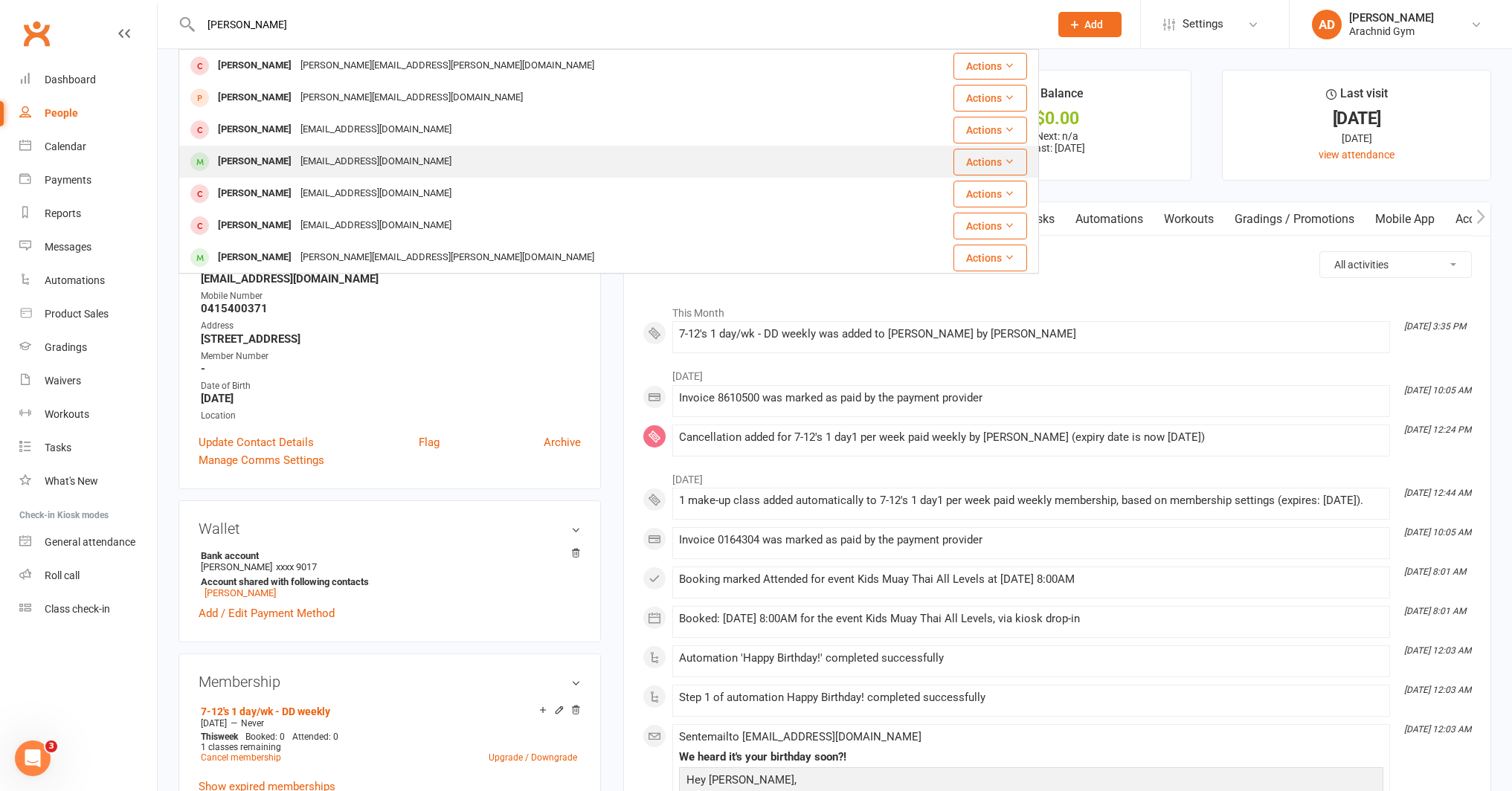
type input "[PERSON_NAME]"
click at [277, 157] on div "[PERSON_NAME]" at bounding box center [255, 162] width 83 height 22
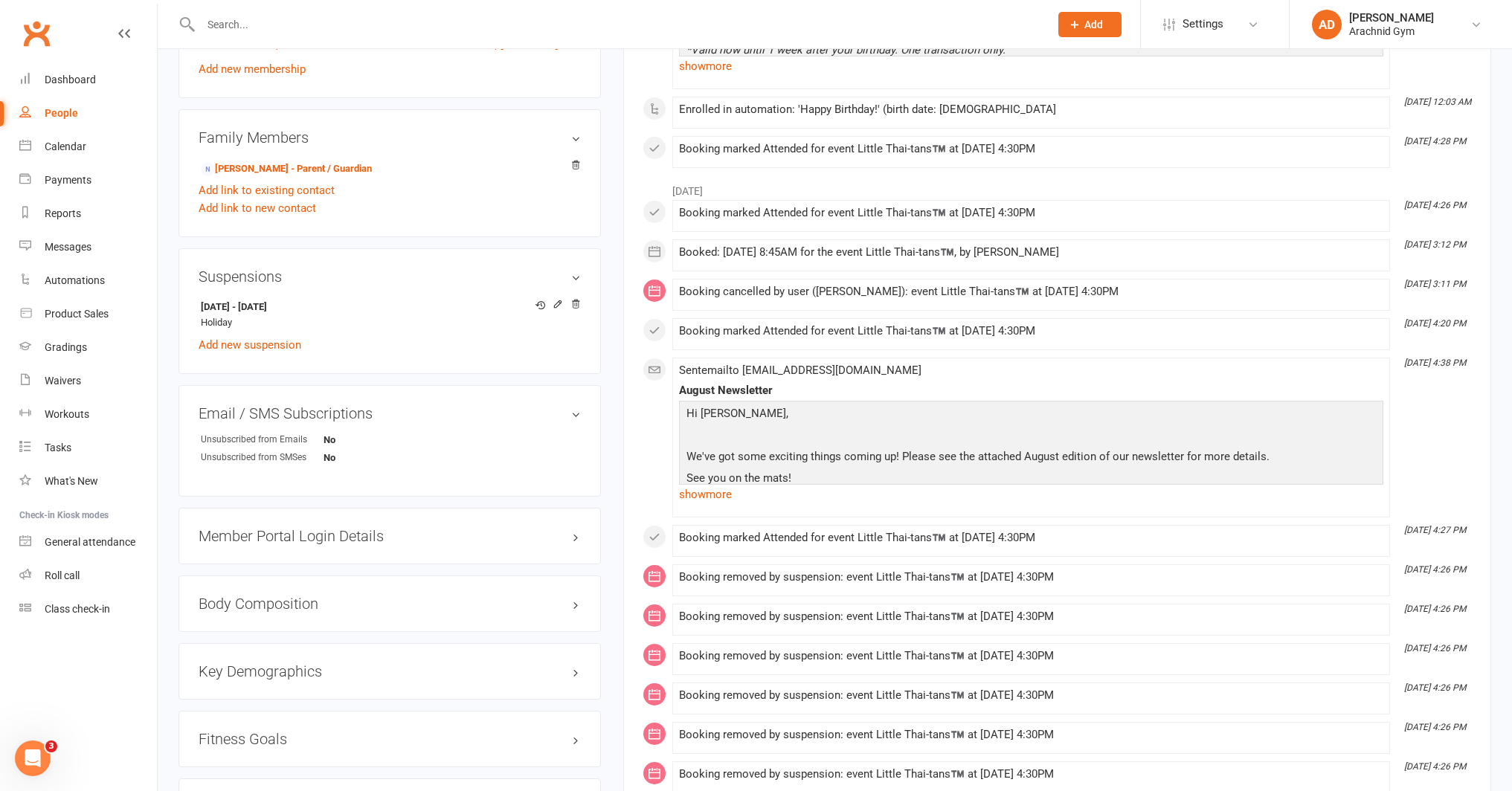
scroll to position [678, 0]
click at [562, 301] on icon at bounding box center [557, 302] width 10 height 10
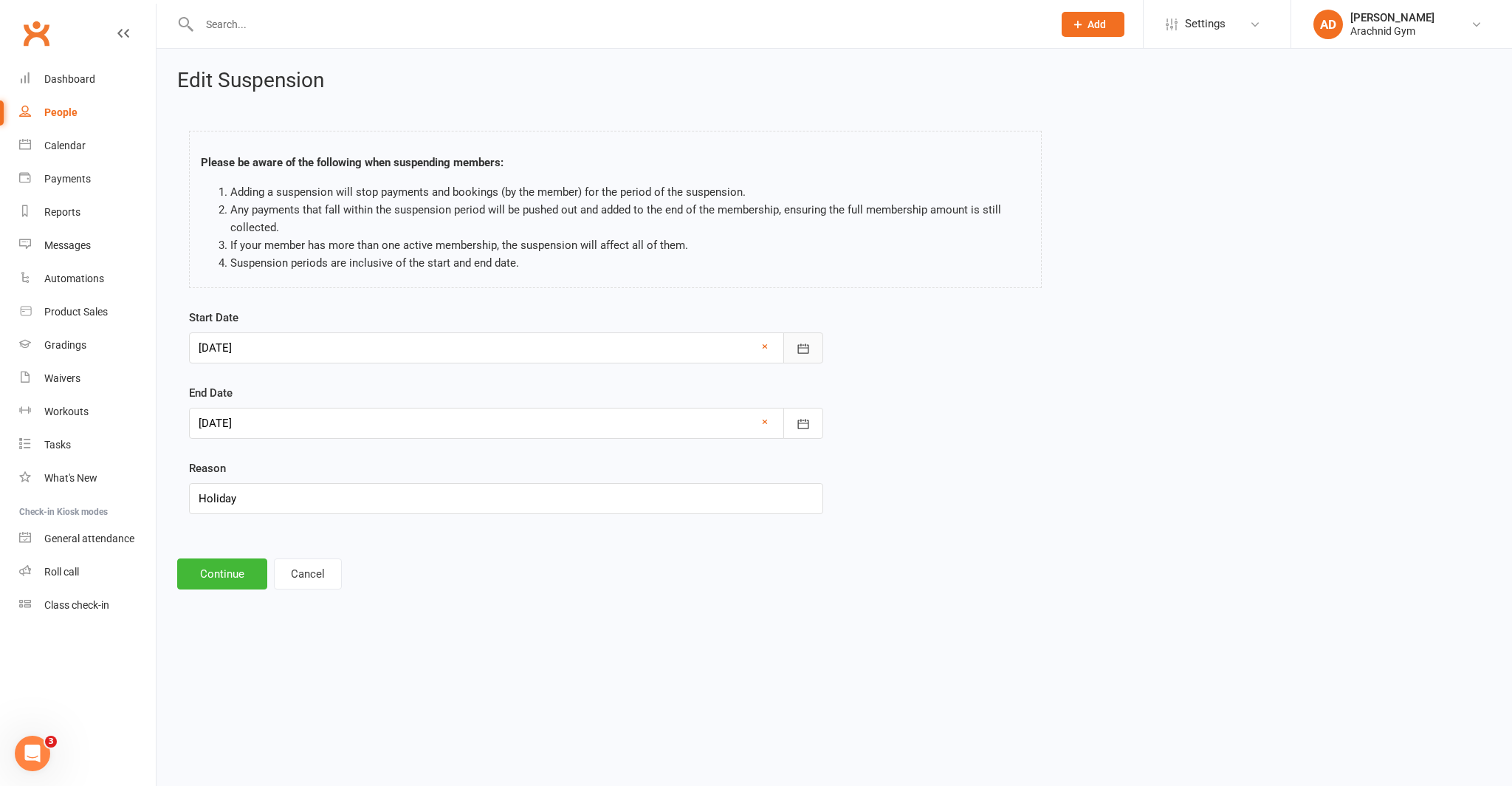
click at [792, 338] on button "button" at bounding box center [804, 348] width 40 height 31
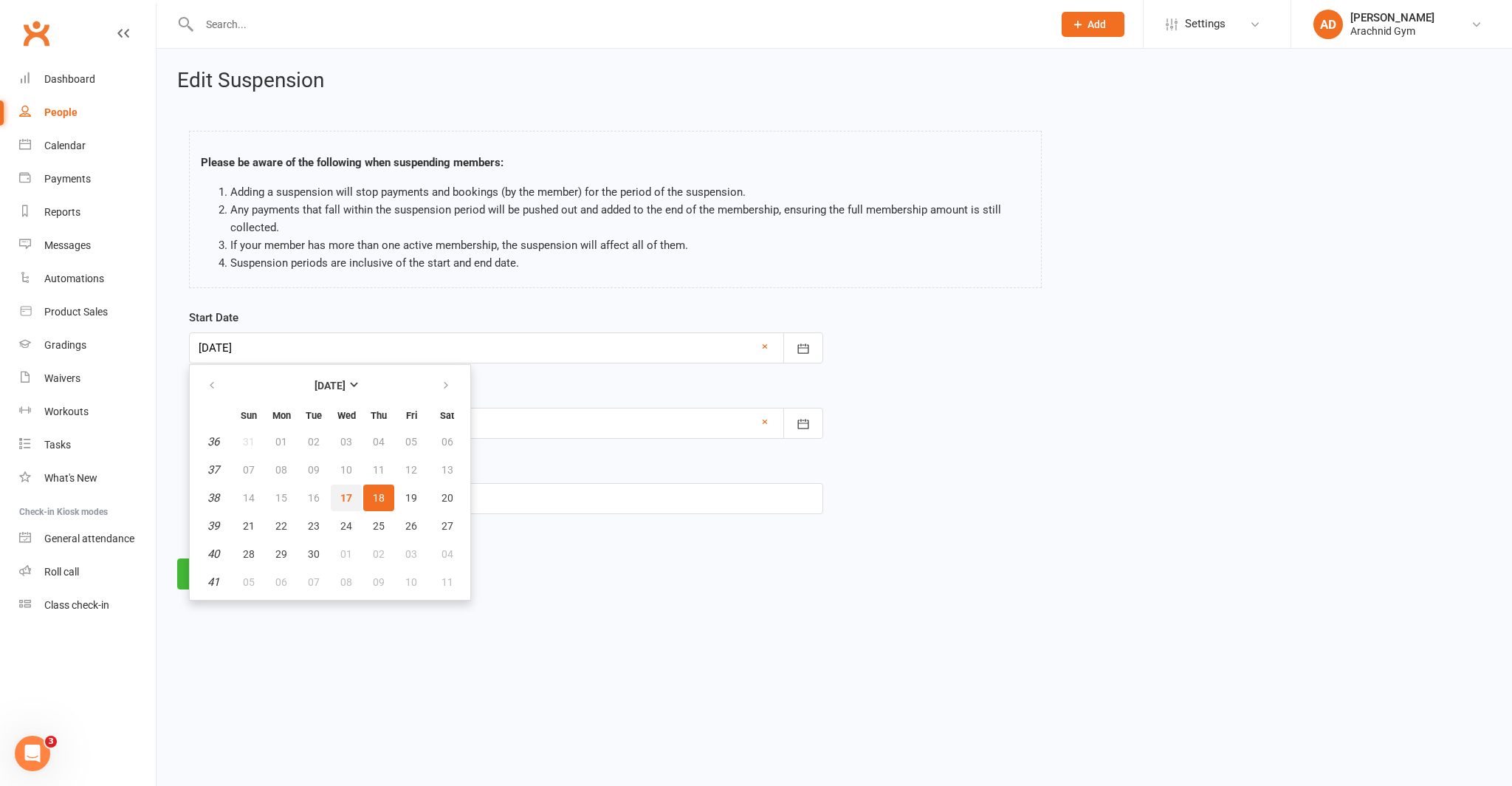
click at [351, 499] on button "17" at bounding box center [346, 497] width 31 height 26
type input "[DATE]"
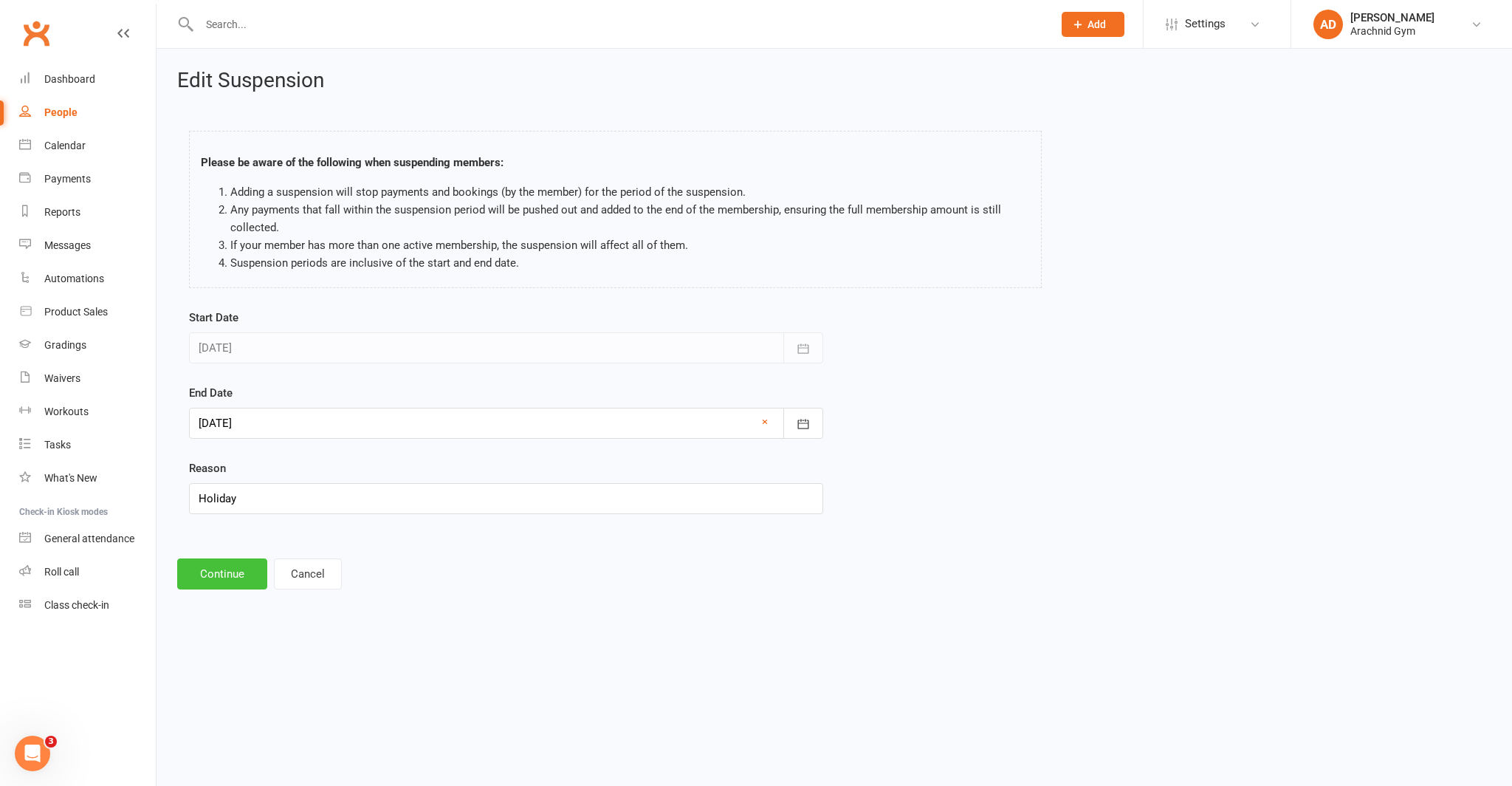
click at [221, 578] on button "Continue" at bounding box center [222, 574] width 90 height 31
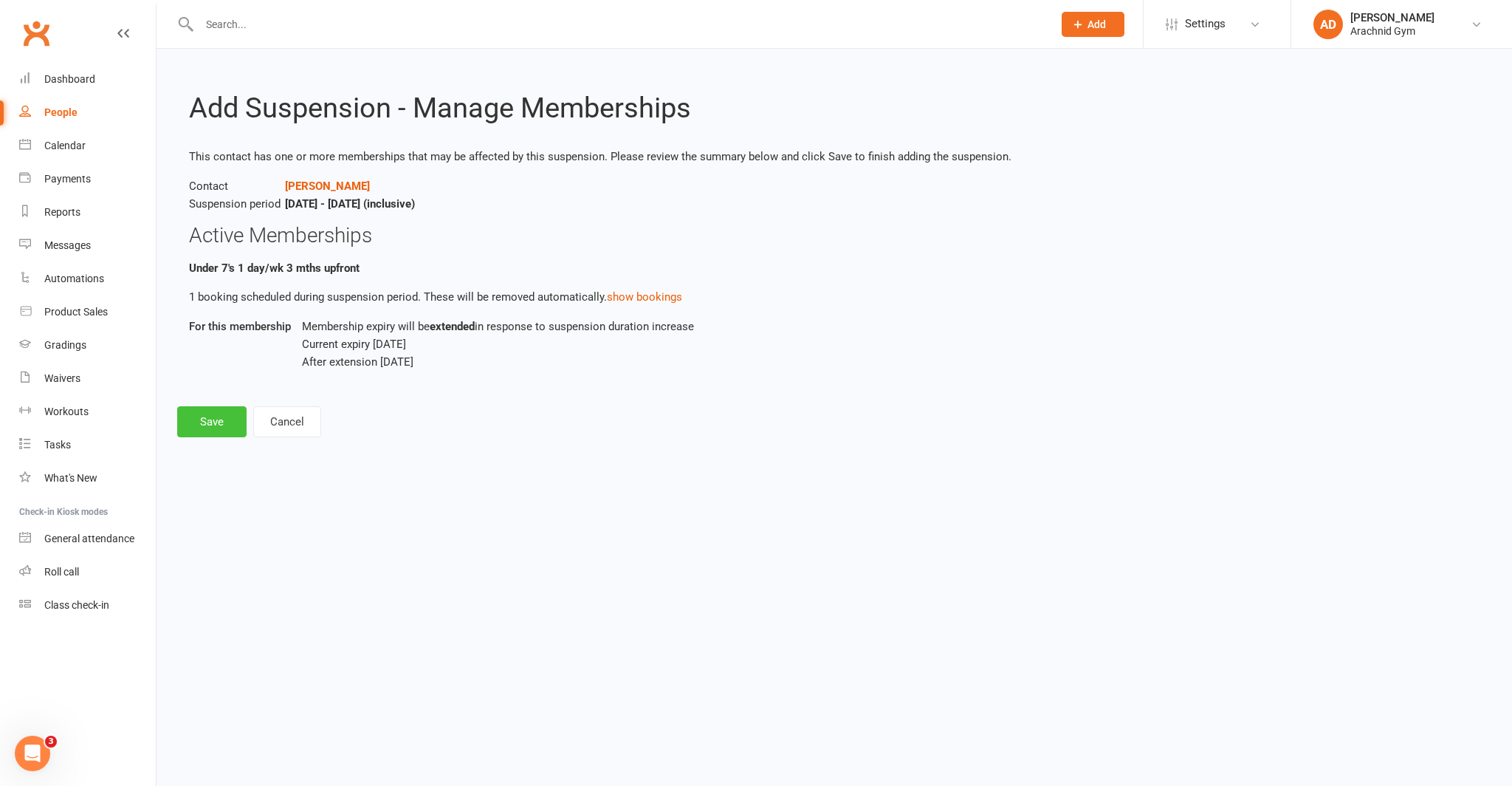
click at [206, 423] on button "Save" at bounding box center [212, 422] width 69 height 31
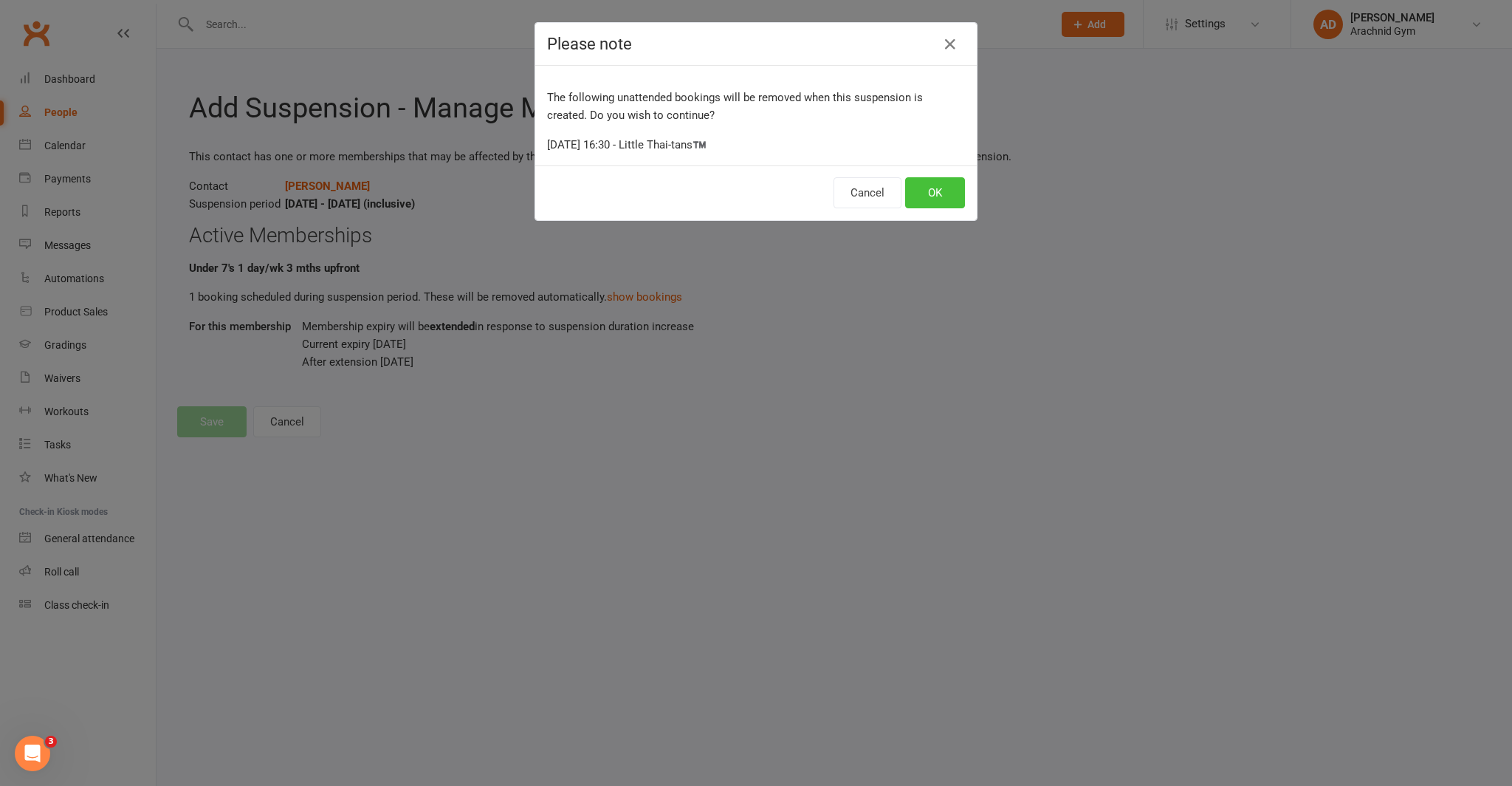
click at [937, 190] on button "OK" at bounding box center [935, 193] width 60 height 31
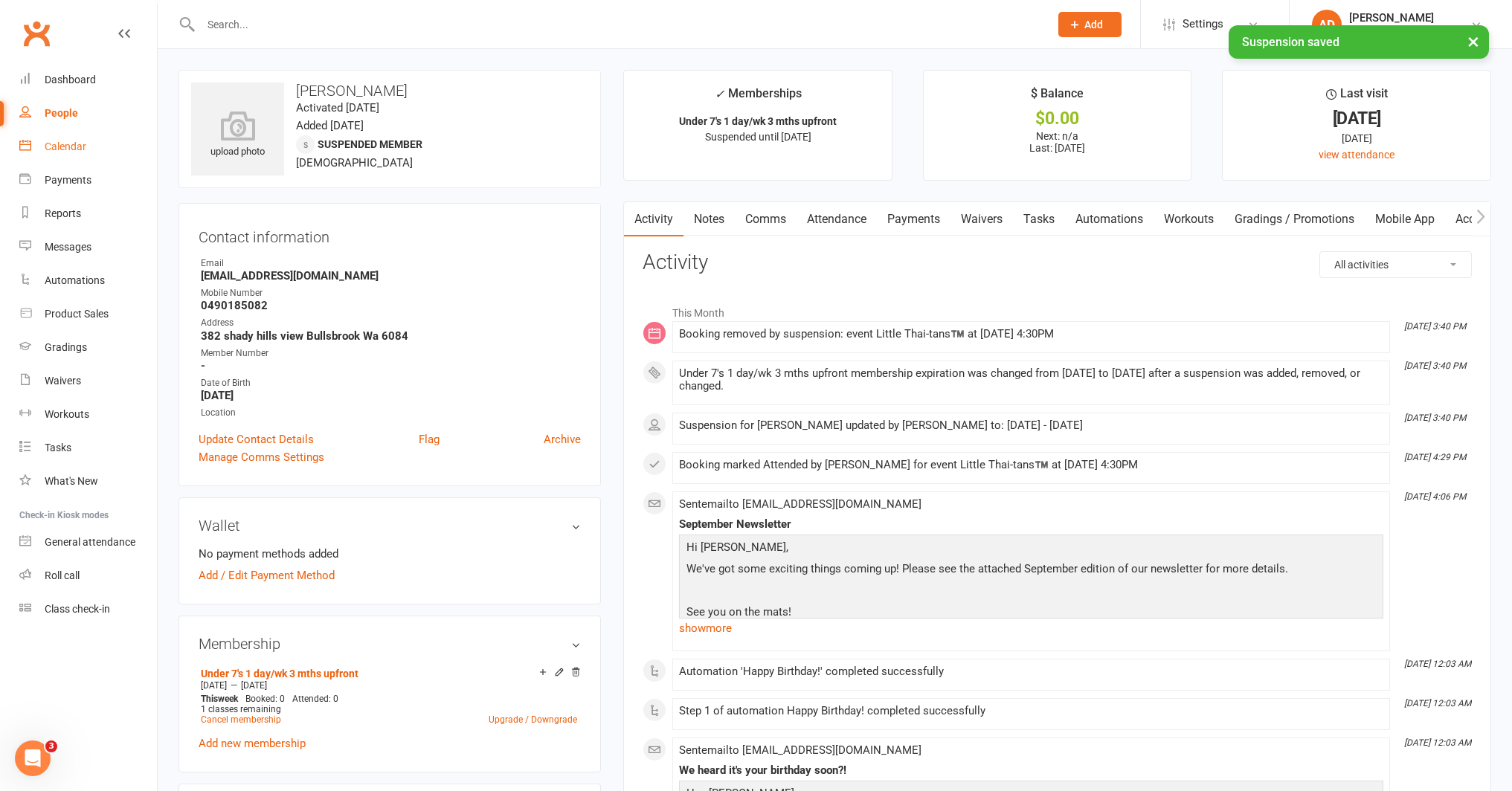
click at [80, 151] on div "Calendar" at bounding box center [65, 146] width 41 height 12
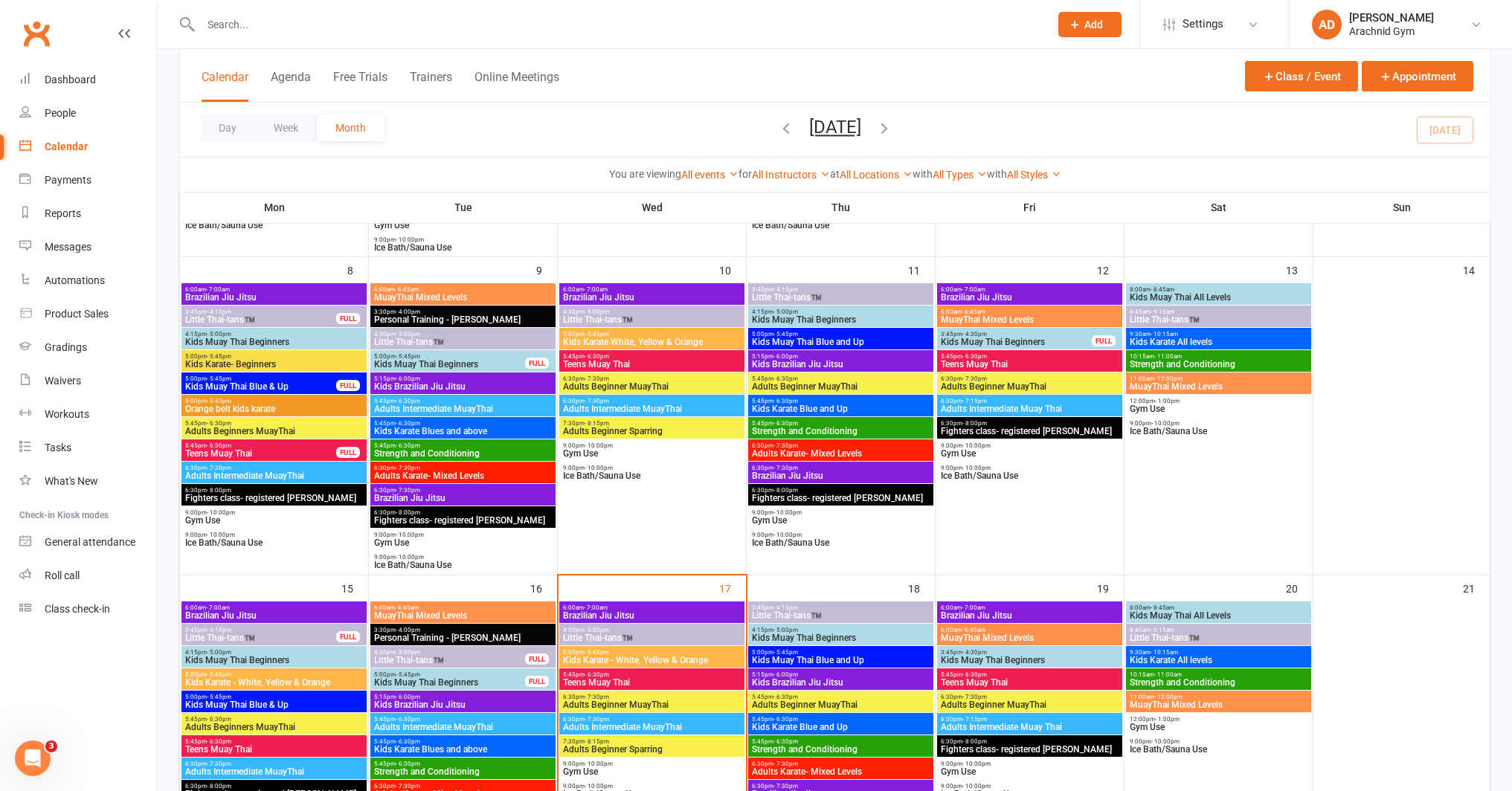
scroll to position [383, 0]
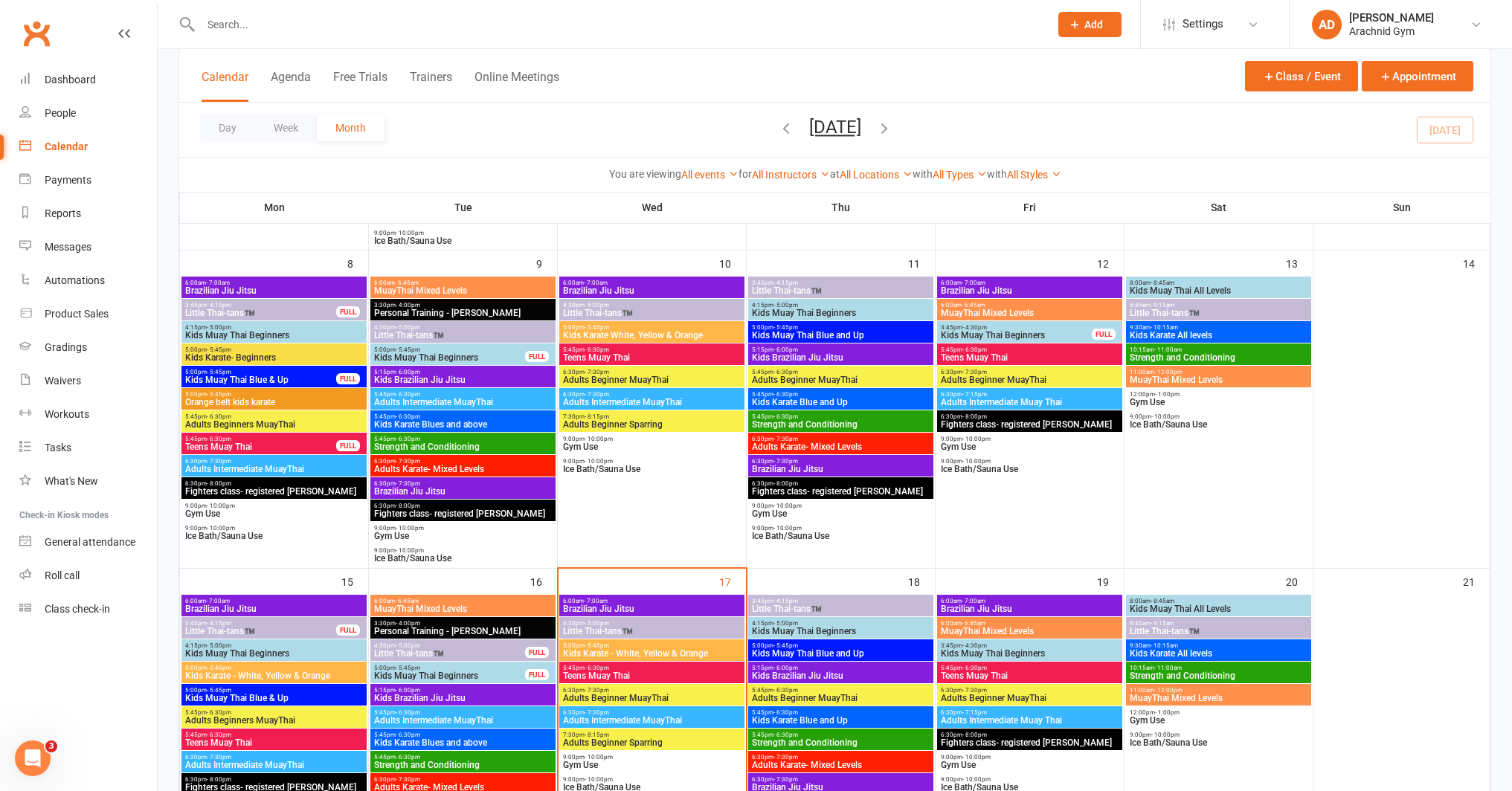
click at [653, 629] on span "Little Thai-tans™️" at bounding box center [651, 632] width 179 height 9
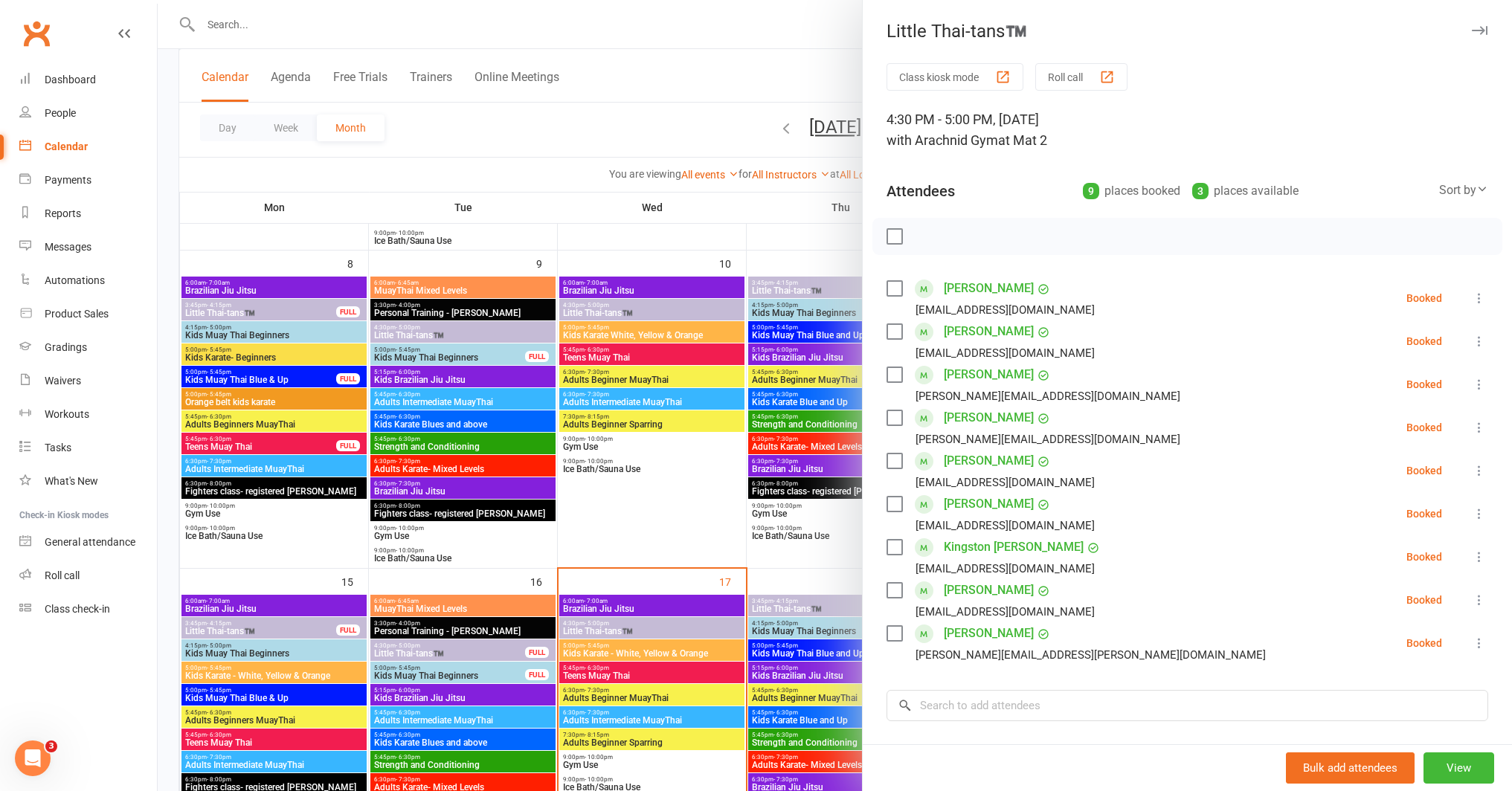
click at [668, 591] on div at bounding box center [834, 395] width 1354 height 791
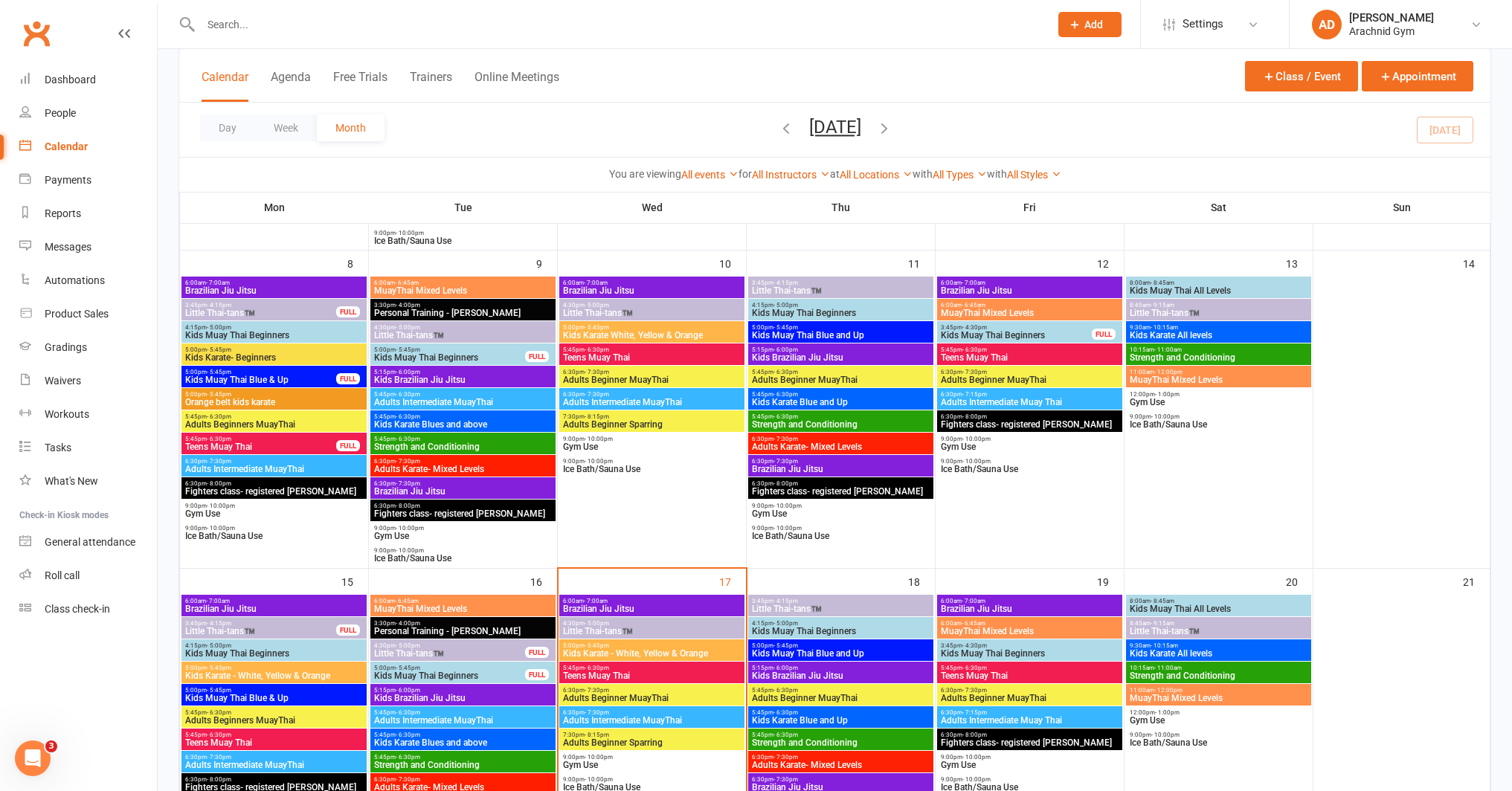
click at [281, 11] on div at bounding box center [609, 24] width 860 height 49
drag, startPoint x: 273, startPoint y: 20, endPoint x: 264, endPoint y: 29, distance: 12.7
click at [269, 24] on input "text" at bounding box center [618, 24] width 844 height 21
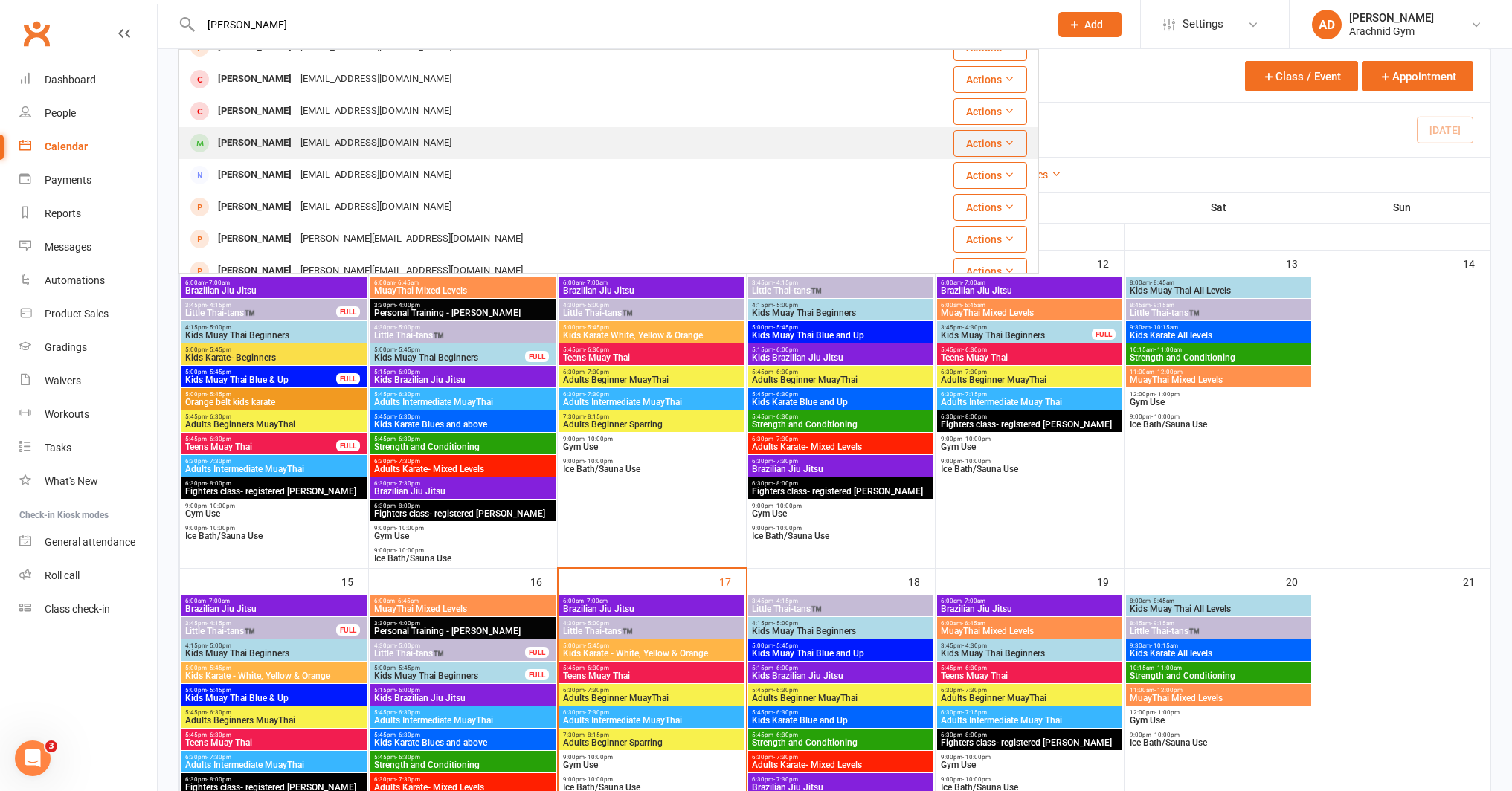
scroll to position [151, 0]
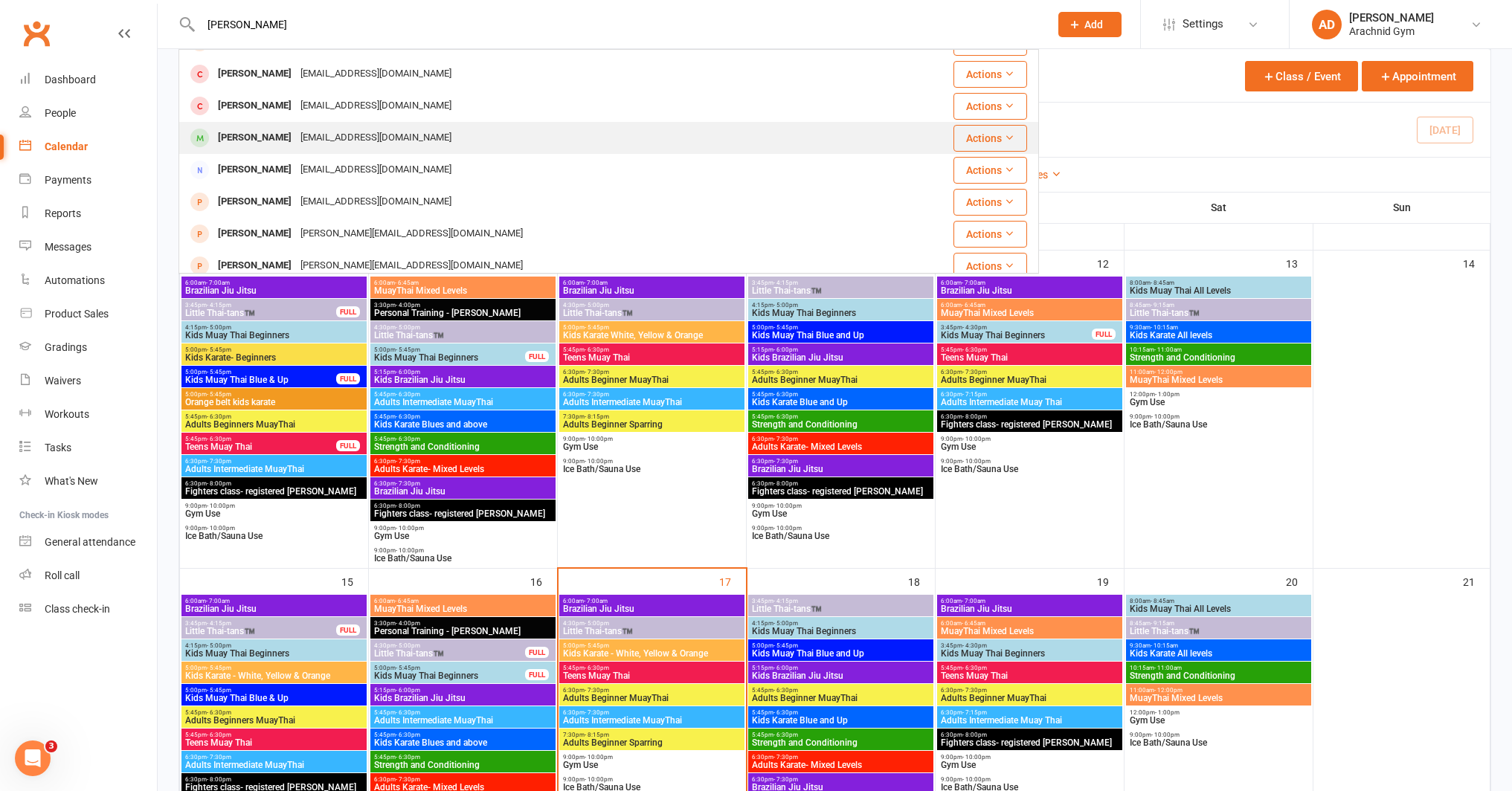
type input "[PERSON_NAME]"
click at [277, 139] on div "[PERSON_NAME]" at bounding box center [255, 138] width 83 height 22
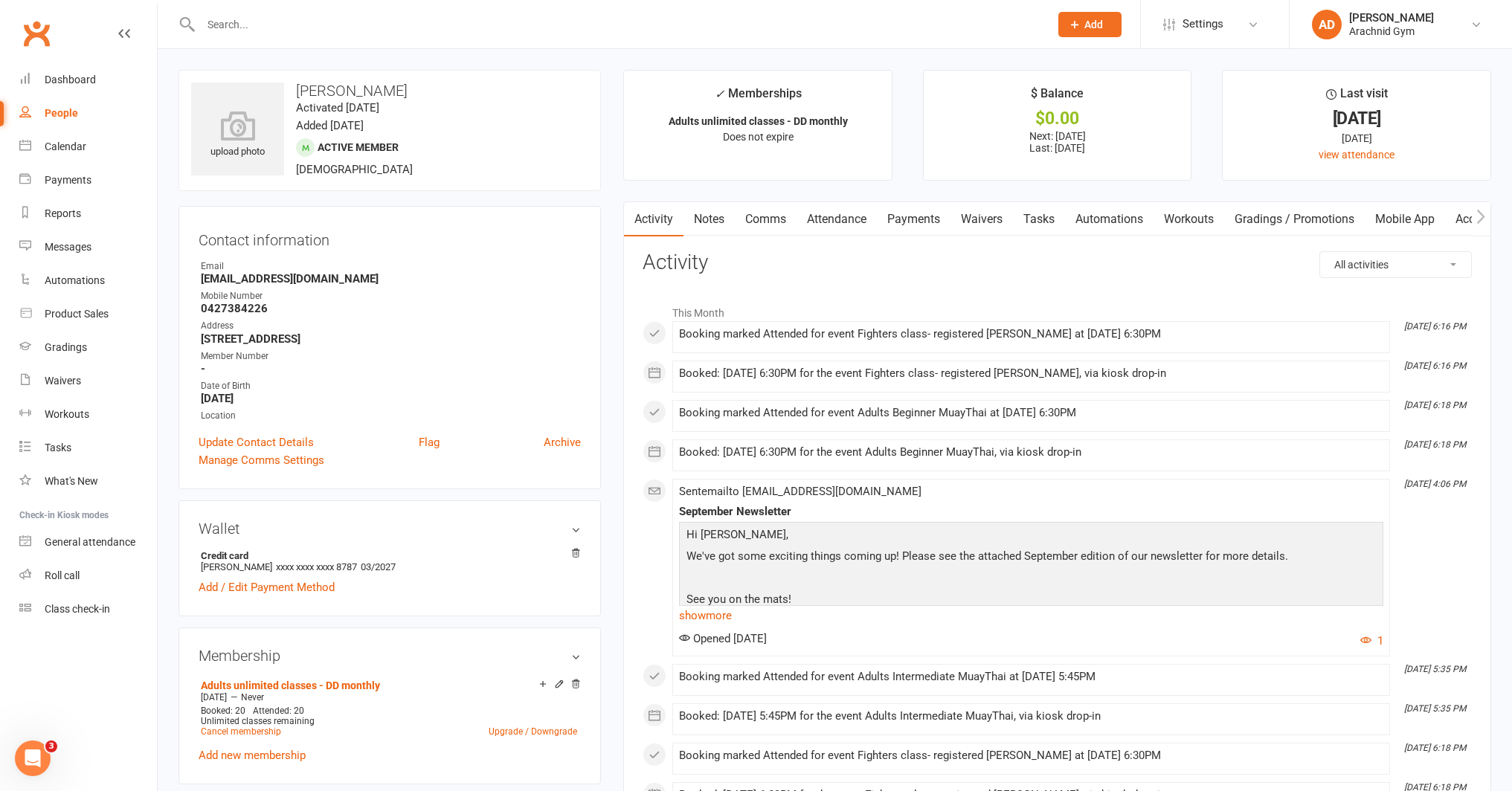
click at [990, 228] on link "Waivers" at bounding box center [982, 219] width 62 height 34
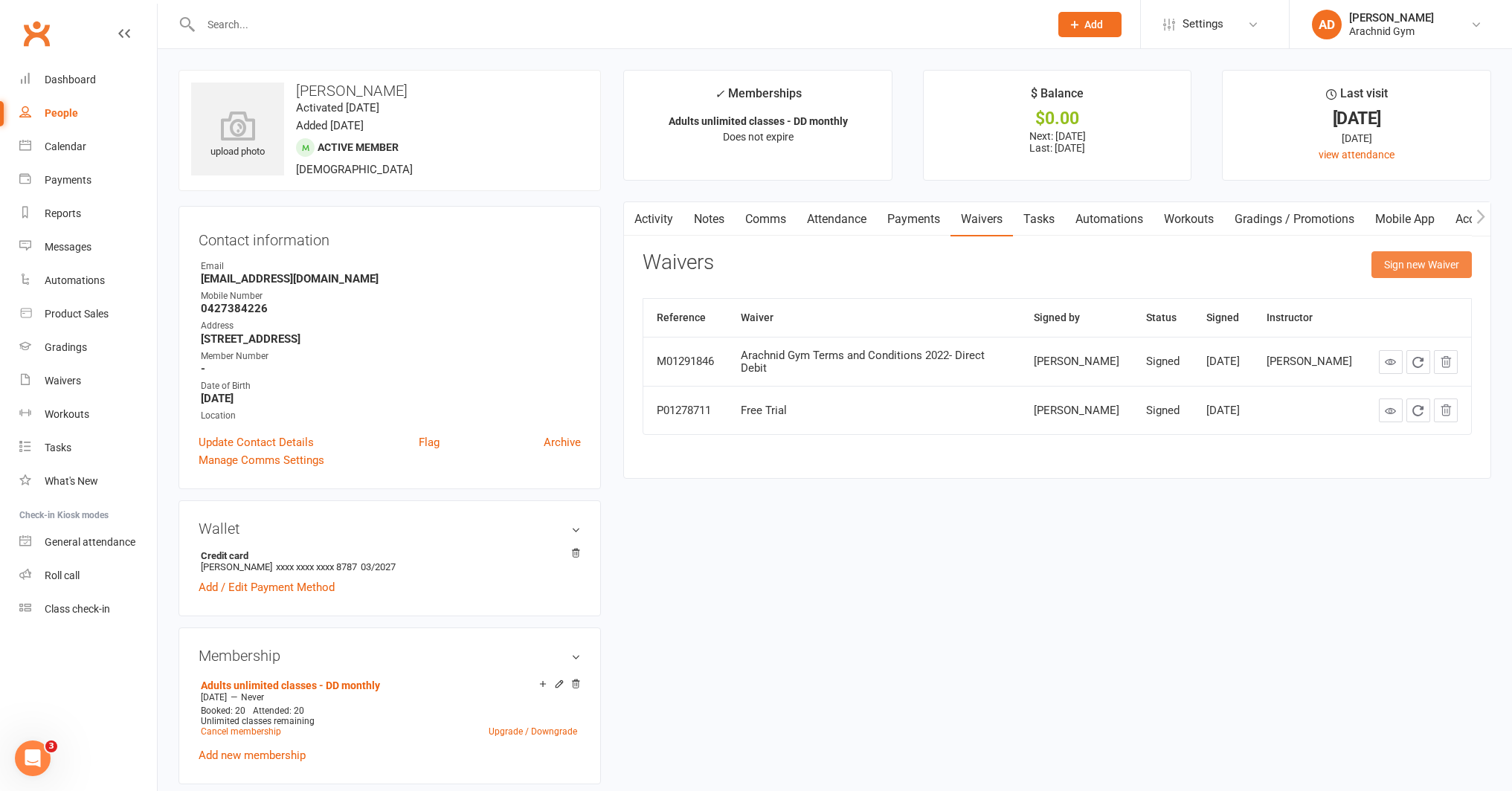
click at [1414, 268] on button "Sign new Waiver" at bounding box center [1422, 264] width 101 height 27
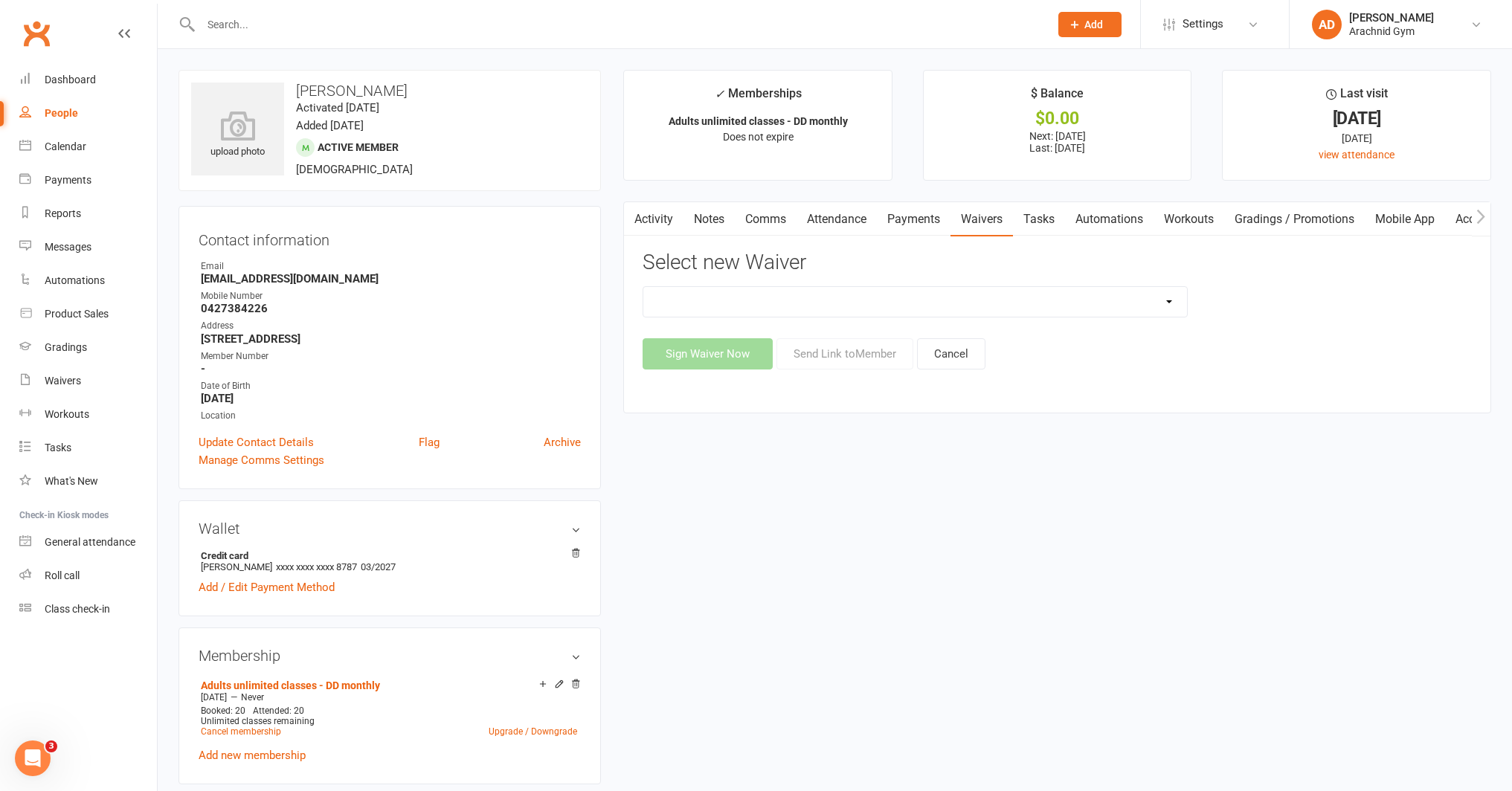
click at [758, 305] on select "Arachnid Gym Terms and Conditions 2022- Direct Debit Arachnid Gym Terms and Con…" at bounding box center [915, 302] width 544 height 29
select select "14546"
click at [644, 287] on select "Arachnid Gym Terms and Conditions 2022- Direct Debit Arachnid Gym Terms and Con…" at bounding box center [915, 302] width 544 height 29
click at [833, 357] on button "Send Link to Member" at bounding box center [844, 354] width 137 height 31
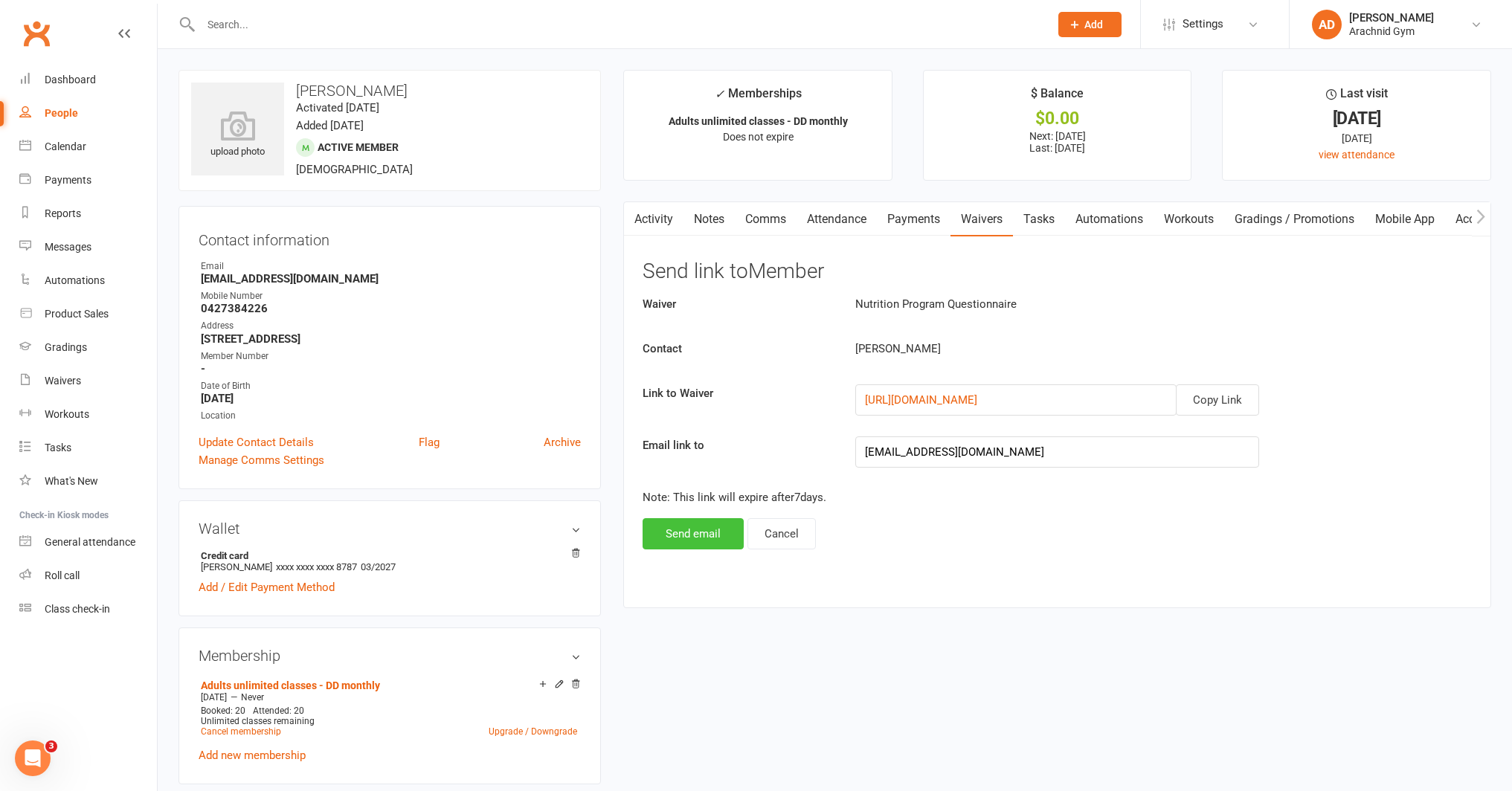
click at [715, 525] on button "Send email" at bounding box center [693, 533] width 101 height 31
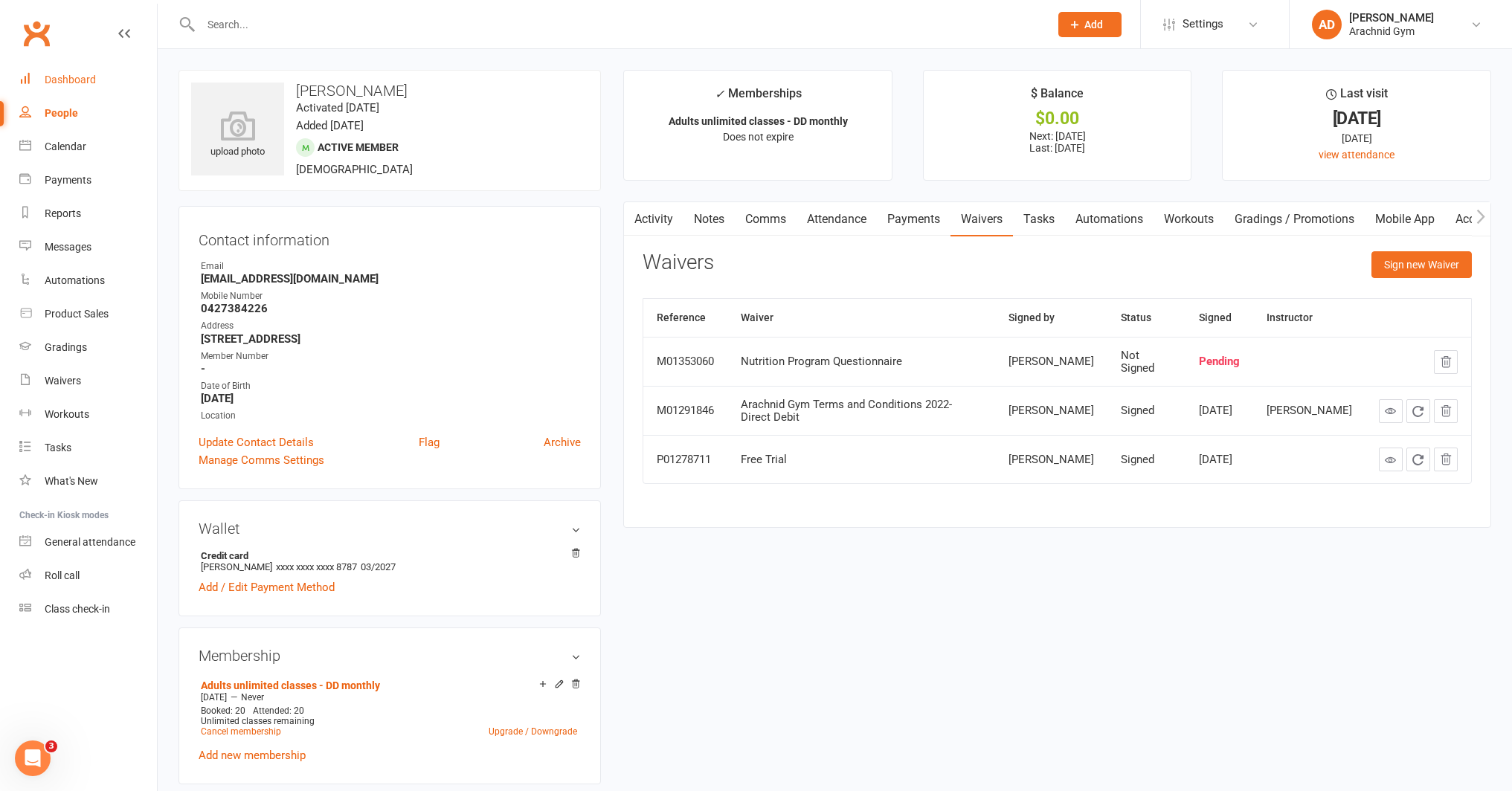
click at [89, 89] on link "Dashboard" at bounding box center [88, 80] width 138 height 34
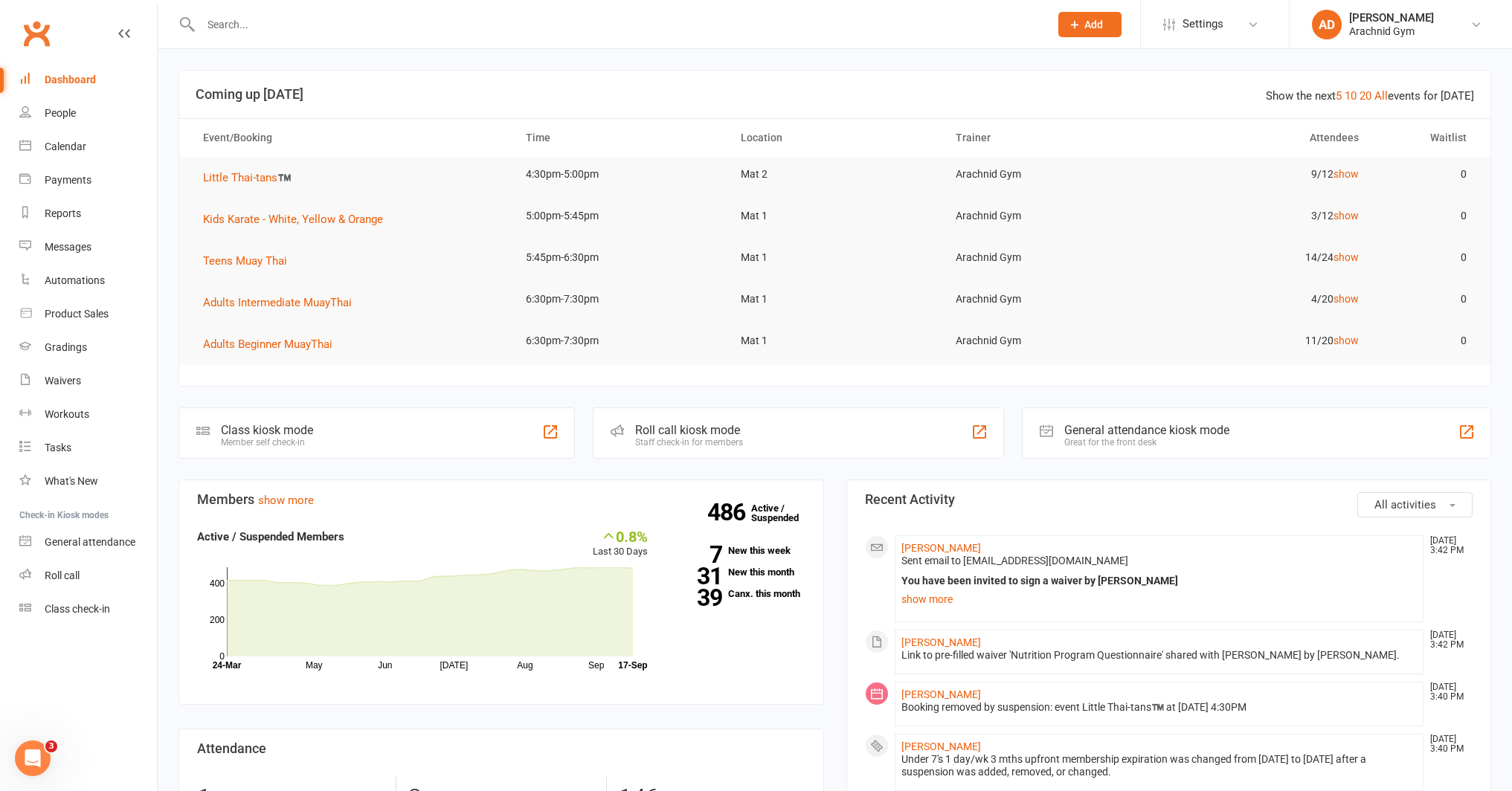
click at [268, 24] on input "text" at bounding box center [618, 24] width 844 height 21
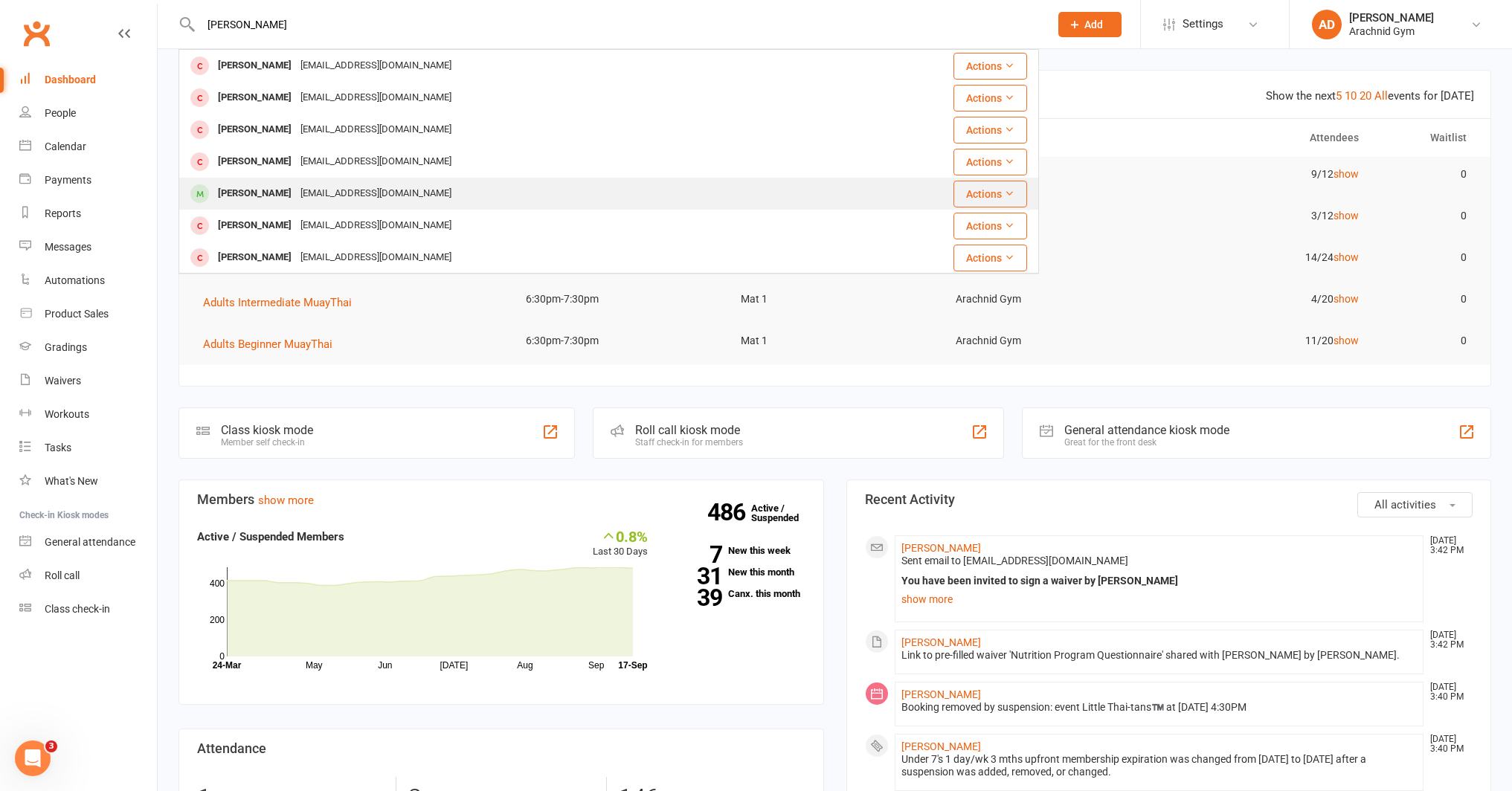
type input "[PERSON_NAME]"
click at [247, 193] on div "[PERSON_NAME]" at bounding box center [255, 194] width 83 height 22
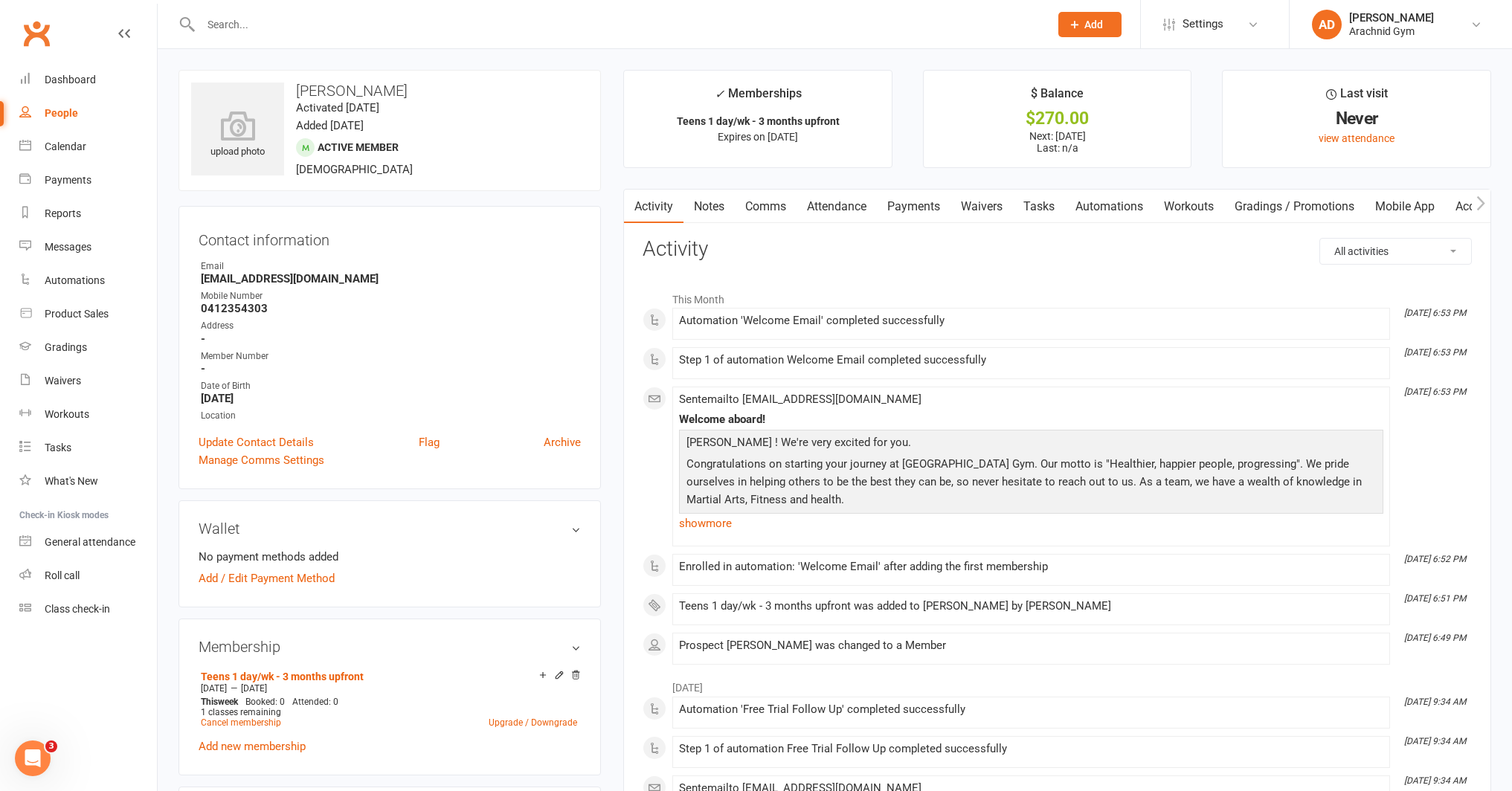
click at [908, 204] on link "Payments" at bounding box center [913, 206] width 73 height 34
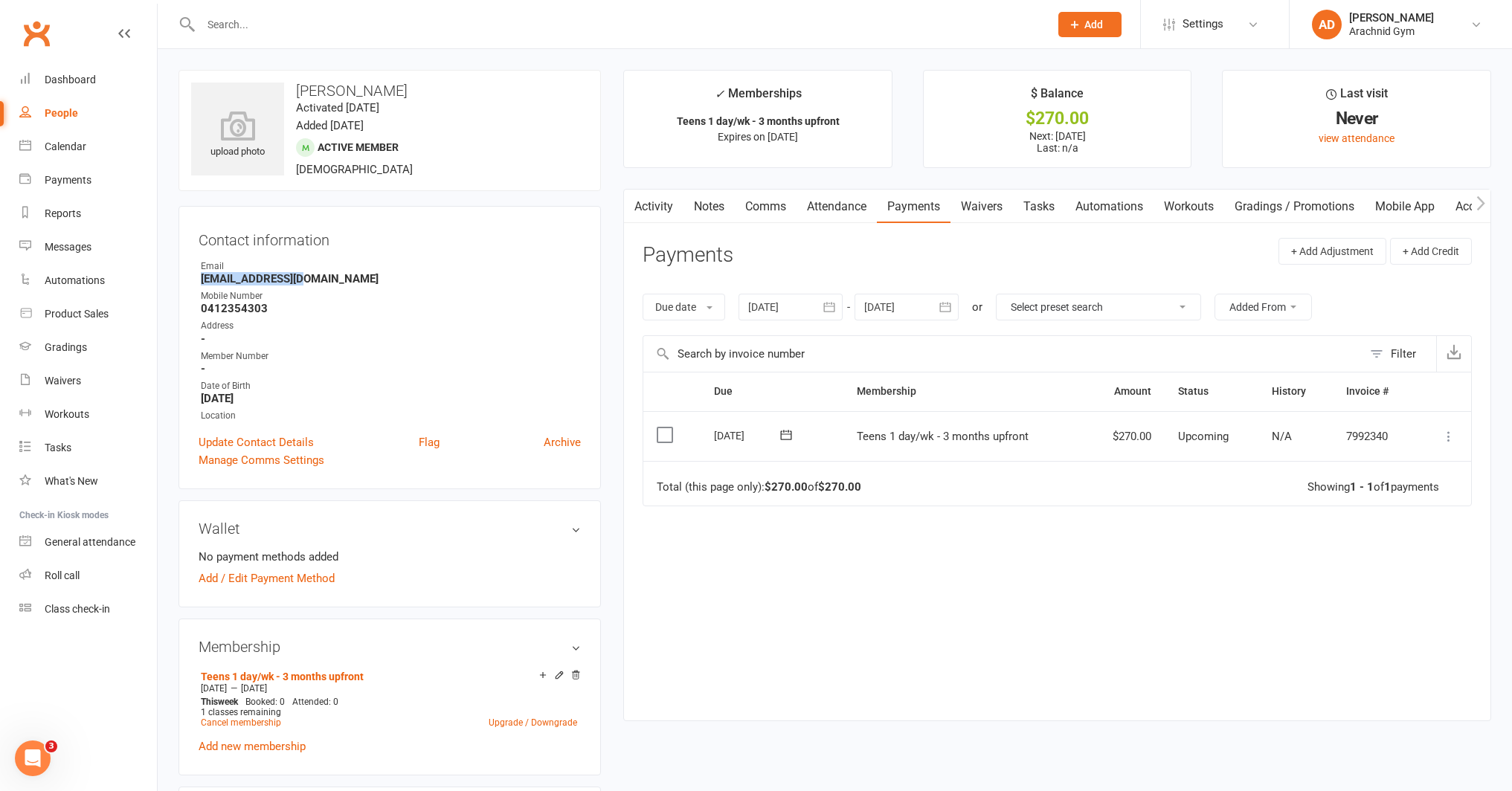
drag, startPoint x: 305, startPoint y: 280, endPoint x: 202, endPoint y: 281, distance: 103.0
click at [202, 281] on strong "[EMAIL_ADDRESS][DOMAIN_NAME]" at bounding box center [391, 279] width 380 height 14
copy strong "[EMAIL_ADDRESS][DOMAIN_NAME]"
click at [235, 270] on div "Email" at bounding box center [391, 266] width 380 height 14
click at [65, 79] on div "Dashboard" at bounding box center [71, 79] width 51 height 12
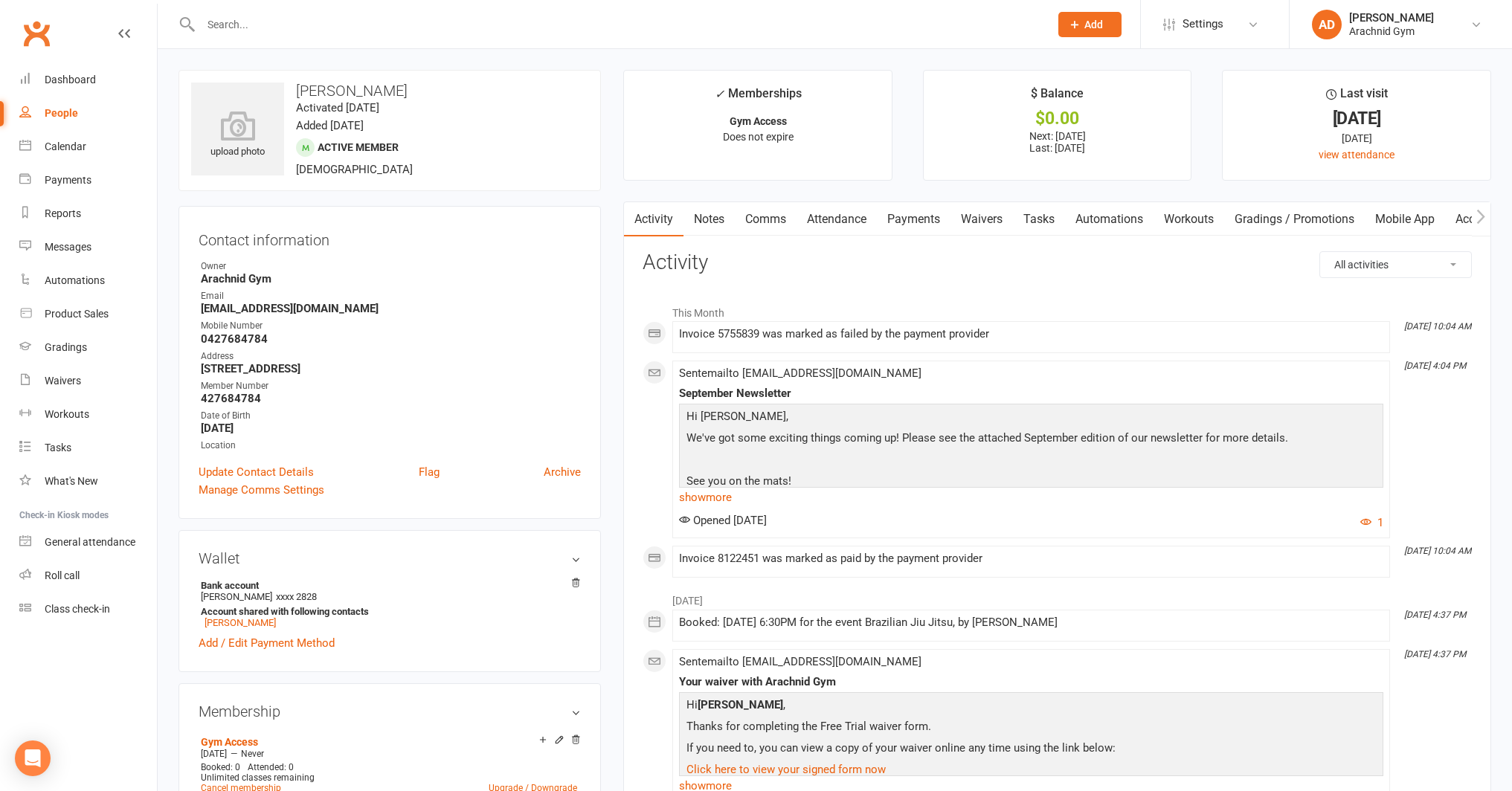
click at [894, 225] on link "Payments" at bounding box center [913, 219] width 73 height 34
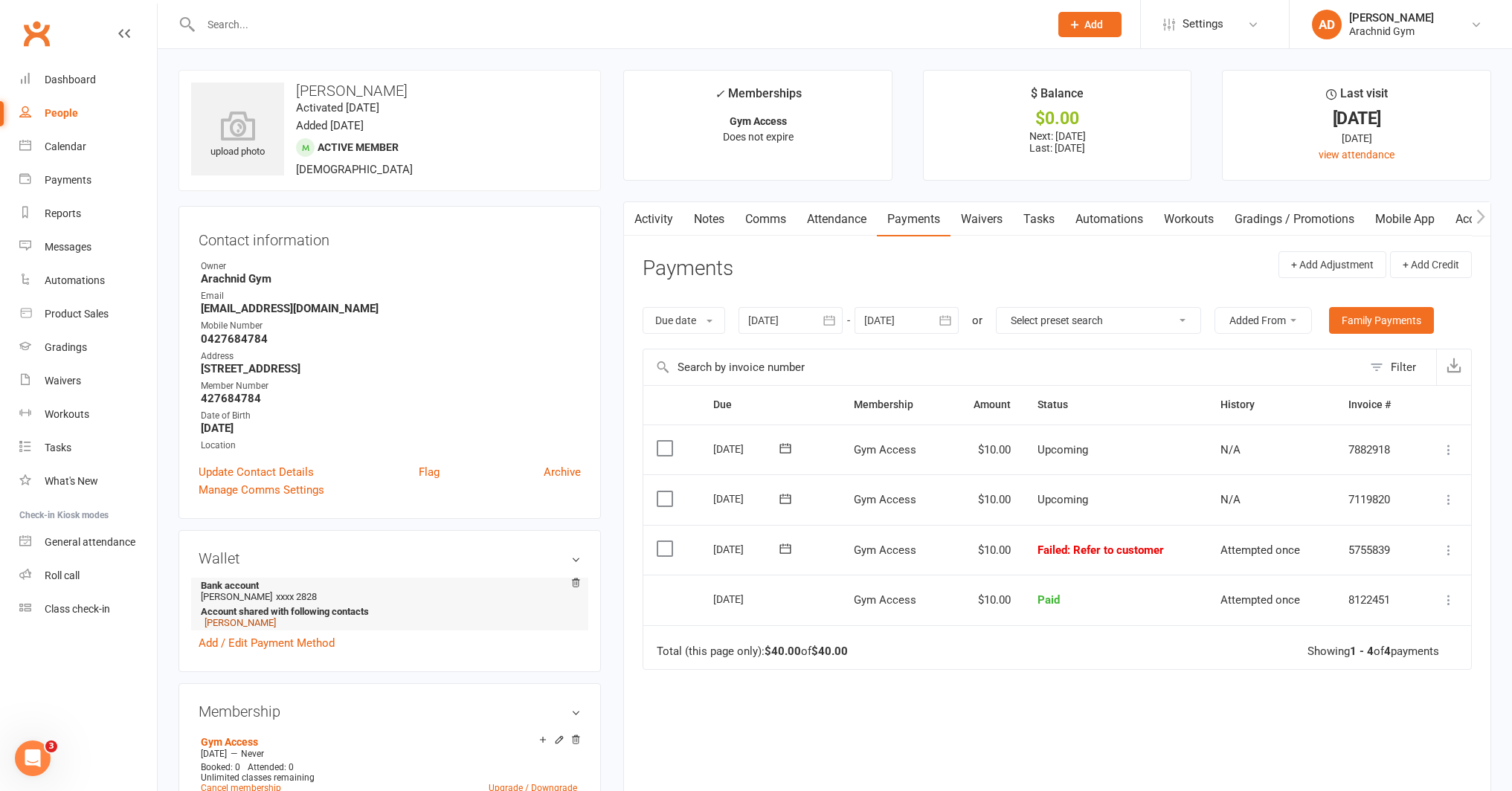
click at [242, 621] on link "Kodi Dorizzi" at bounding box center [240, 622] width 72 height 11
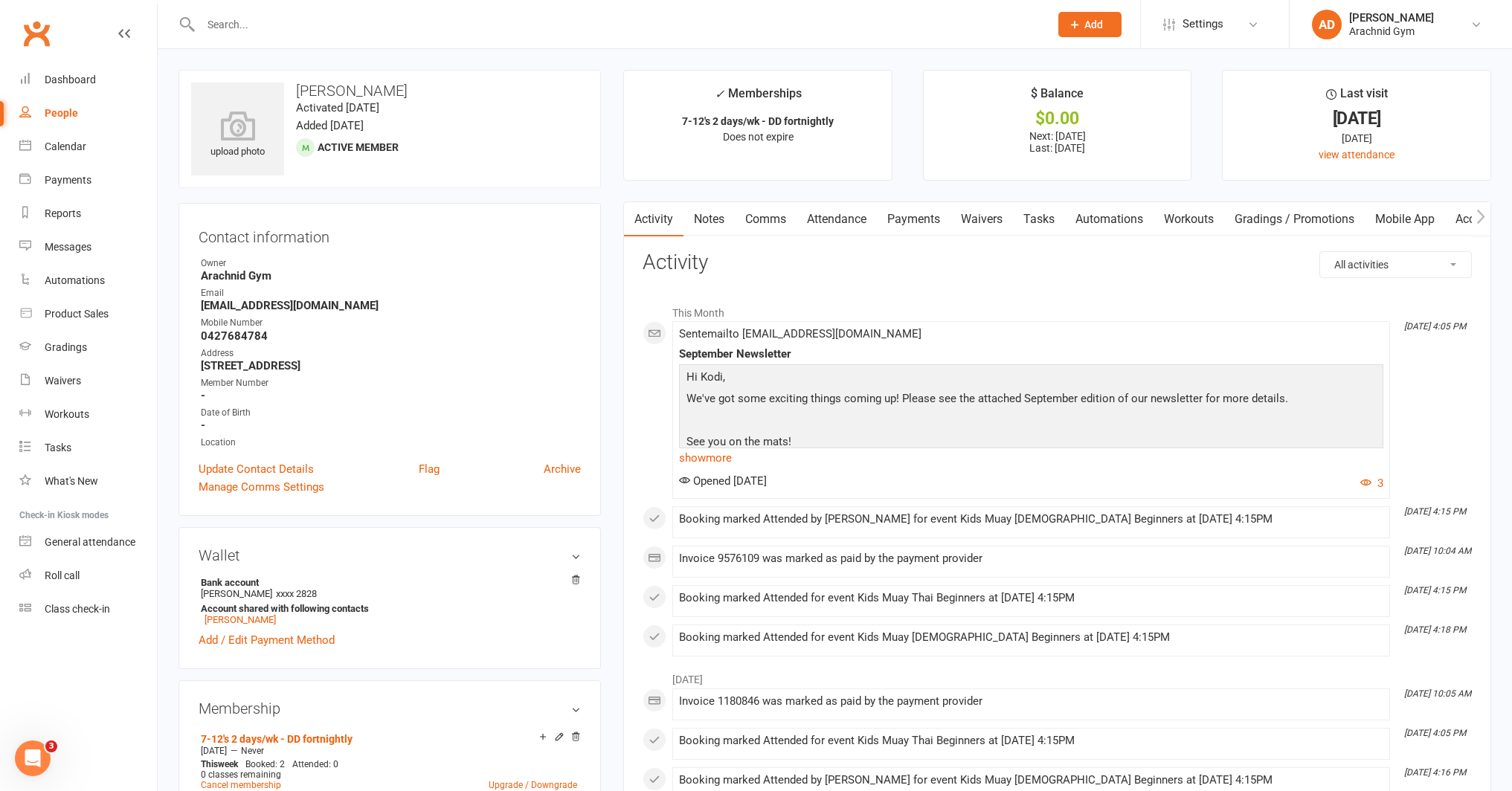
click at [921, 223] on link "Payments" at bounding box center [913, 219] width 73 height 34
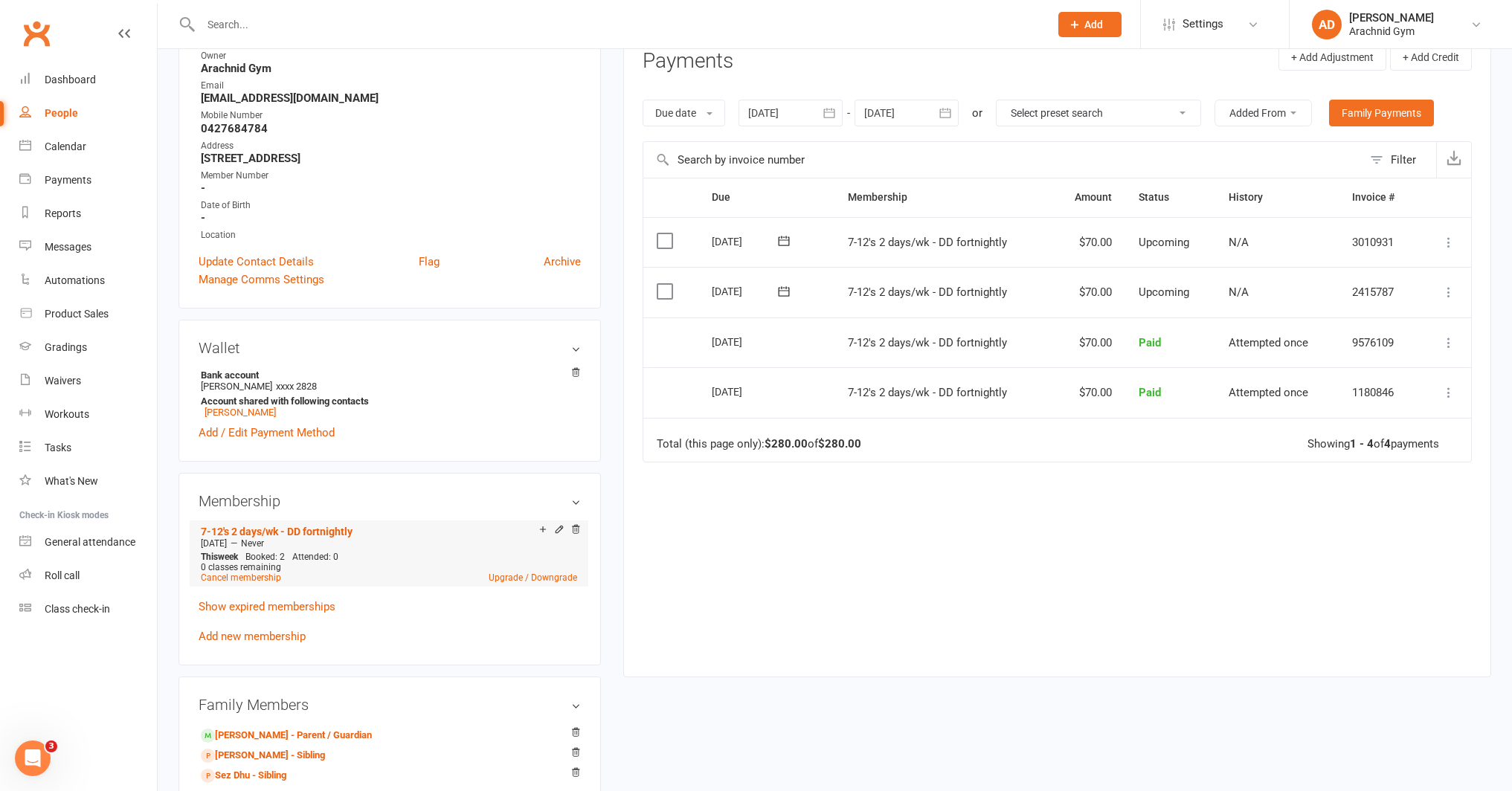
scroll to position [211, 0]
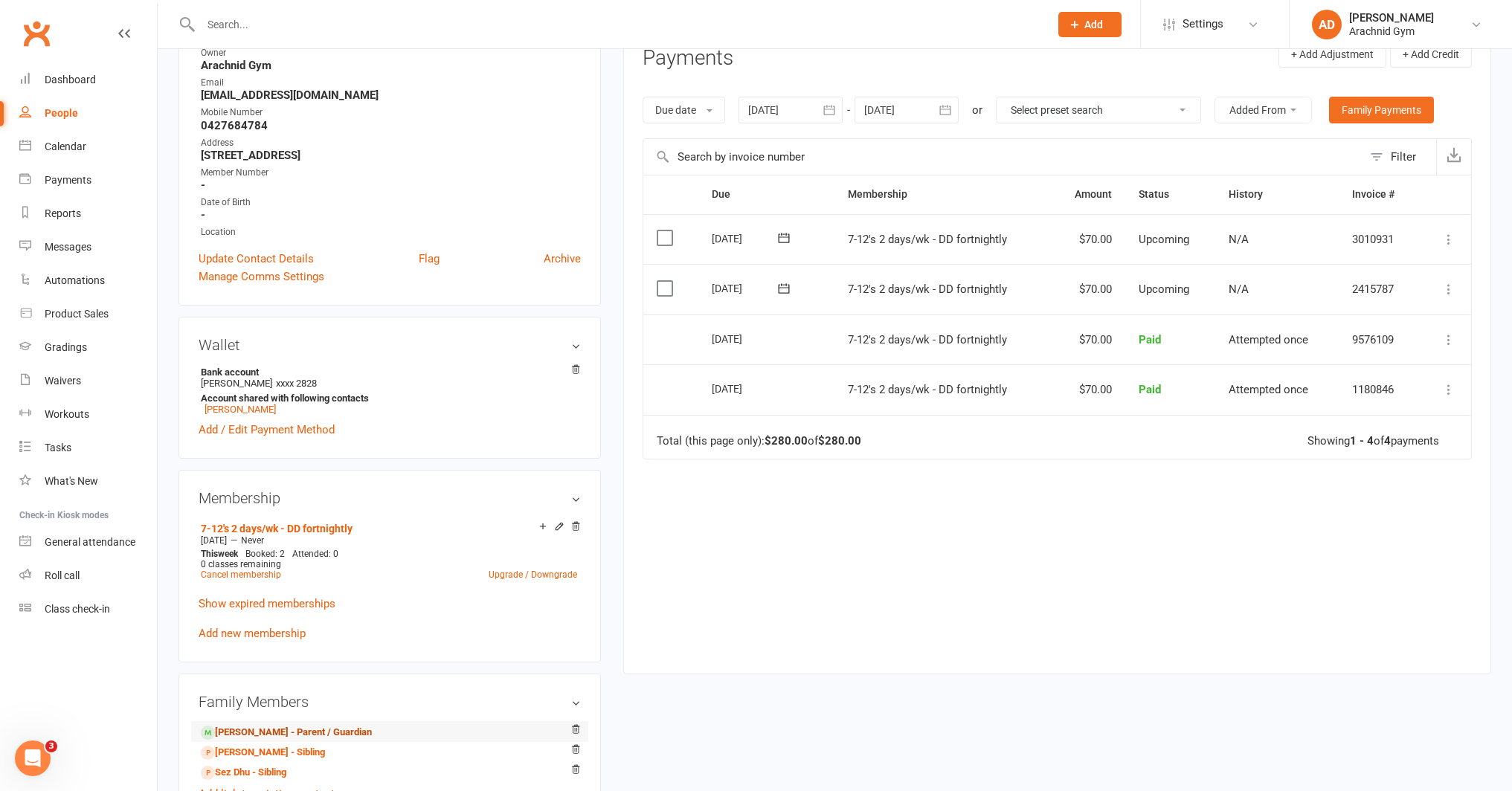
click at [304, 735] on link "Gavin Hicks - Parent / Guardian" at bounding box center [286, 732] width 171 height 16
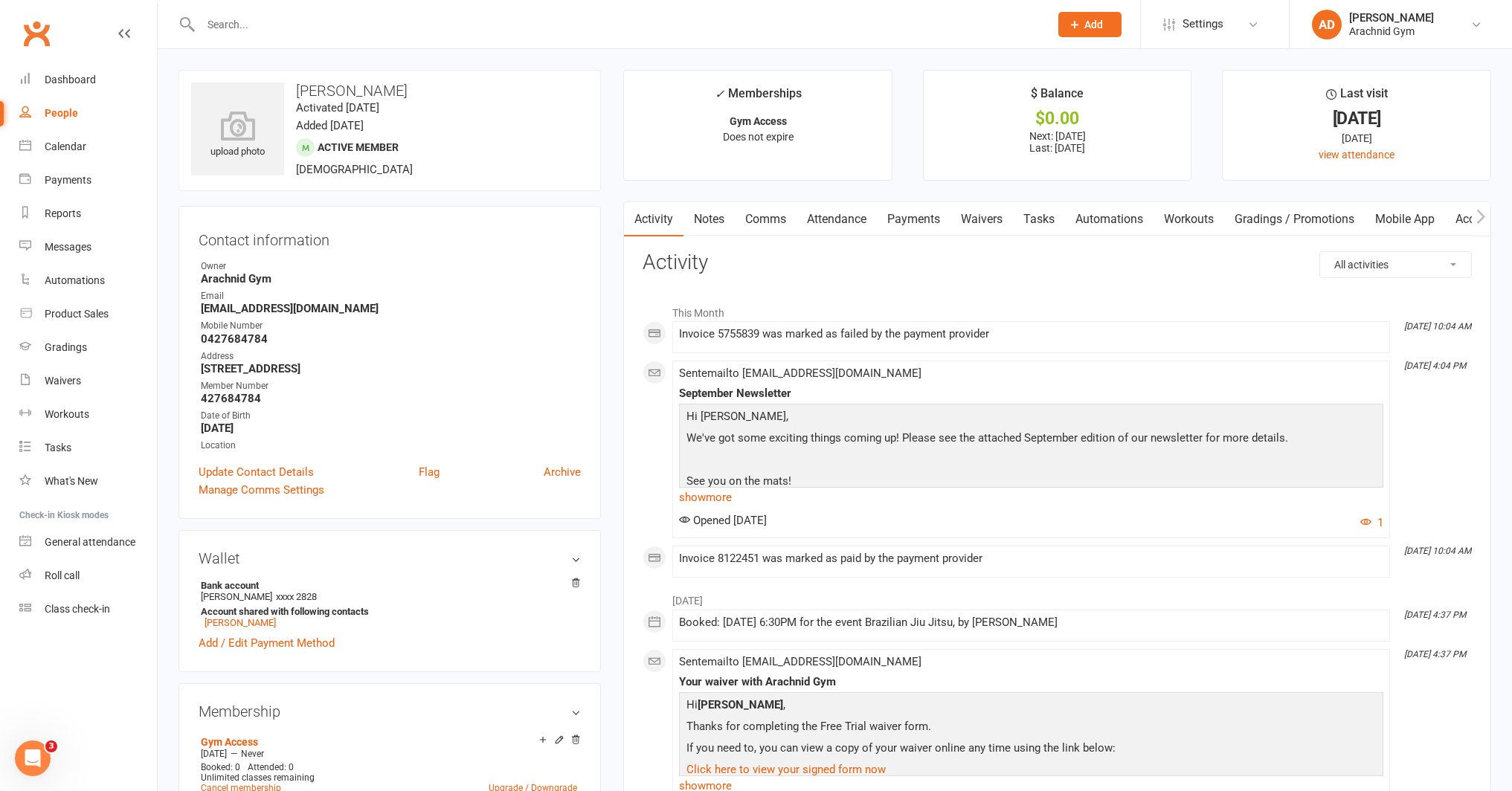
click at [938, 212] on link "Payments" at bounding box center [913, 219] width 73 height 34
